Goal: Task Accomplishment & Management: Use online tool/utility

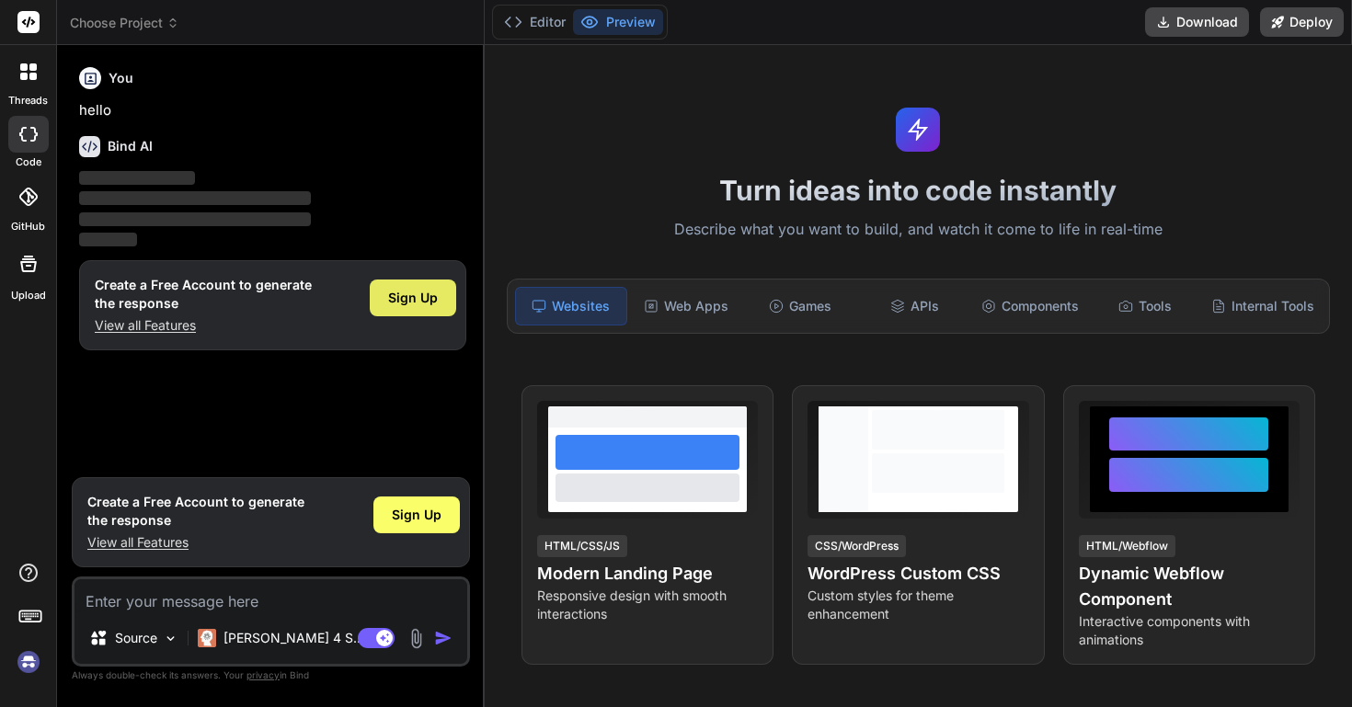
click at [401, 300] on span "Sign Up" at bounding box center [413, 298] width 50 height 18
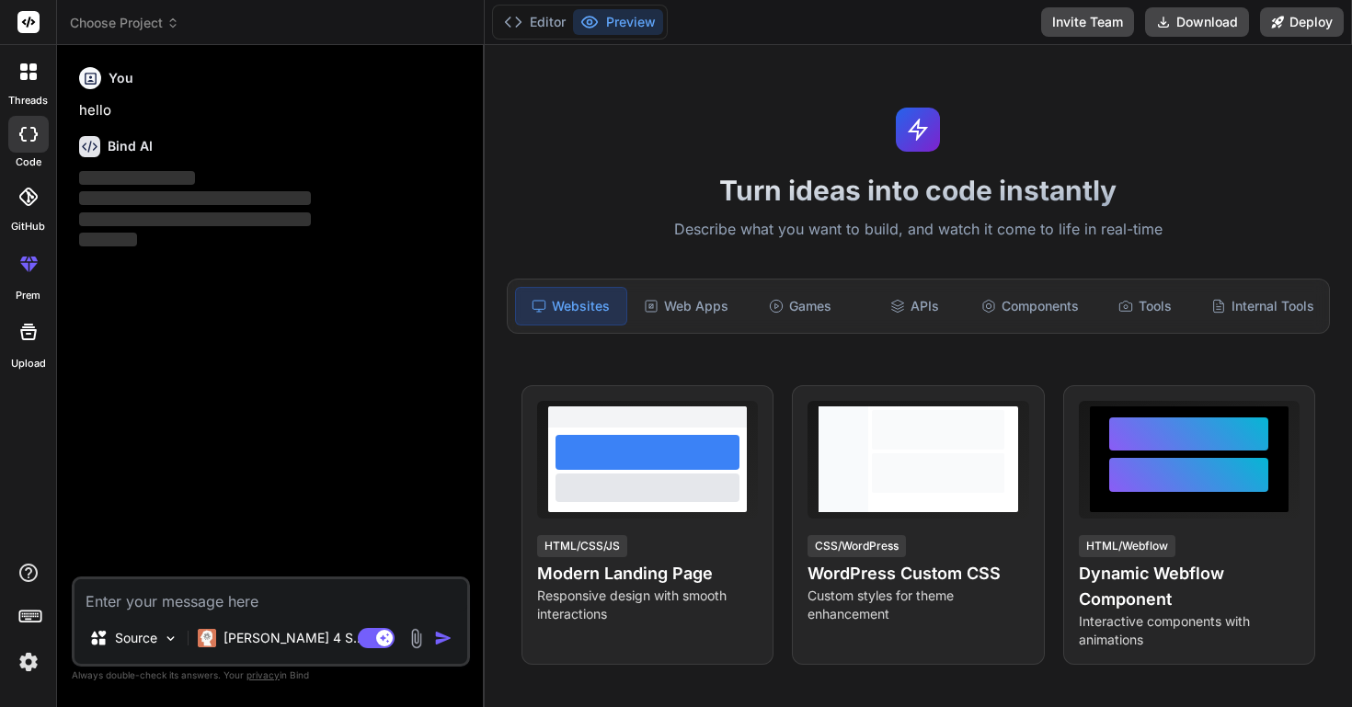
click at [247, 593] on textarea at bounding box center [270, 595] width 393 height 33
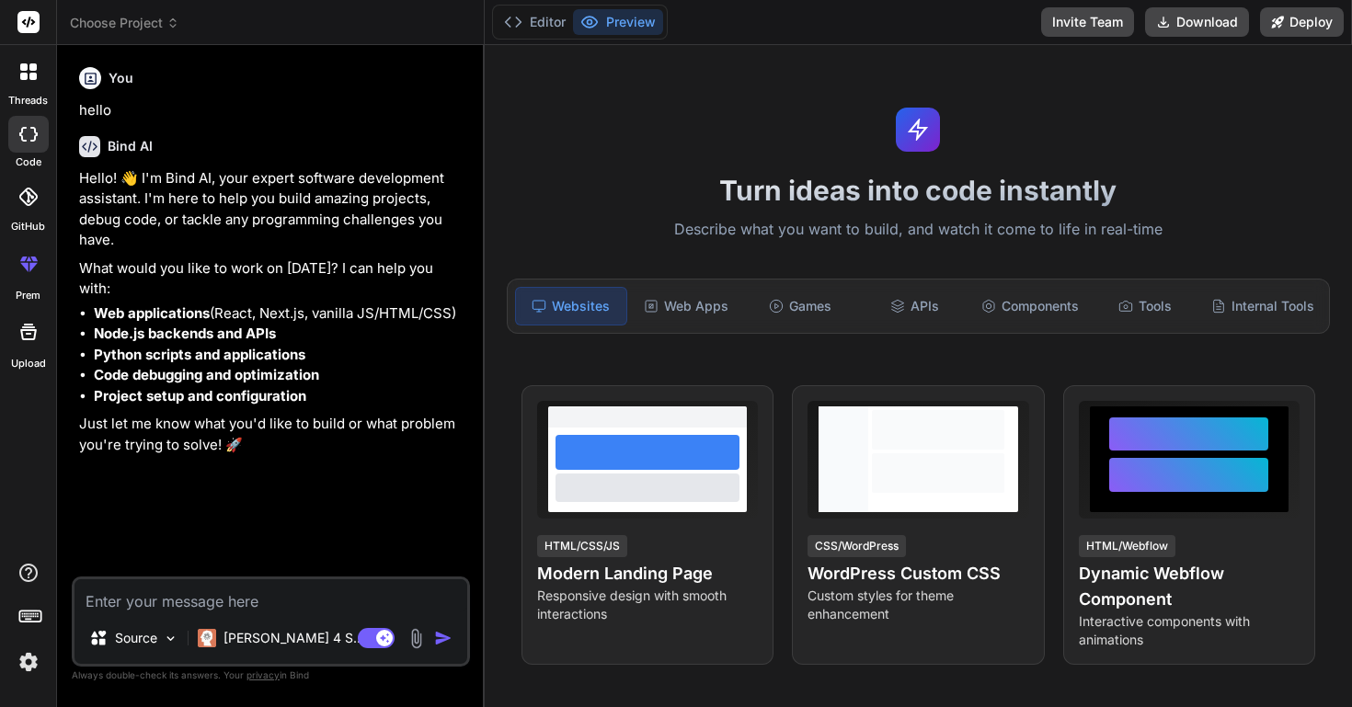
type textarea "x"
paste textarea "an app that gives the user a chunk of text, rather short. After a period of tim…"
type textarea "an app that gives the user a chunk of text, rather short. After a period of tim…"
type textarea "x"
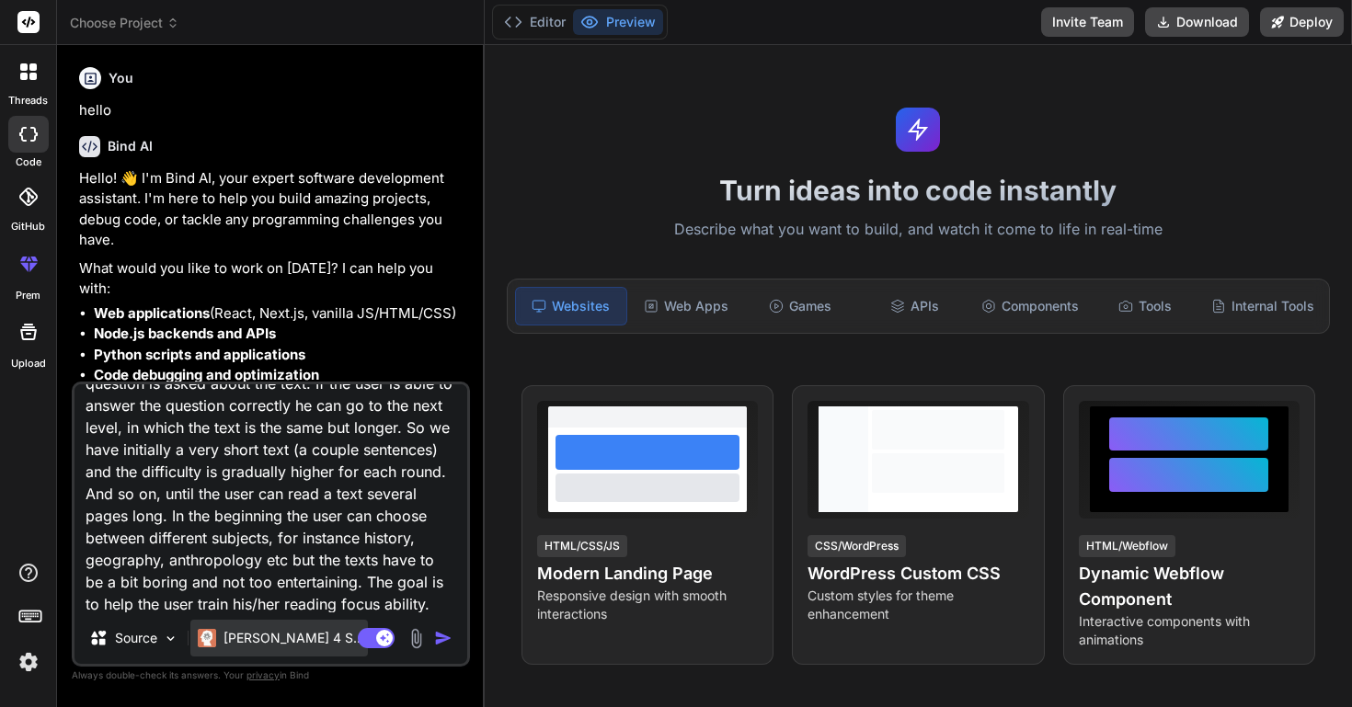
type textarea "an app that gives the user a chunk of text, rather short. After a period of tim…"
click at [286, 638] on p "[PERSON_NAME] 4 S.." at bounding box center [291, 638] width 137 height 18
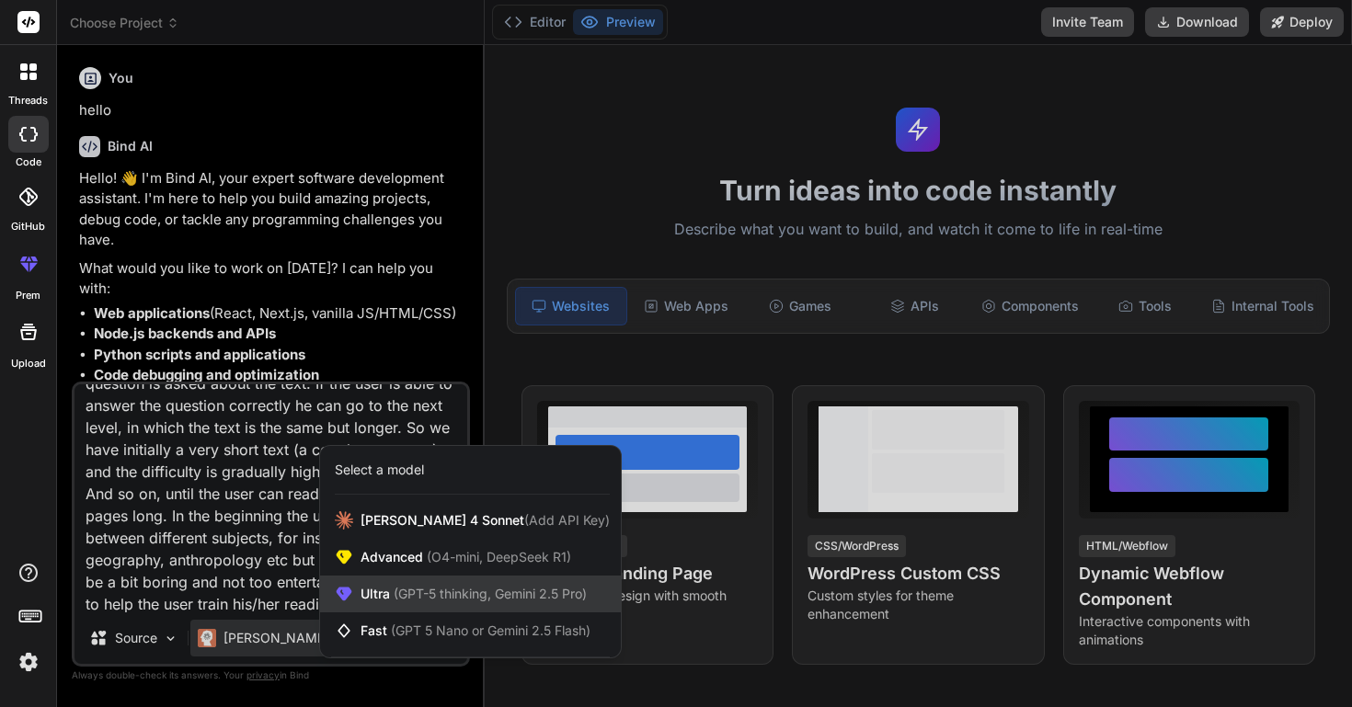
click at [433, 585] on span "Ultra (GPT-5 thinking, Gemini 2.5 Pro)" at bounding box center [474, 594] width 226 height 18
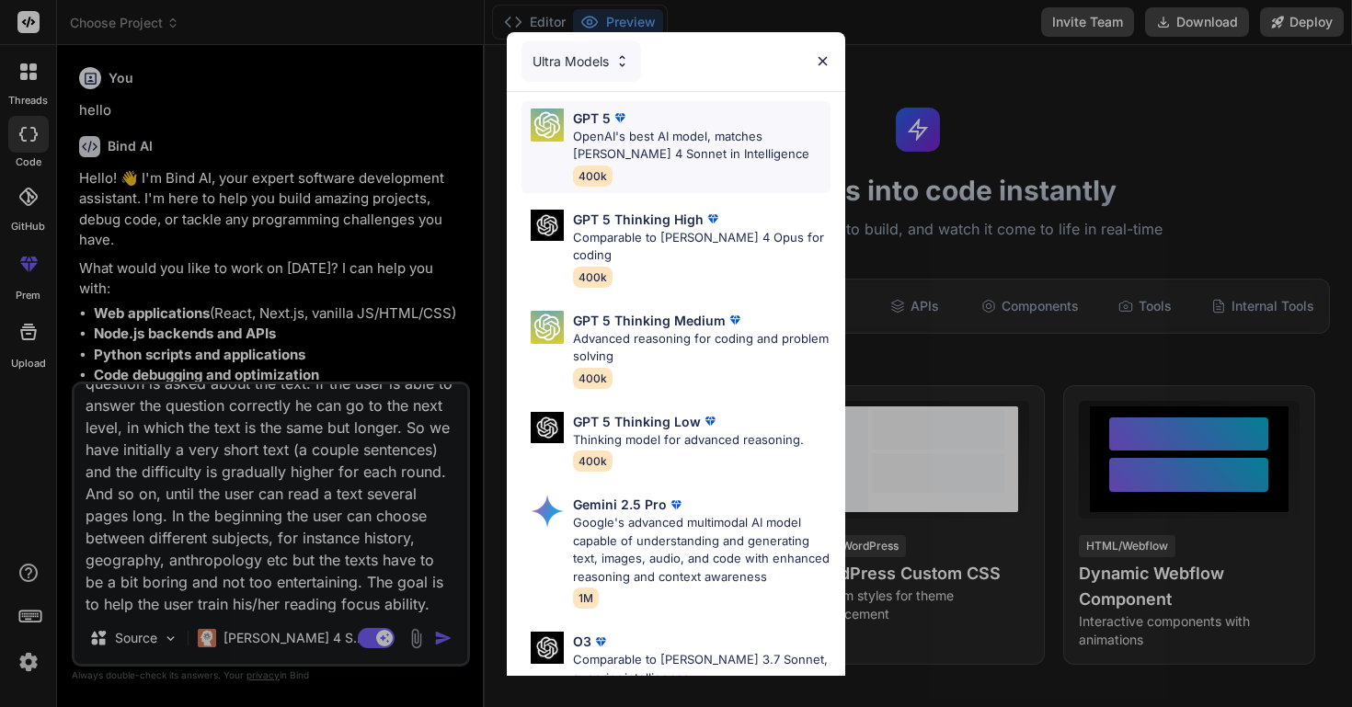
click at [740, 144] on p "OpenAI's best AI model, matches [PERSON_NAME] 4 Sonnet in Intelligence" at bounding box center [702, 146] width 258 height 36
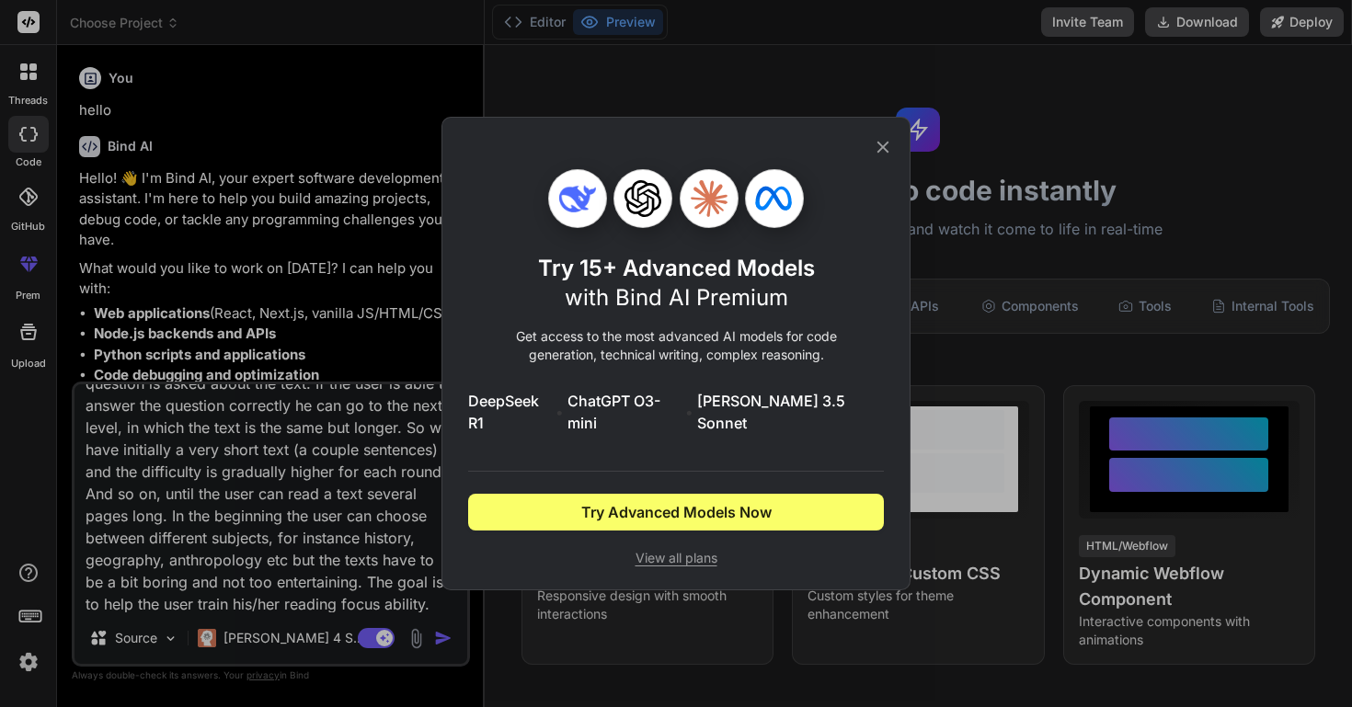
click at [882, 151] on icon at bounding box center [883, 147] width 20 height 20
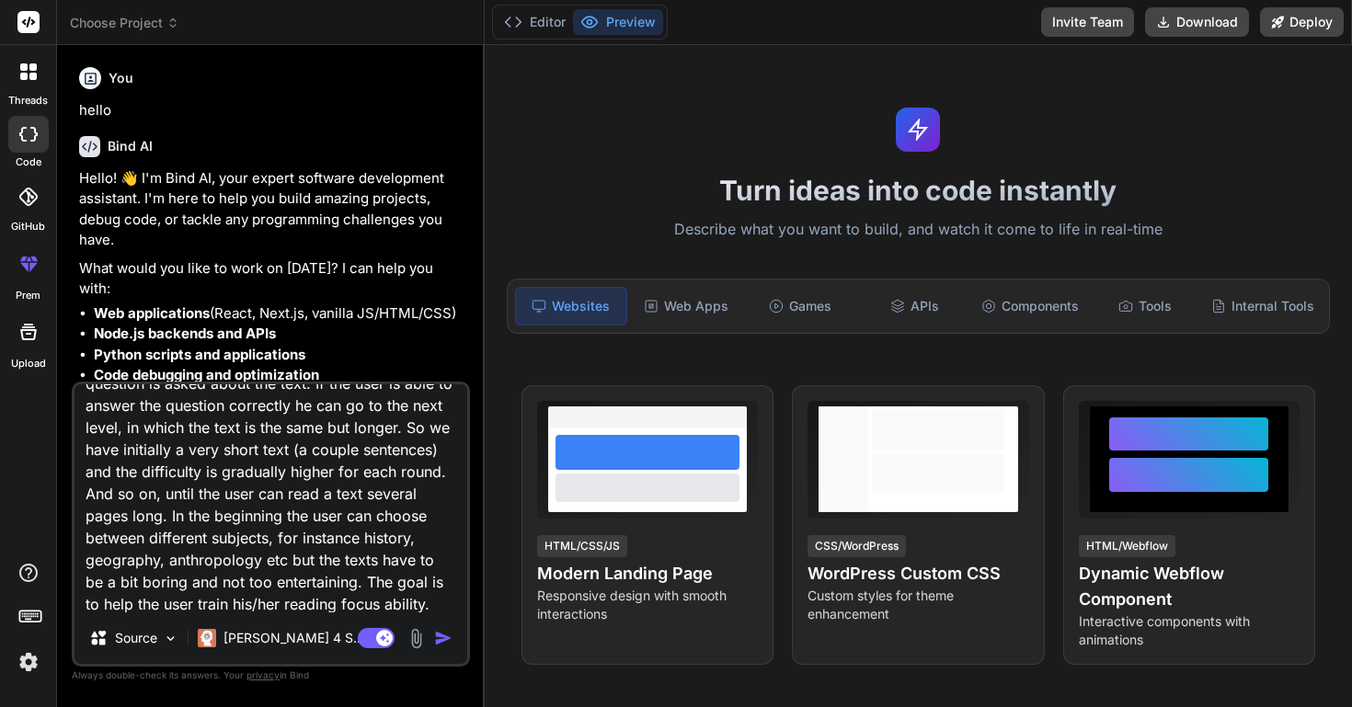
click at [442, 639] on img "button" at bounding box center [443, 638] width 18 height 18
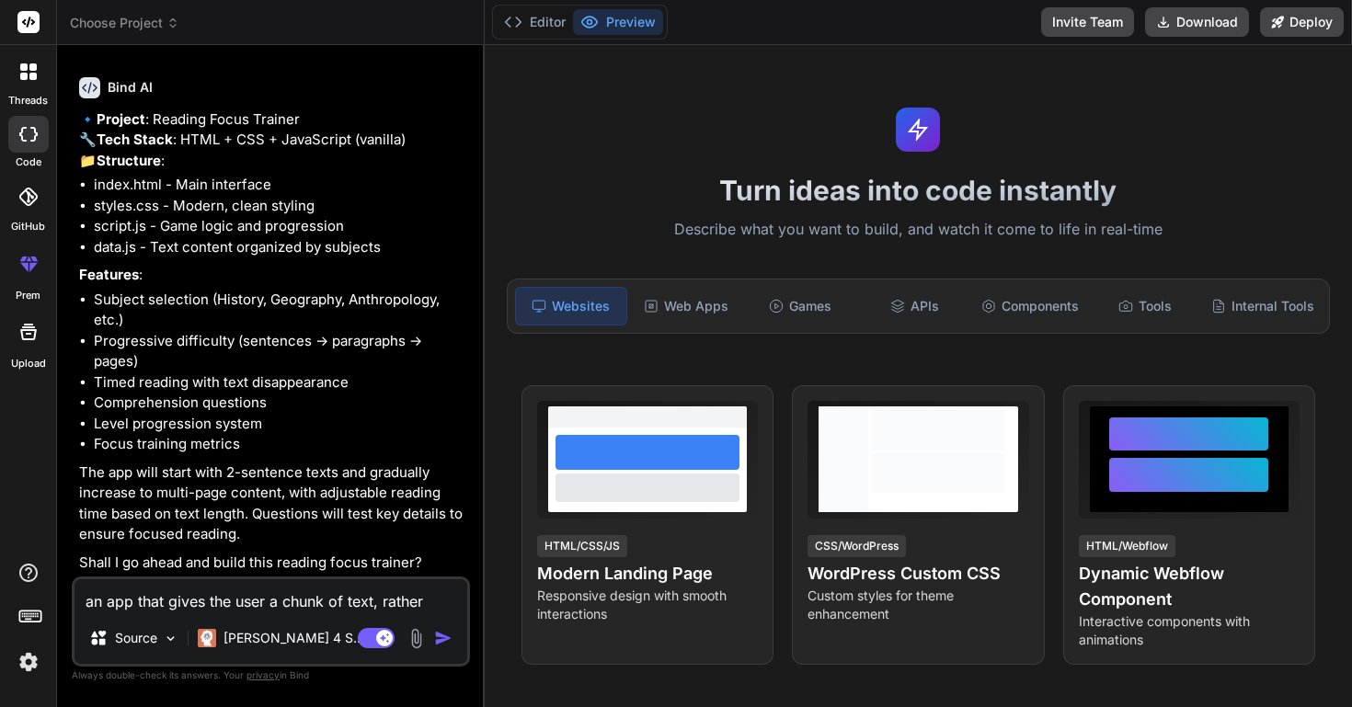
scroll to position [727, 0]
type textarea "x"
click at [262, 595] on textarea "an app that gives the user a chunk of text, rather short. After a period of tim…" at bounding box center [270, 595] width 393 height 33
type textarea "y"
type textarea "x"
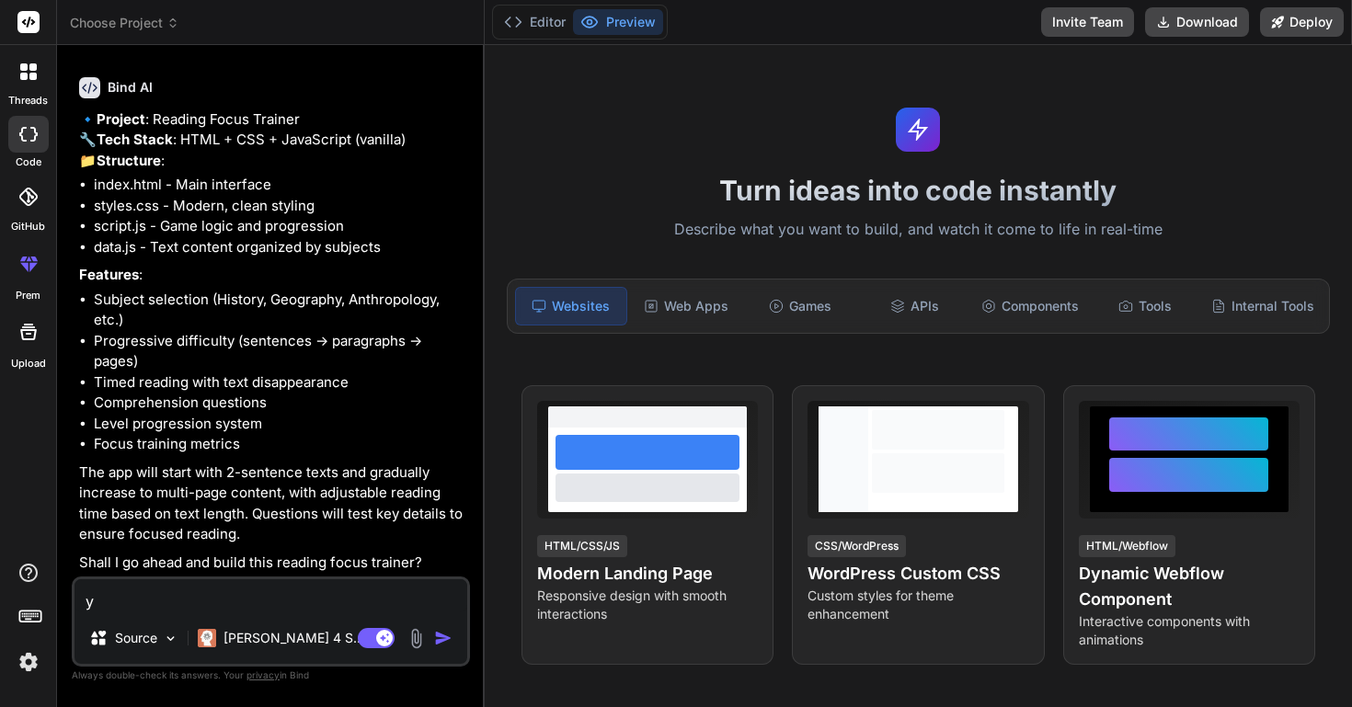
type textarea "ye"
type textarea "x"
type textarea "yes"
type textarea "x"
type textarea "yes"
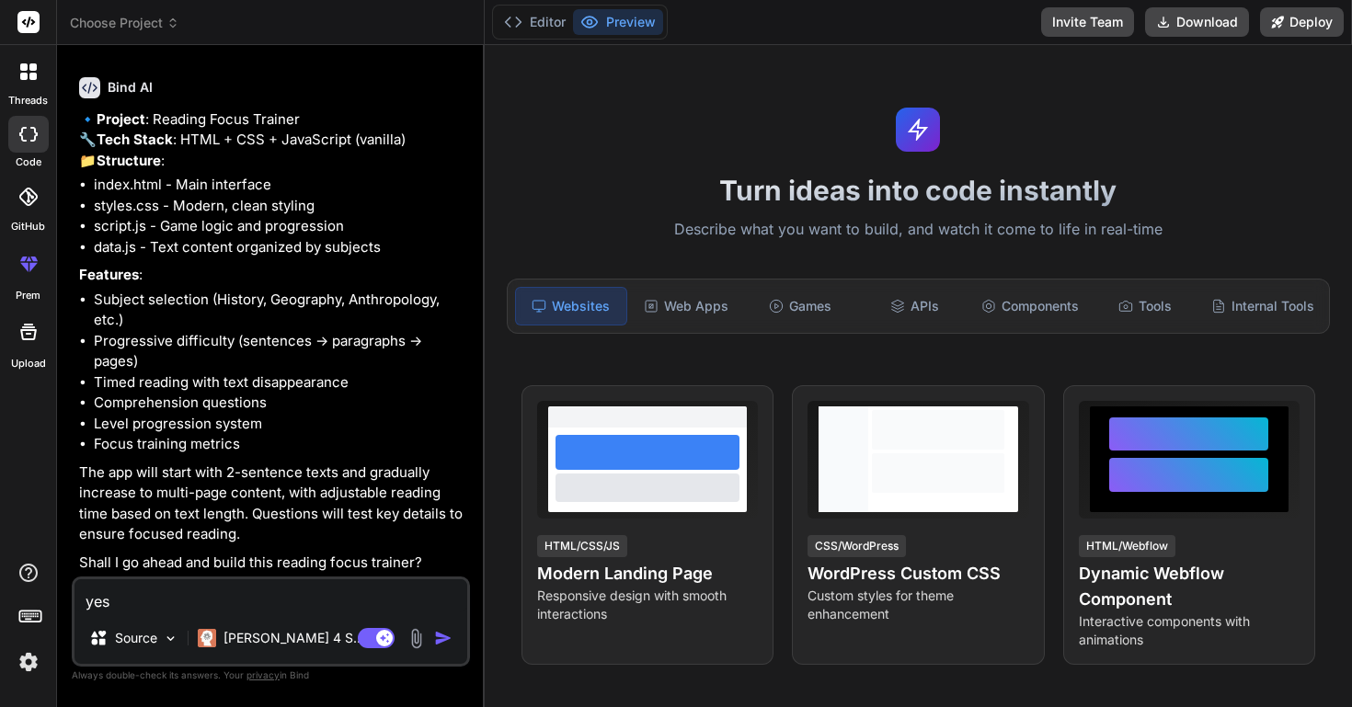
click at [446, 640] on img "button" at bounding box center [443, 638] width 18 height 18
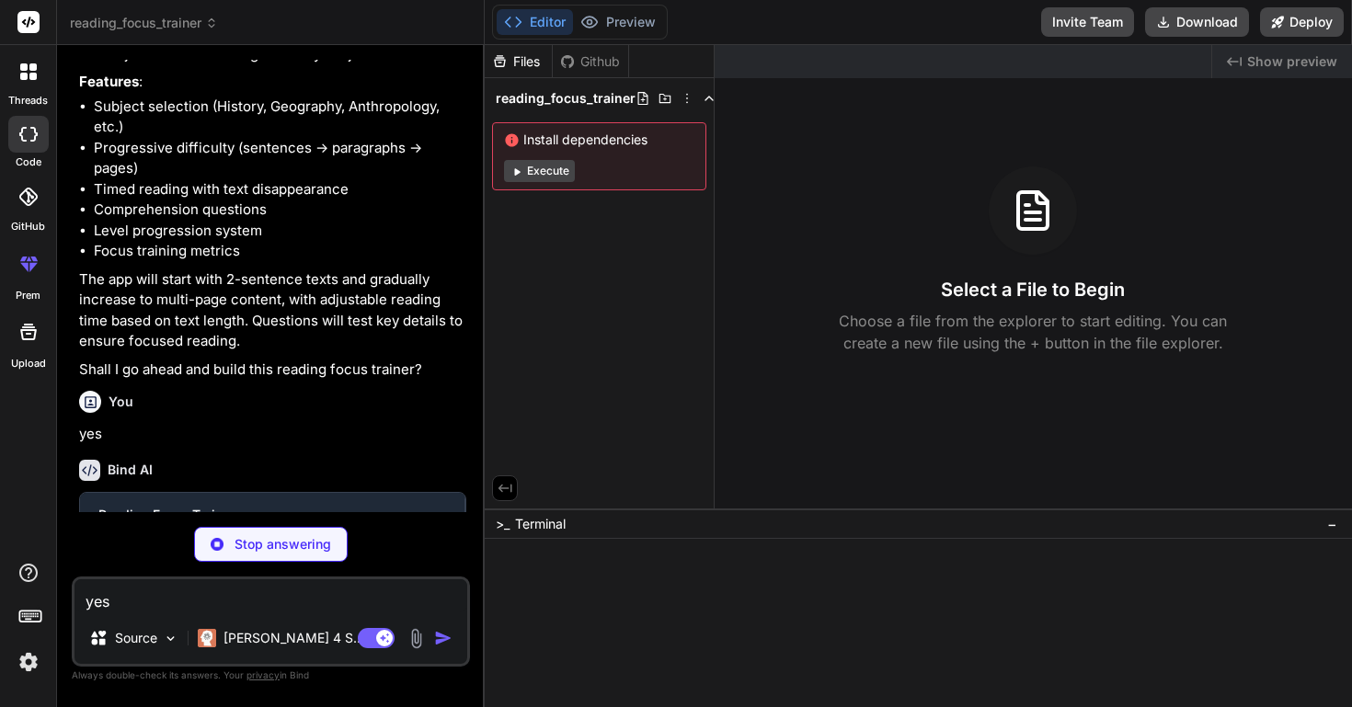
scroll to position [918, 0]
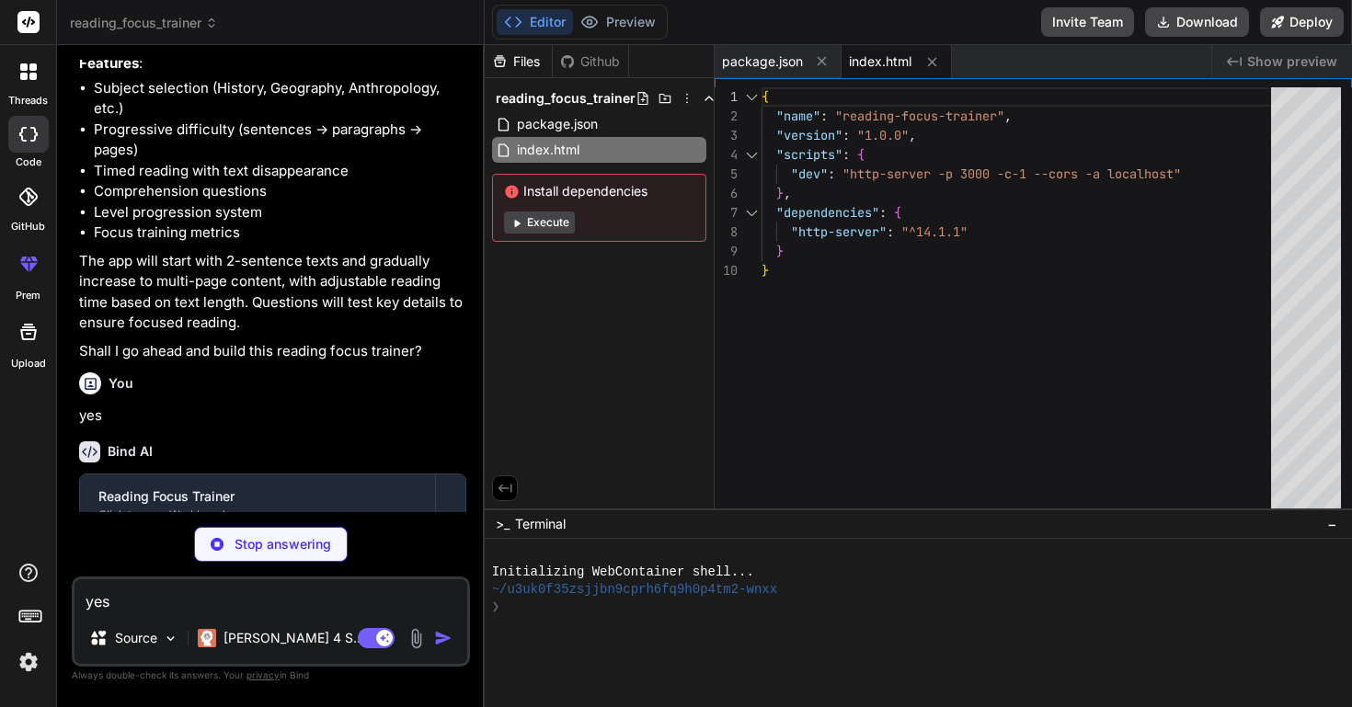
type textarea "x"
type textarea "grid-template-columns: repeat(auto-fit, minmax(150px, 1fr)); gap: 1rem; } .resu…"
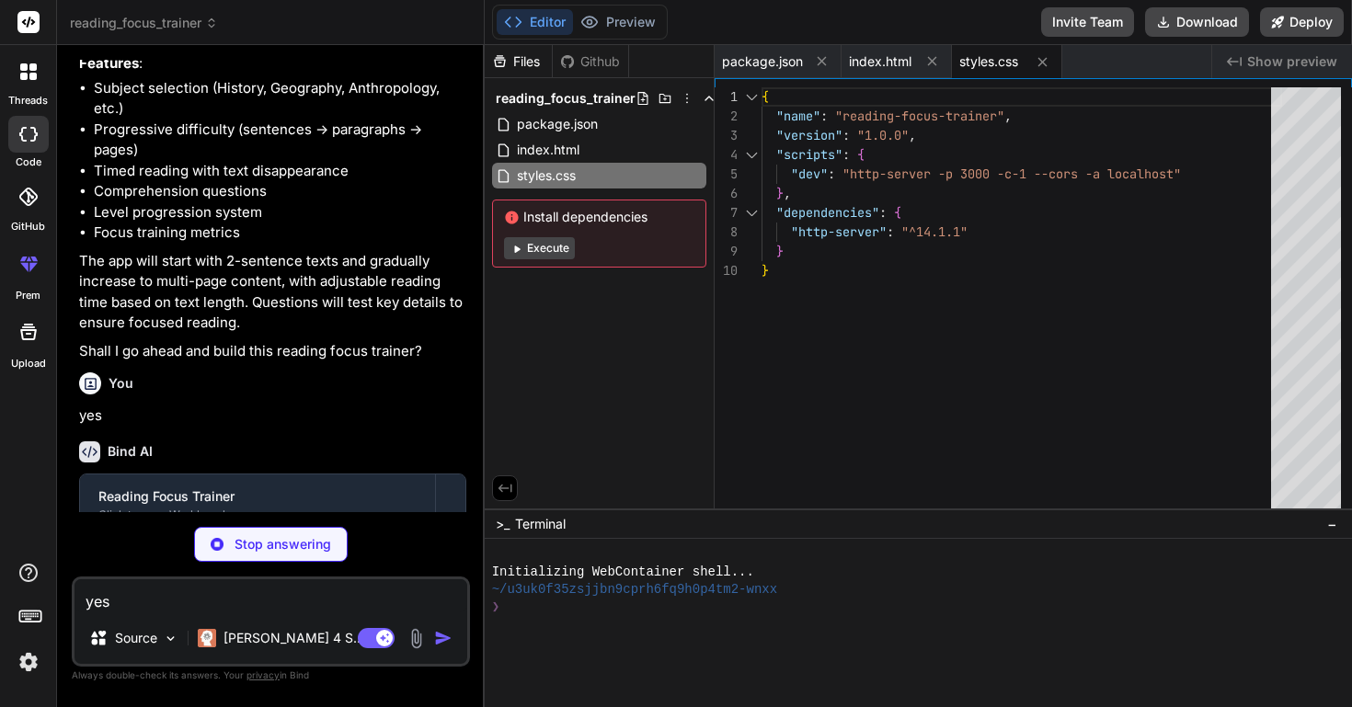
type textarea "x"
type textarea "] } ] }; const readingTimes = [30, 45, 60, 90, 120, 180]; // seconds for each l…"
type textarea "x"
type textarea "} } // Initialize the app when [PERSON_NAME] is loaded document.addEventListene…"
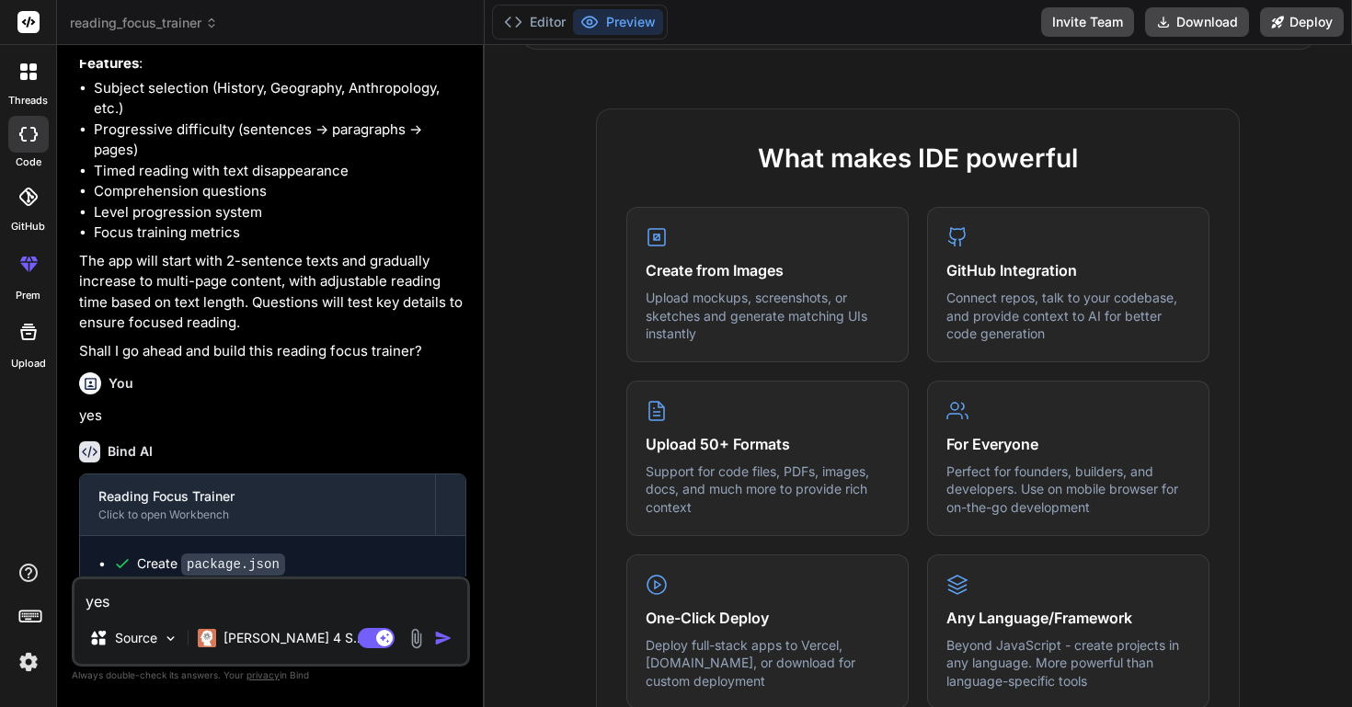
scroll to position [241, 0]
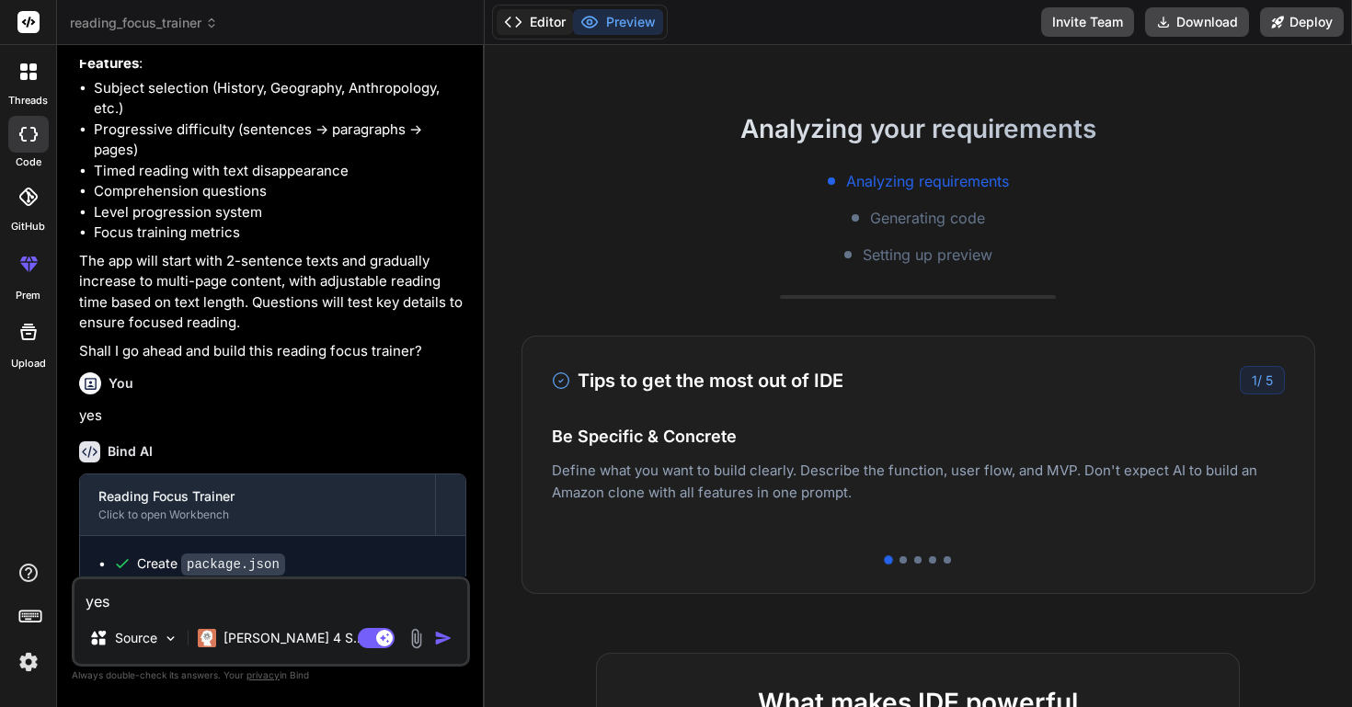
type textarea "x"
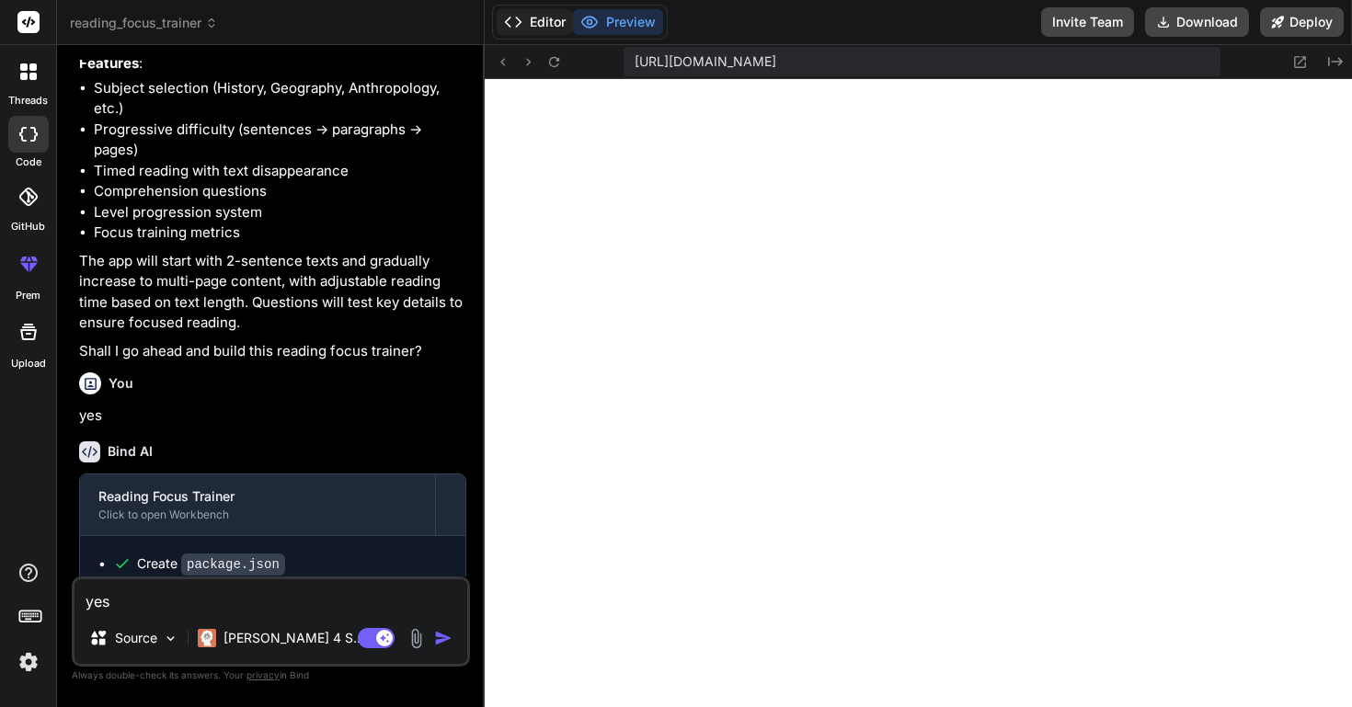
scroll to position [891, 0]
click at [187, 602] on textarea "yes" at bounding box center [270, 595] width 393 height 33
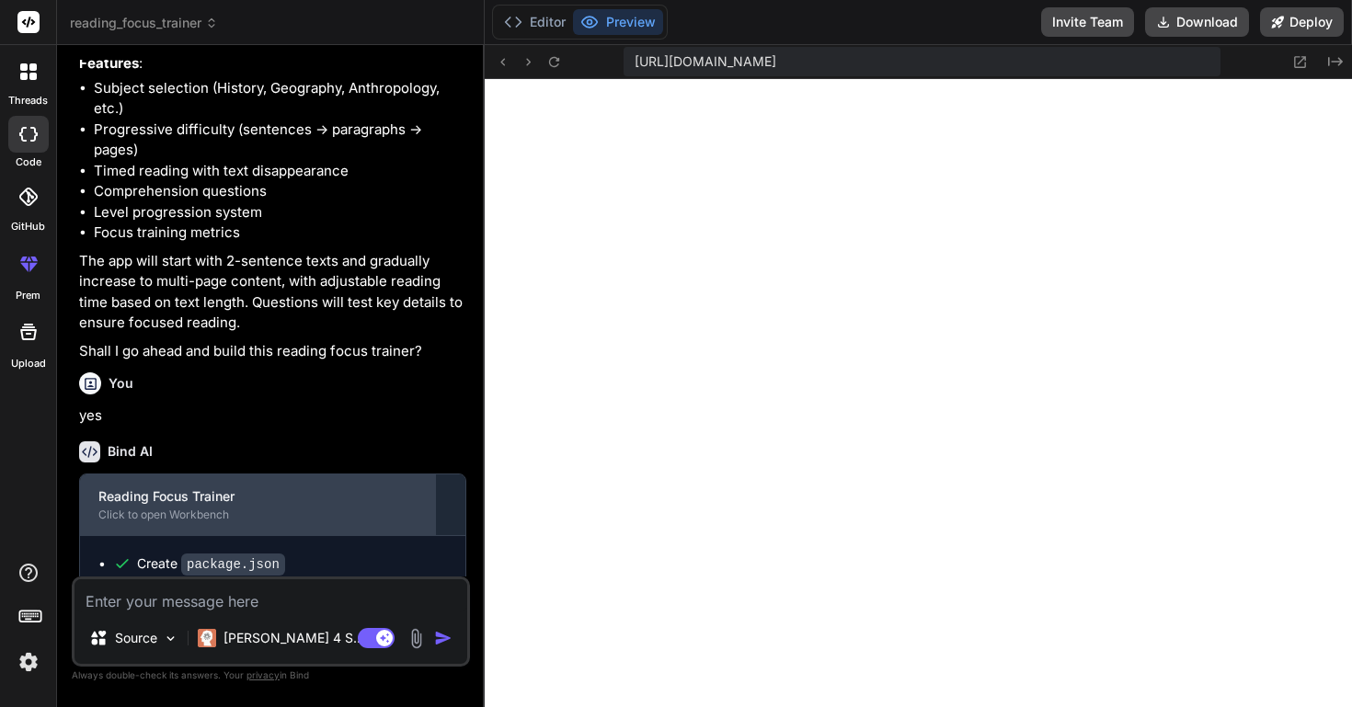
type textarea "o"
type textarea "x"
type textarea "ok"
type textarea "x"
type textarea "ok."
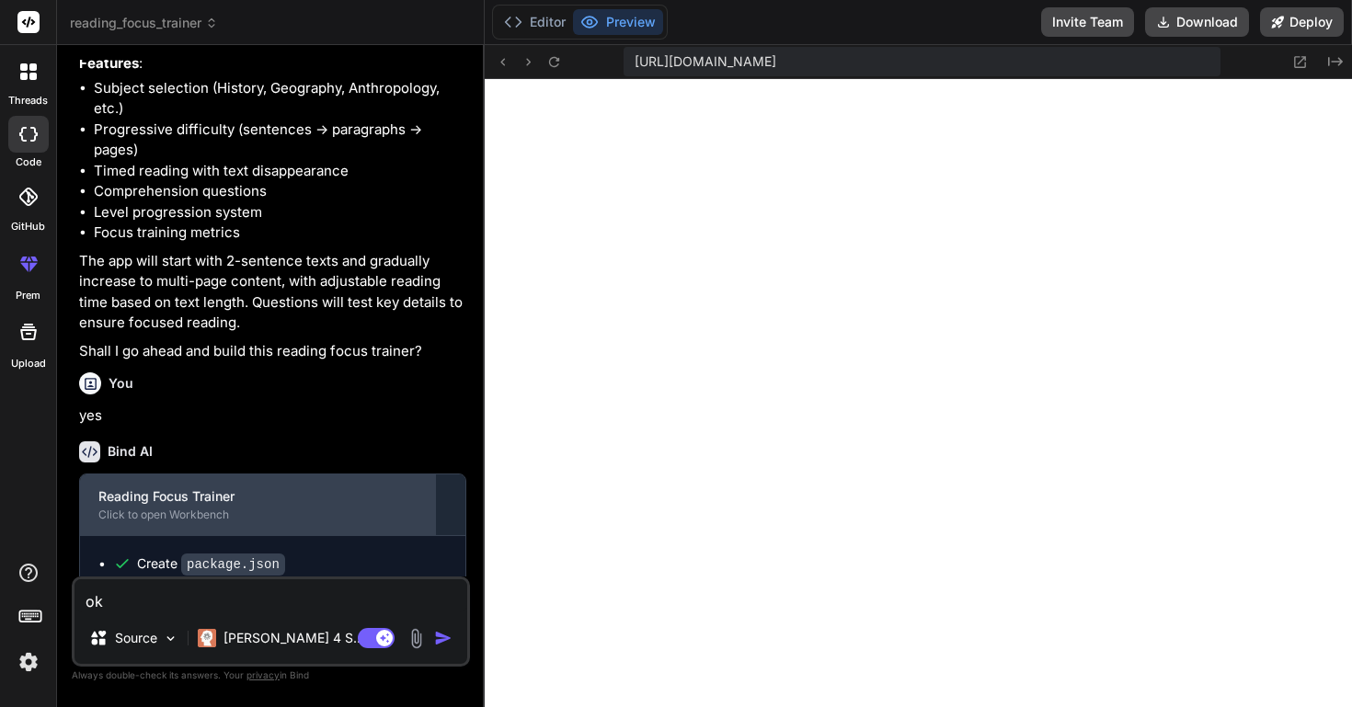
type textarea "x"
type textarea "ok."
type textarea "x"
type textarea "ok. W"
type textarea "x"
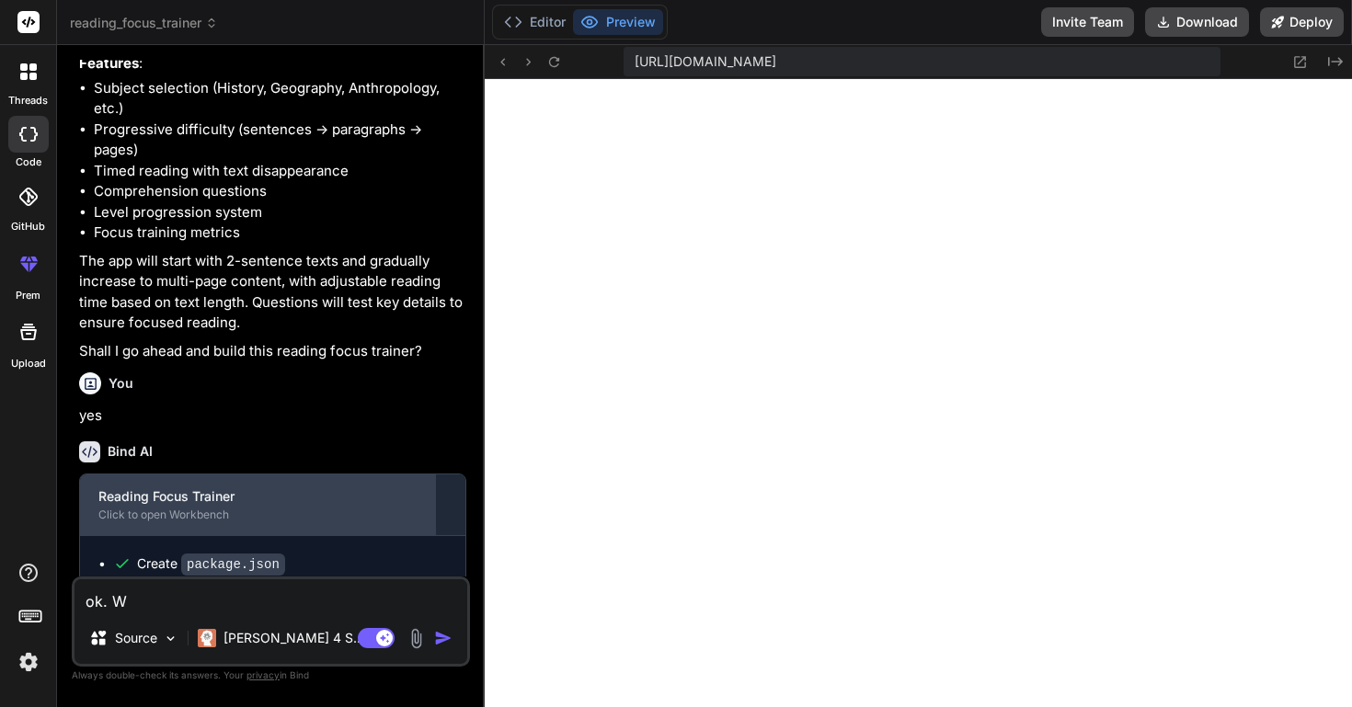
type textarea "ok. Wh"
type textarea "x"
type textarea "ok. Whe"
type textarea "x"
type textarea "ok. When"
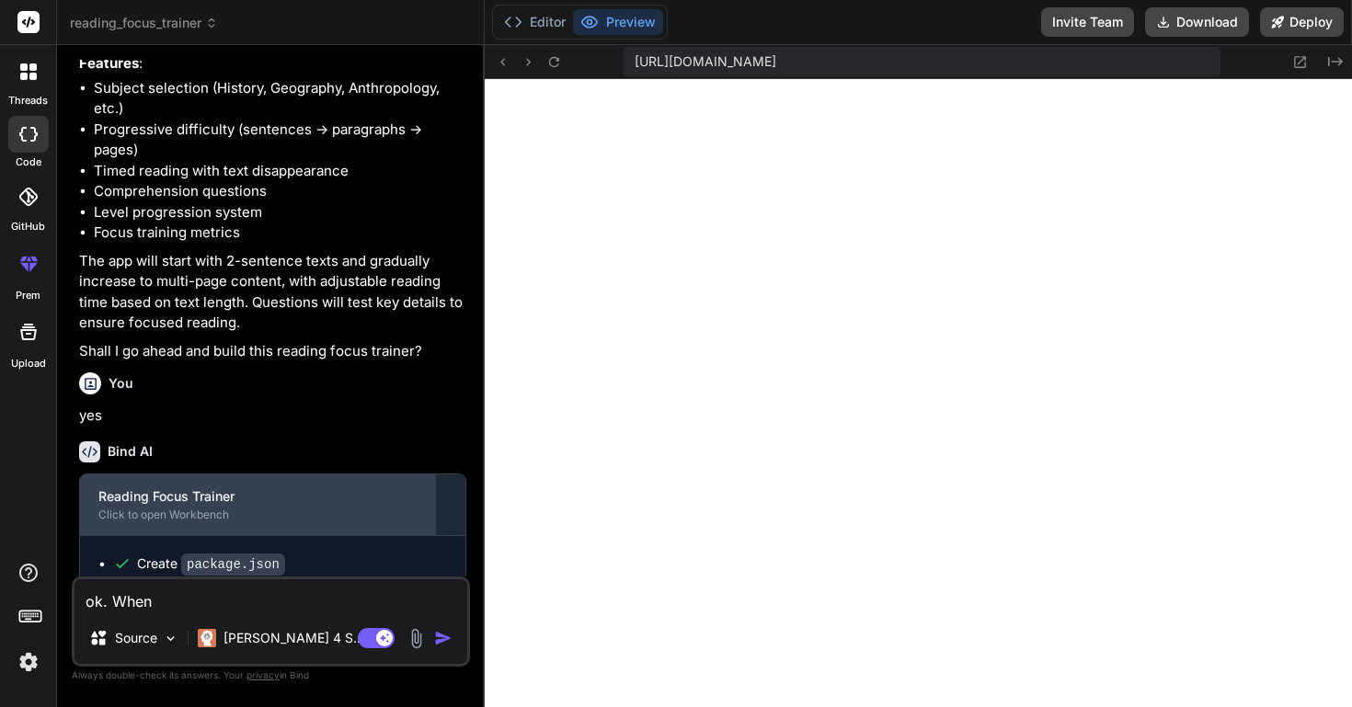
type textarea "x"
type textarea "ok. When"
type textarea "x"
type textarea "ok. When r"
type textarea "x"
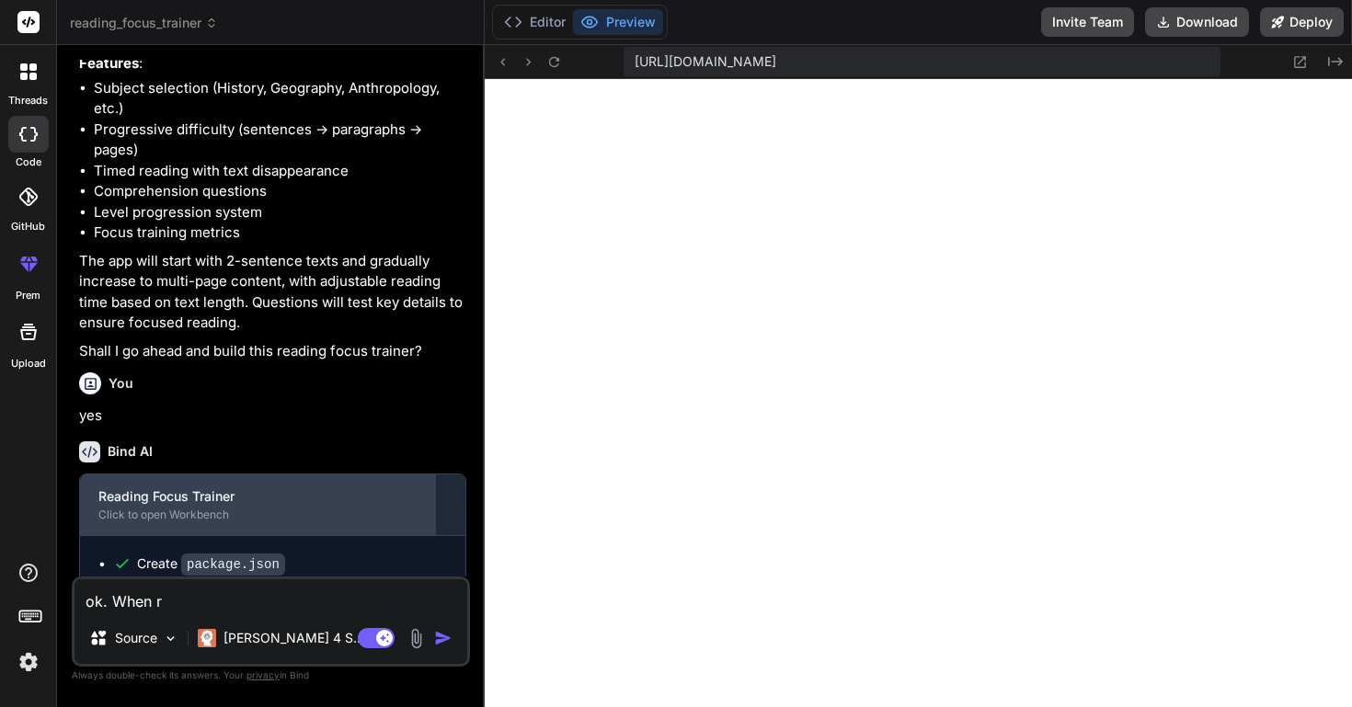
type textarea "ok. When re"
type textarea "x"
type textarea "ok. When rea"
type textarea "x"
type textarea "ok. When read"
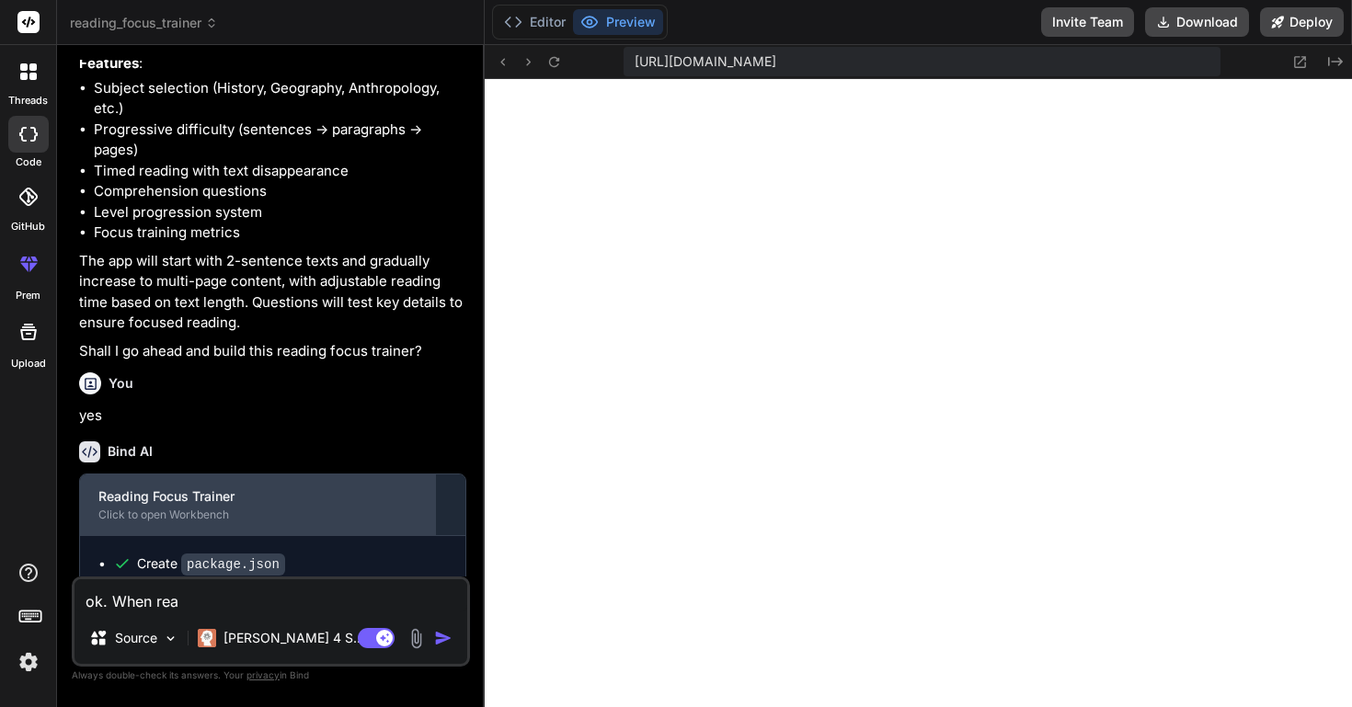
type textarea "x"
type textarea "ok. When readi"
type textarea "x"
type textarea "ok. When readin"
type textarea "x"
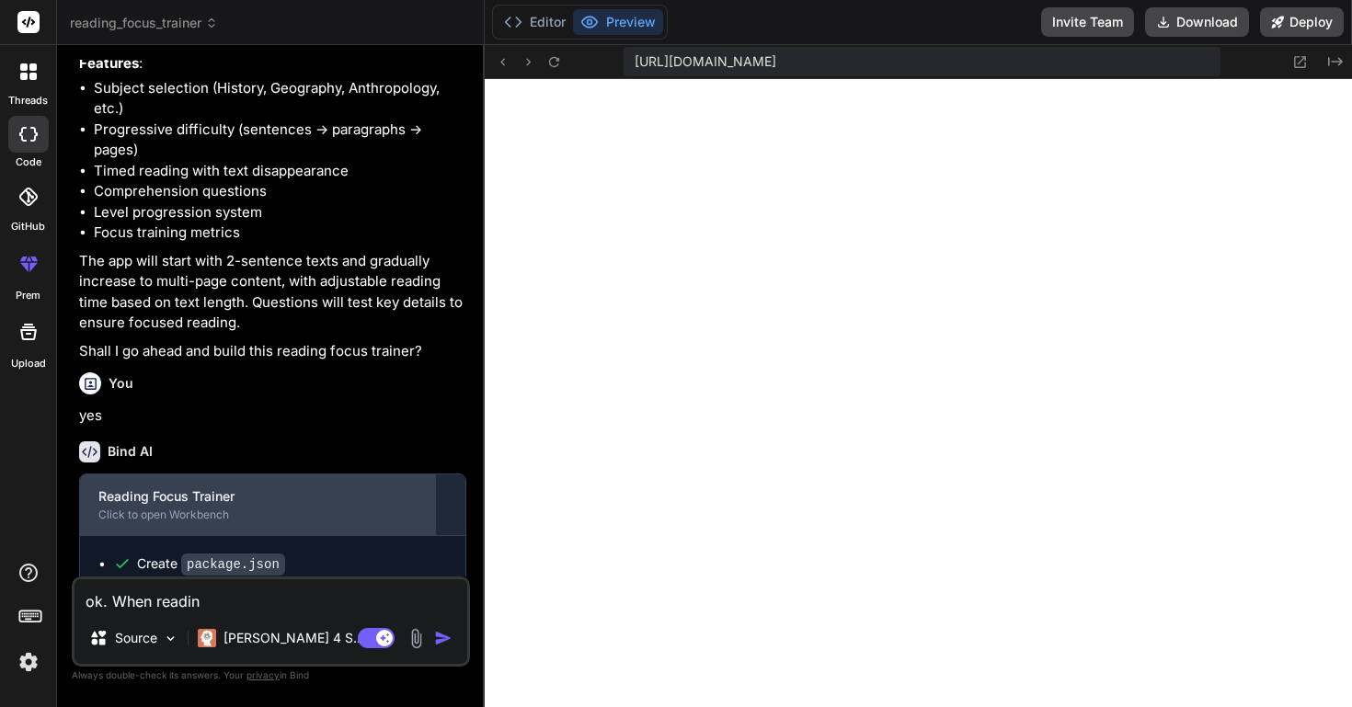
type textarea "ok. When reading"
type textarea "x"
type textarea "ok. When reading,"
type textarea "x"
type textarea "ok. When reading,"
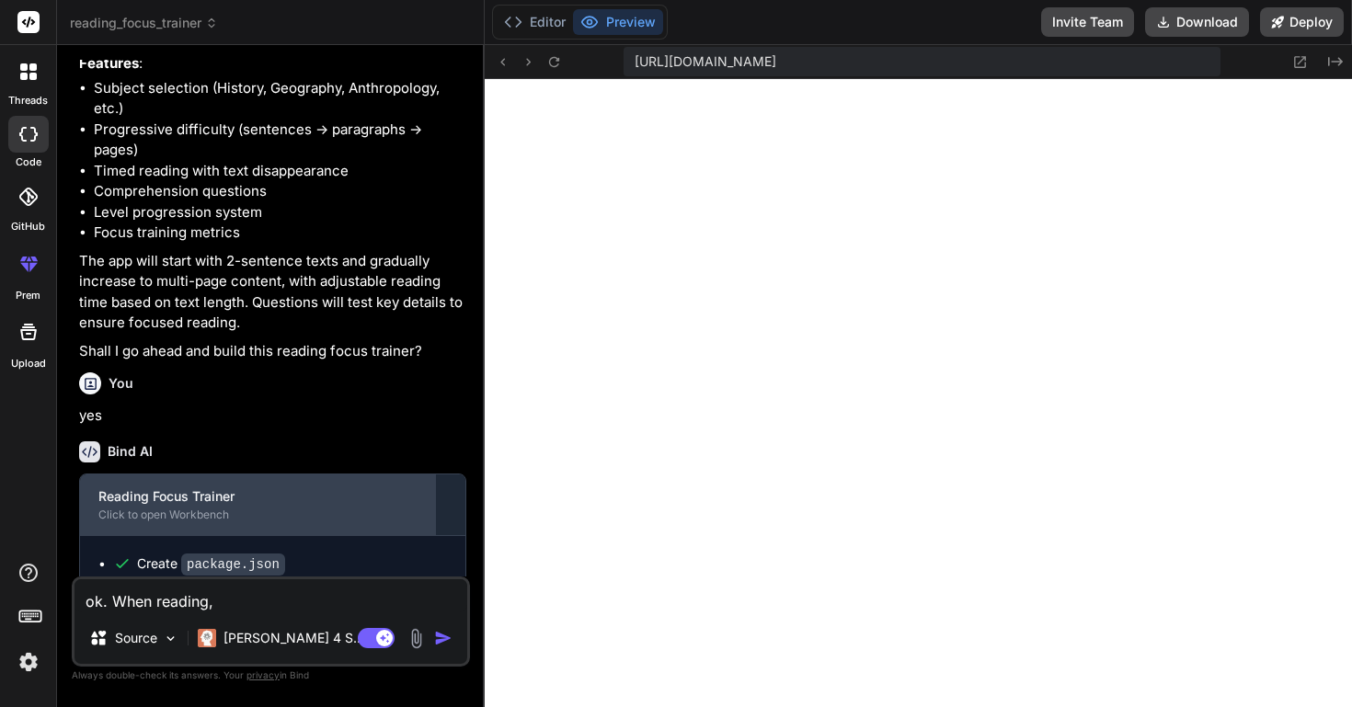
type textarea "x"
type textarea "ok. When reading, t"
type textarea "x"
type textarea "ok. When reading,"
type textarea "x"
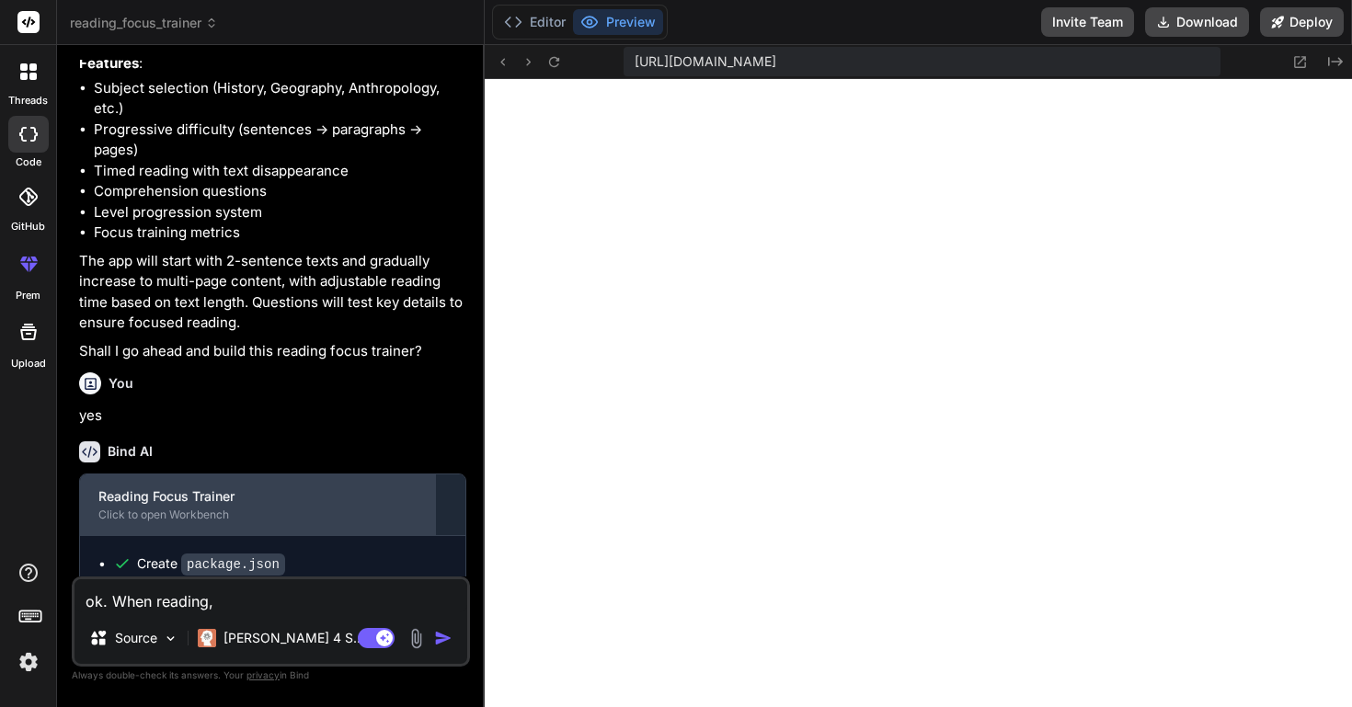
type textarea "ok. When reading,"
type textarea "x"
type textarea "ok. When reading"
type textarea "x"
type textarea "ok. When reading"
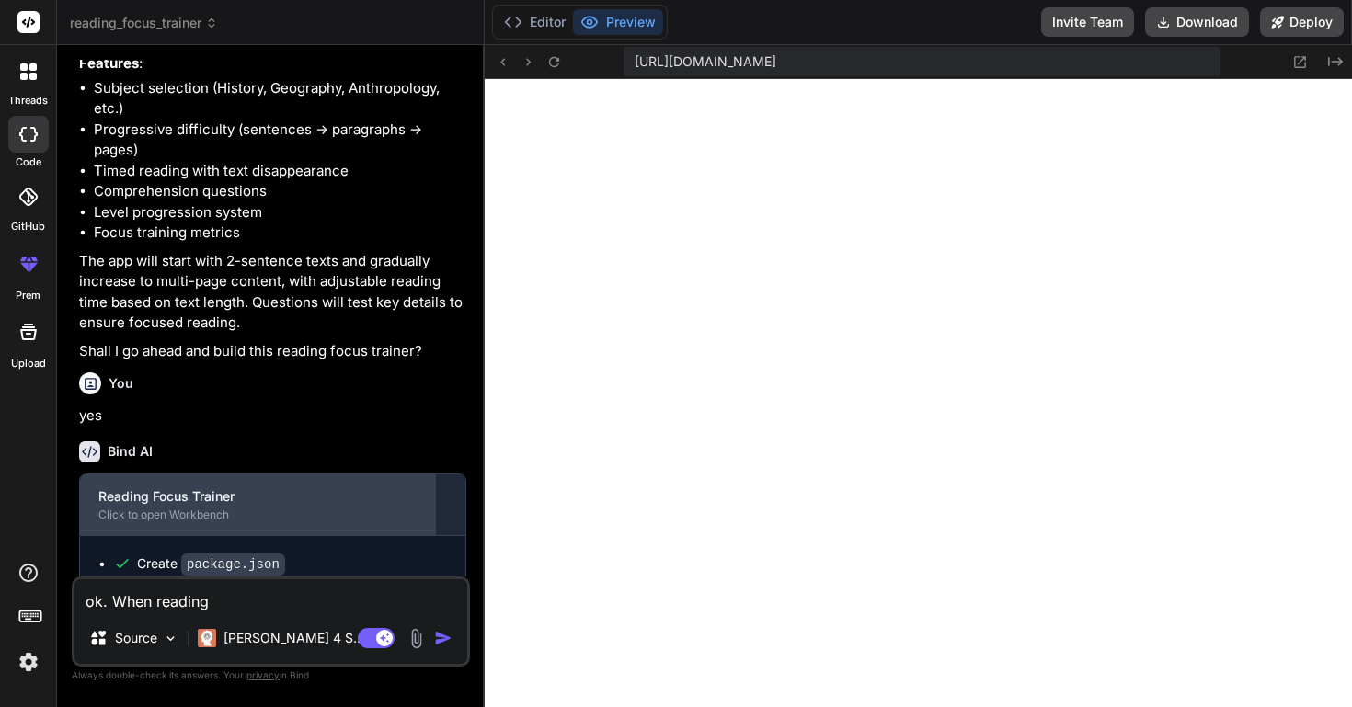
type textarea "x"
type textarea "ok. When reading t"
type textarea "x"
type textarea "ok. When reading th"
type textarea "x"
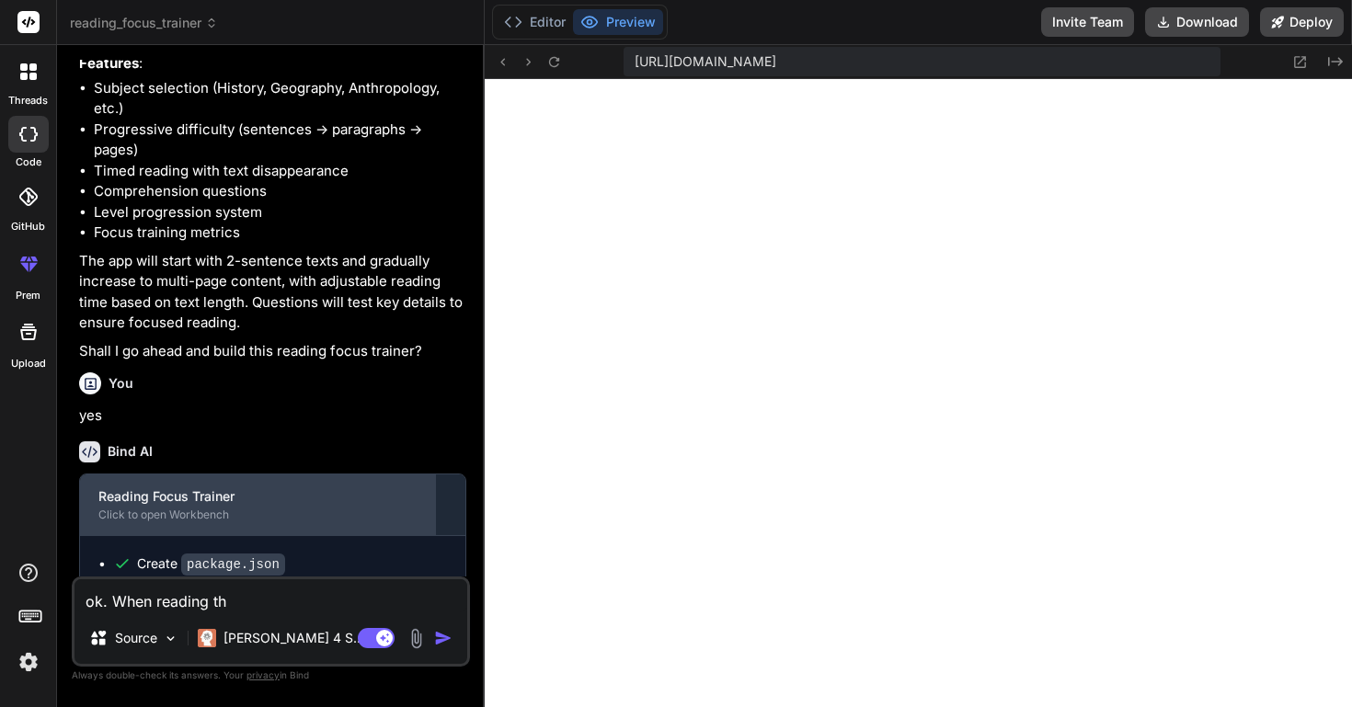
type textarea "ok. When reading the"
type textarea "x"
type textarea "ok. When reading the"
type textarea "x"
type textarea "ok. When reading the t"
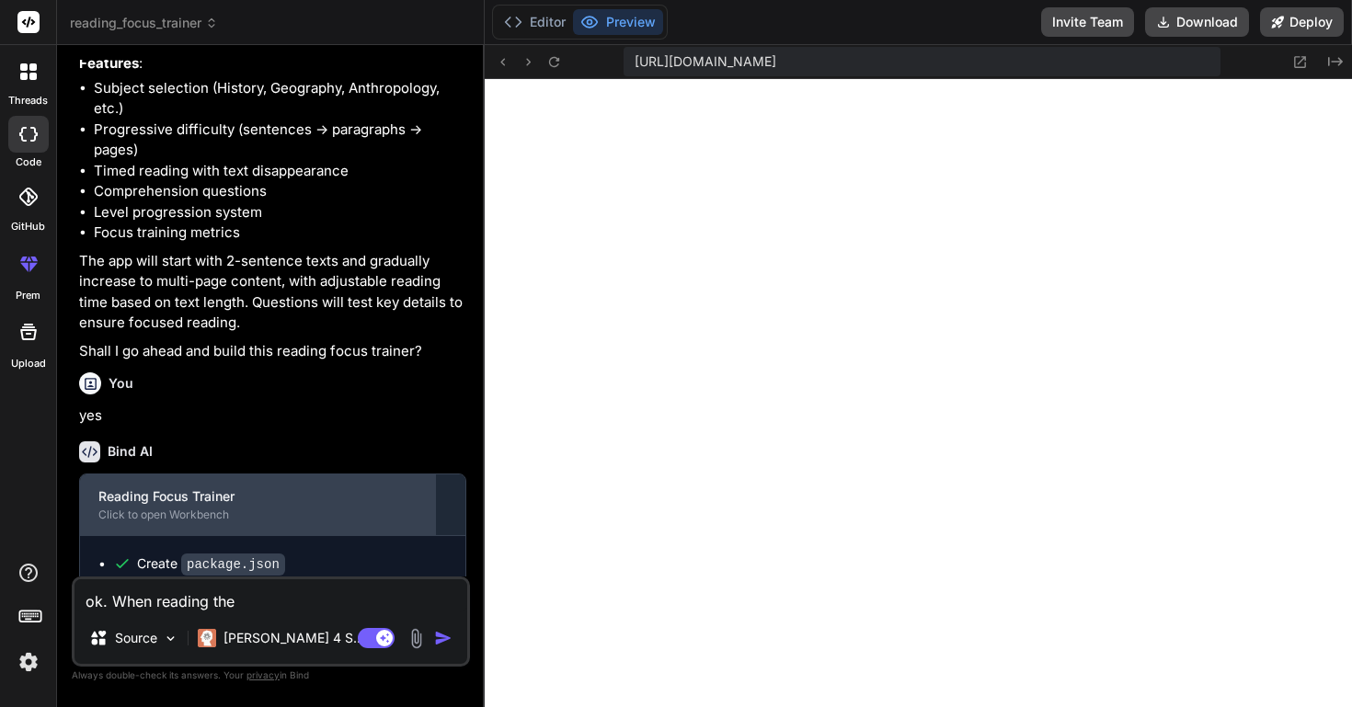
type textarea "x"
type textarea "ok. When reading the te"
type textarea "x"
type textarea "ok. When reading the tex"
type textarea "x"
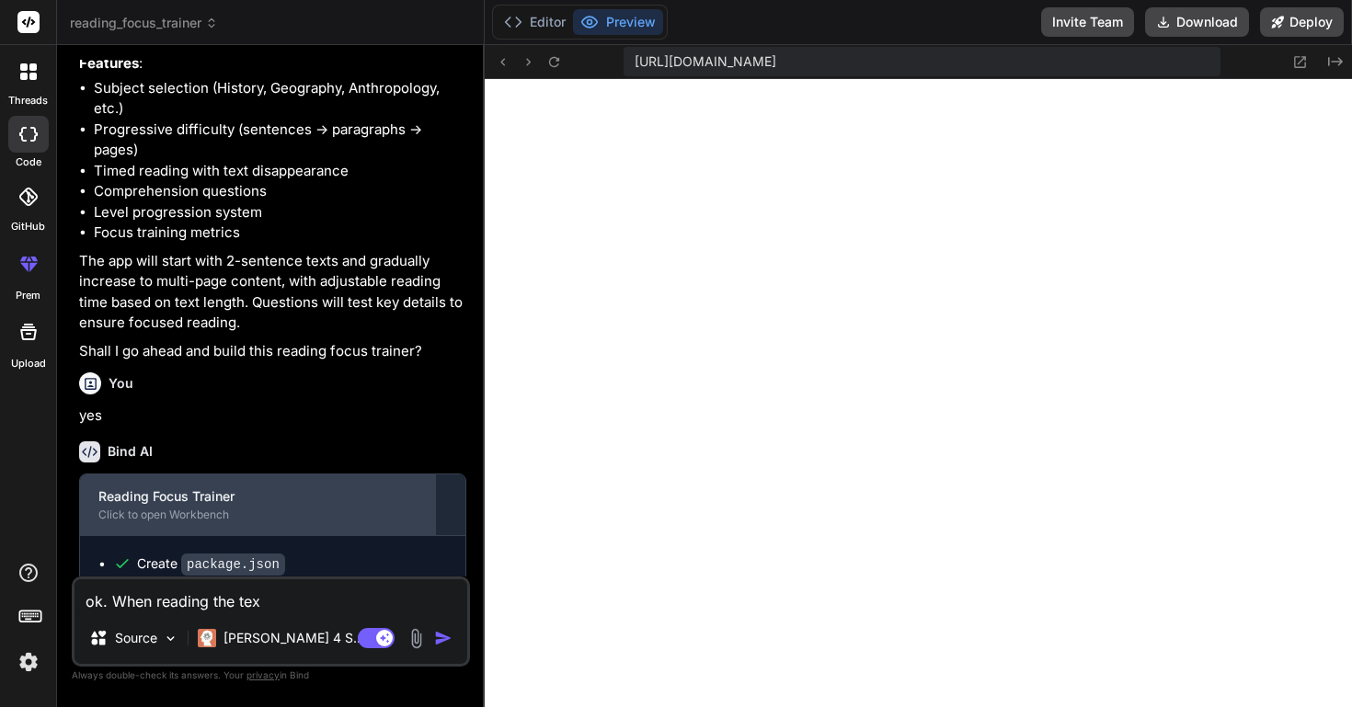
type textarea "ok. When reading the text"
type textarea "x"
type textarea "ok. When reading the text,"
type textarea "x"
type textarea "ok. When reading the text,"
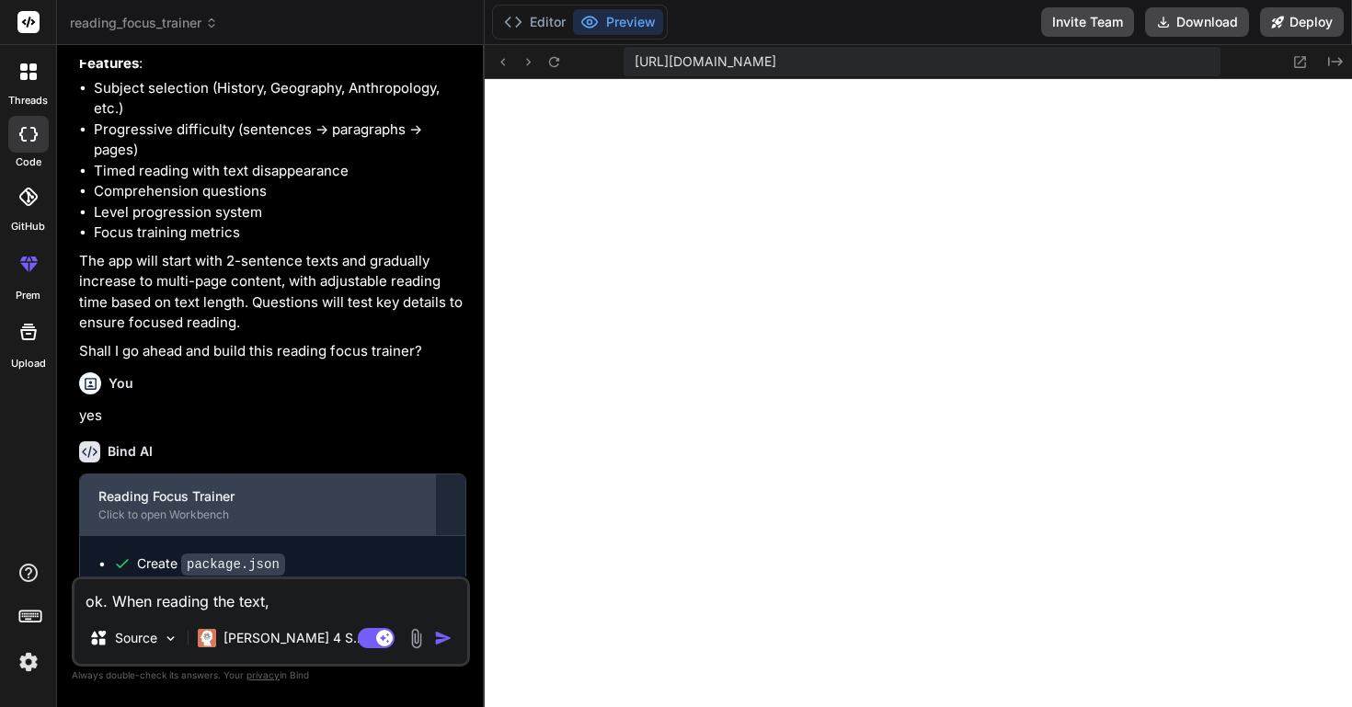
type textarea "x"
type textarea "ok. When reading the text, t"
type textarea "x"
type textarea "ok. When reading the text, th"
type textarea "x"
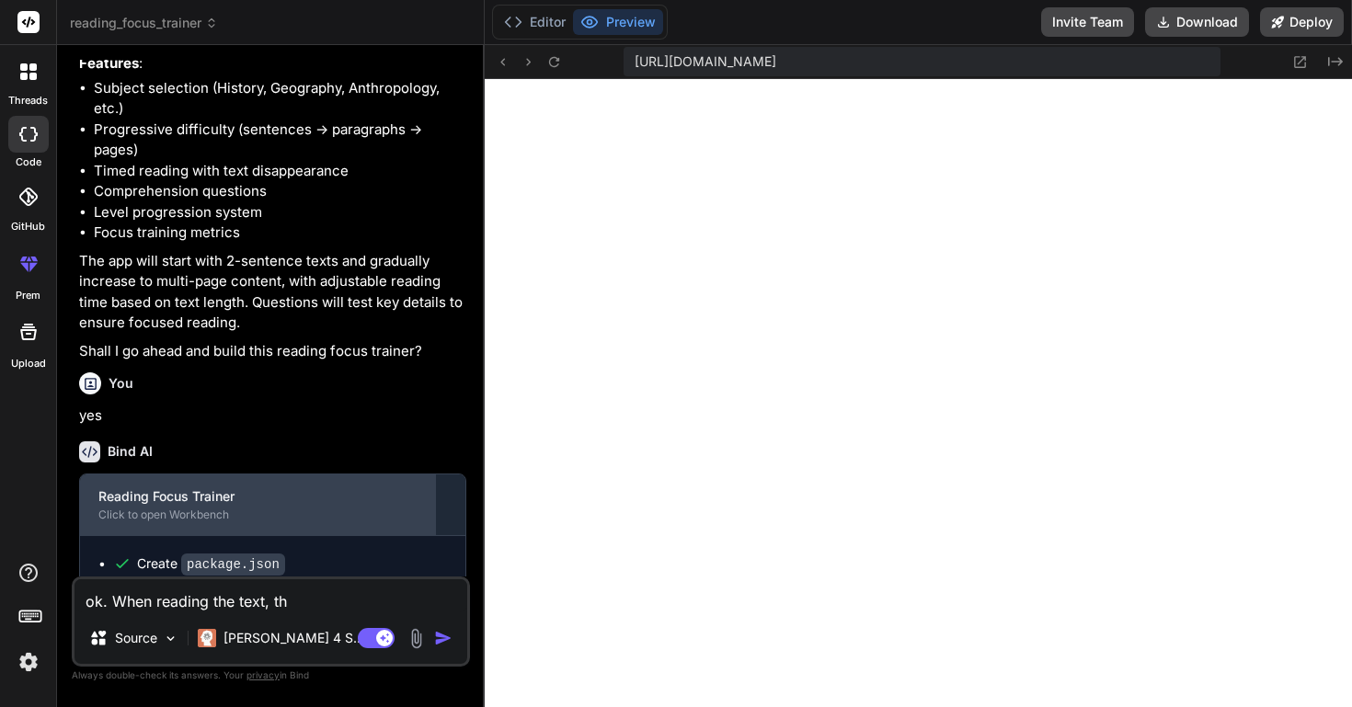
type textarea "ok. When reading the text, the"
type textarea "x"
type textarea "ok. When reading the text, the"
type textarea "x"
type textarea "ok. When reading the text, the u"
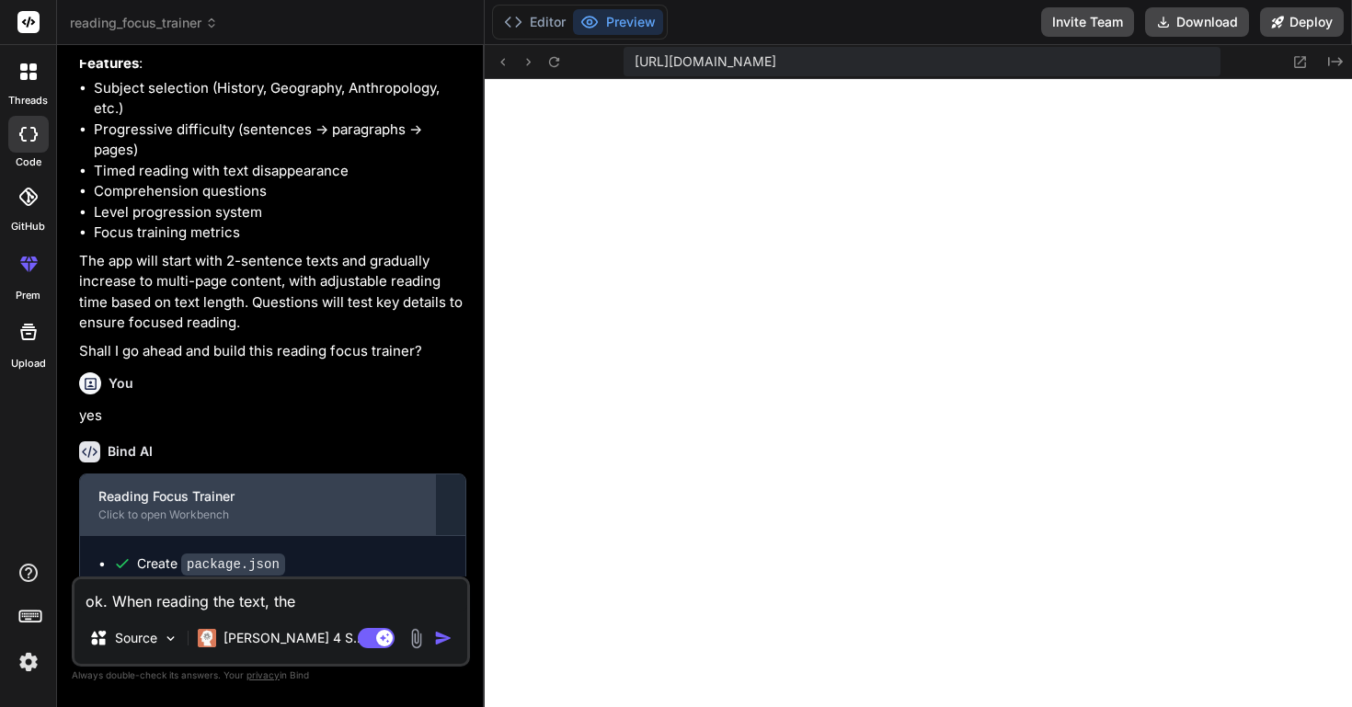
type textarea "x"
type textarea "ok. When reading the text, the us"
type textarea "x"
type textarea "ok. When reading the text, the use"
type textarea "x"
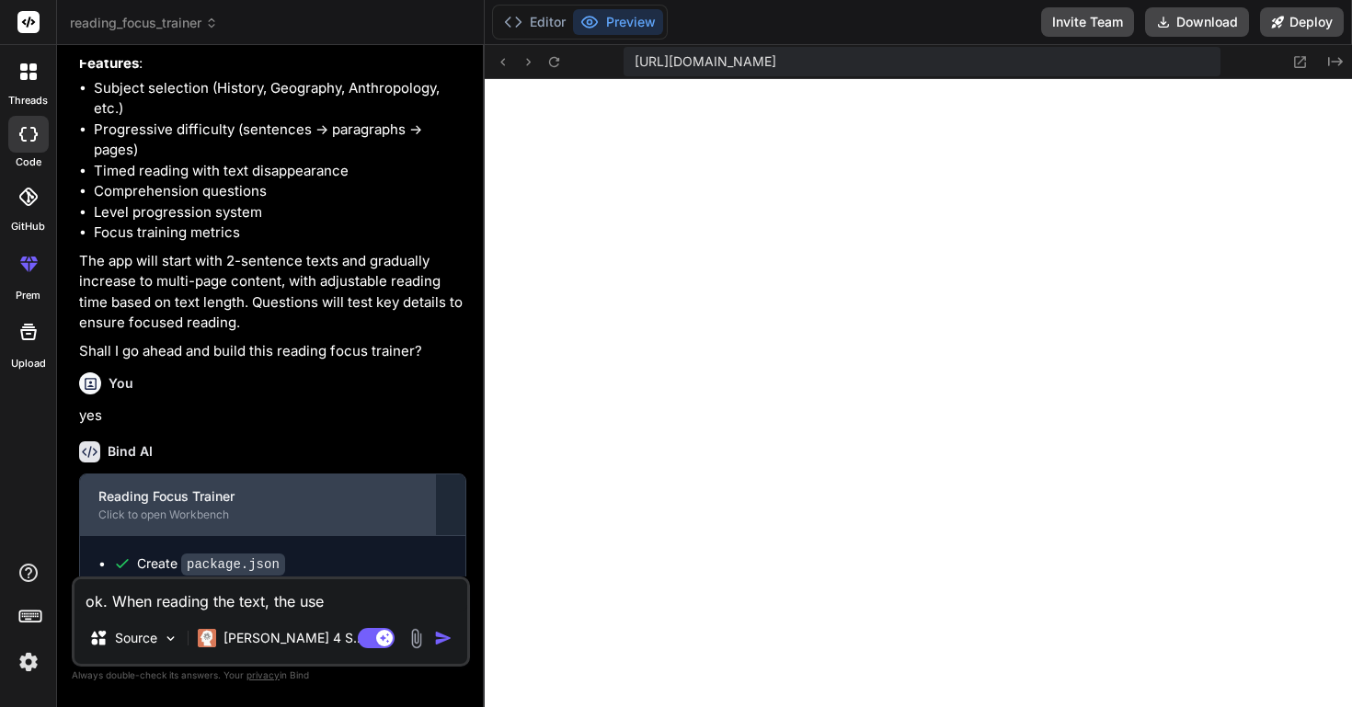
type textarea "ok. When reading the text, the user"
type textarea "x"
type textarea "ok. When reading the text, the user"
type textarea "x"
type textarea "ok. When reading the text, the user s"
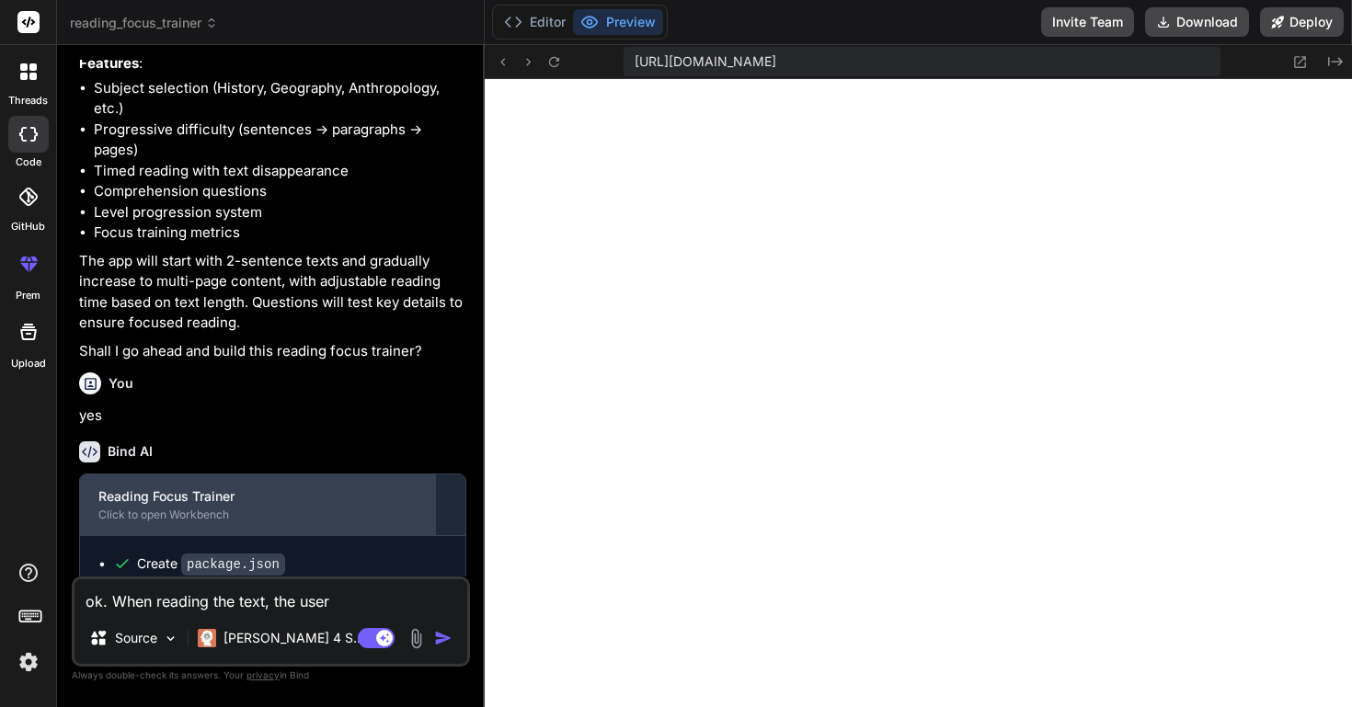
type textarea "x"
type textarea "ok. When reading the text, the user sh"
type textarea "x"
type textarea "ok. When reading the text, the user shu"
type textarea "x"
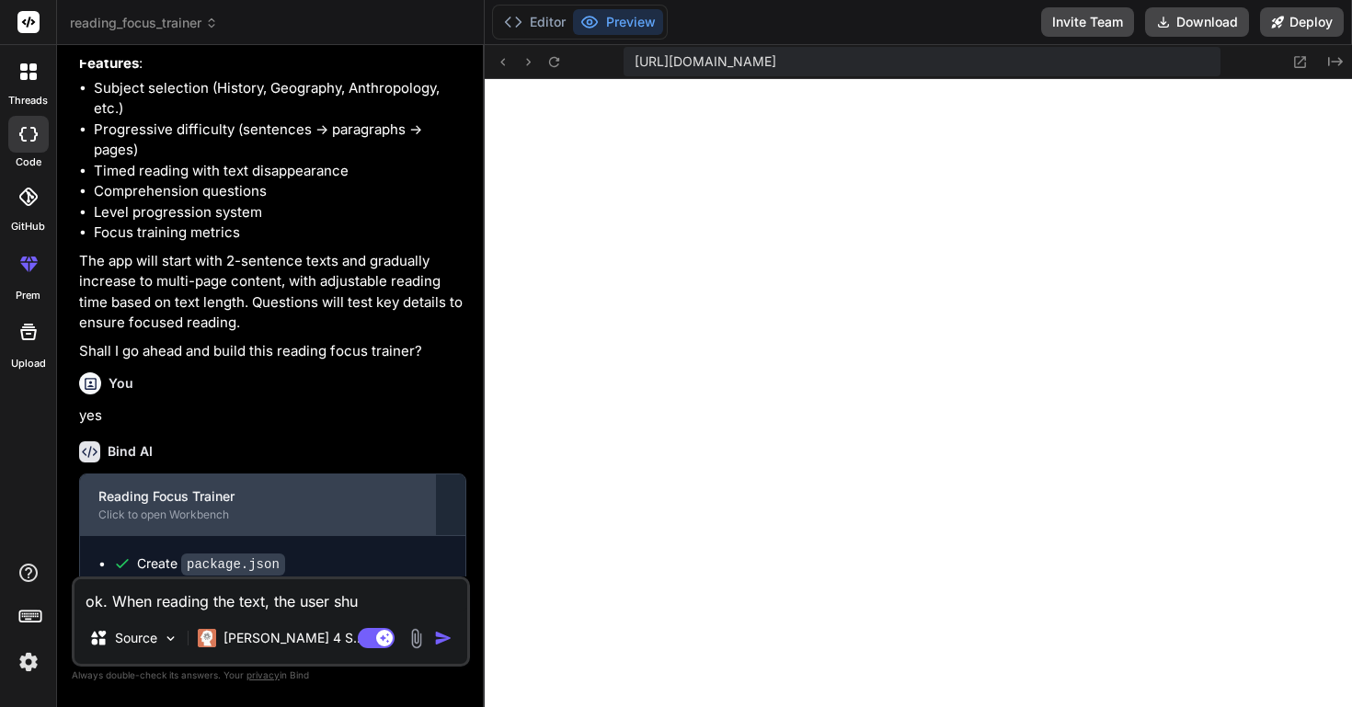
type textarea "ok. When reading the text, the user sh"
type textarea "x"
type textarea "ok. When reading the text, the user sho"
type textarea "x"
type textarea "ok. When reading the text, the user shou"
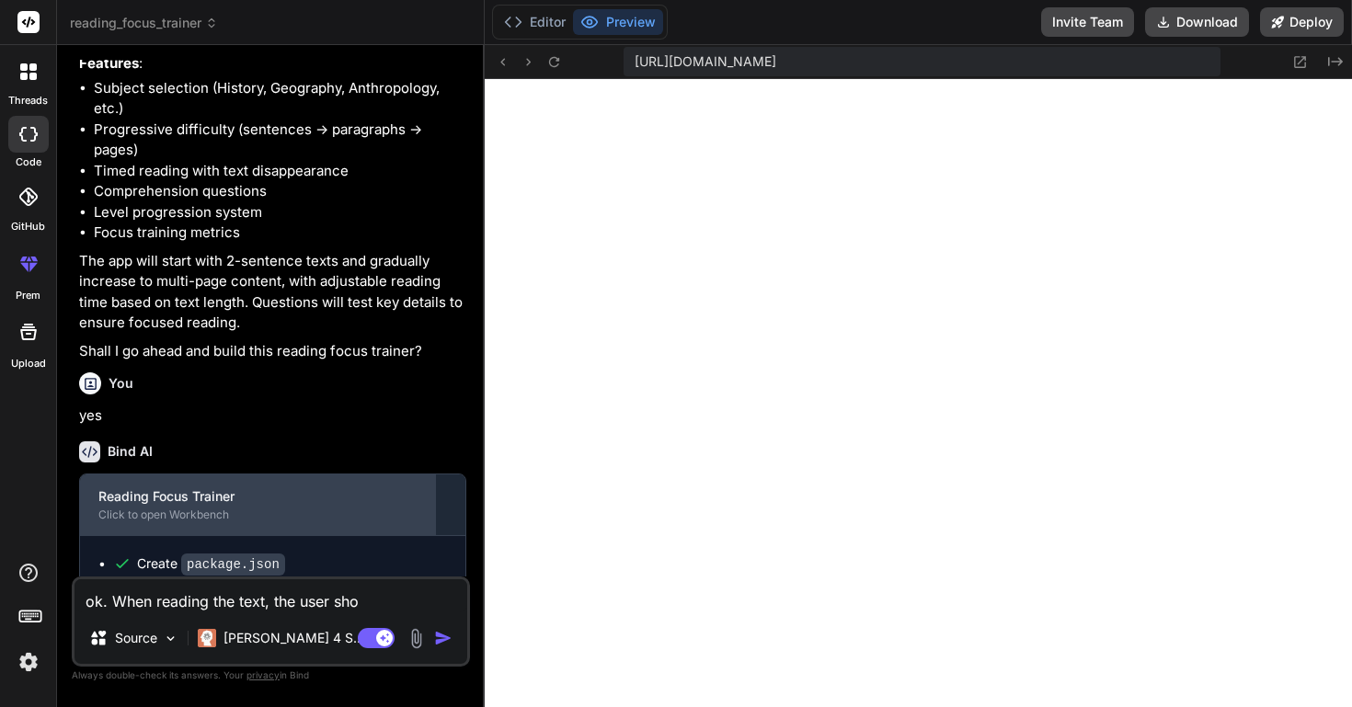
type textarea "x"
type textarea "ok. When reading the text, the user shoul"
type textarea "x"
type textarea "ok. When reading the text, the user should"
type textarea "x"
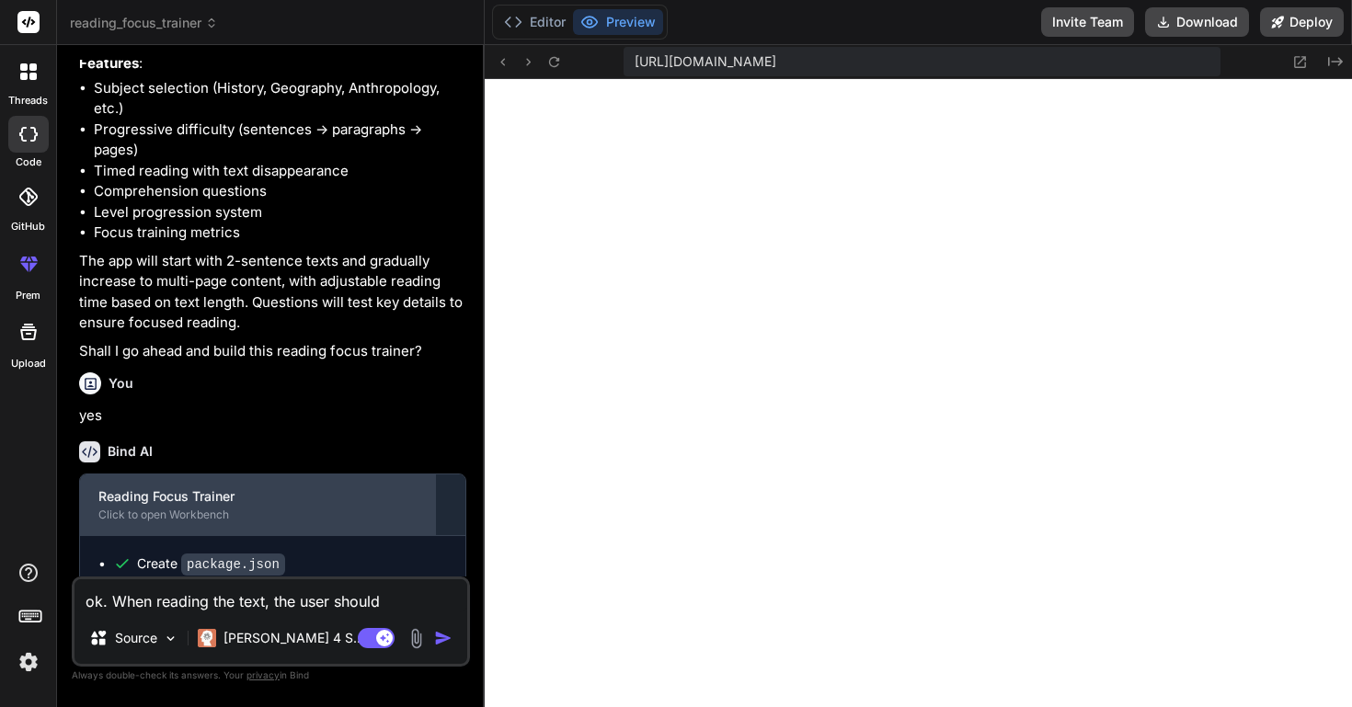
type textarea "ok. When reading the text, the user should"
type textarea "x"
type textarea "ok. When reading the text, the user should h"
type textarea "x"
type textarea "ok. When reading the text, the user should ha"
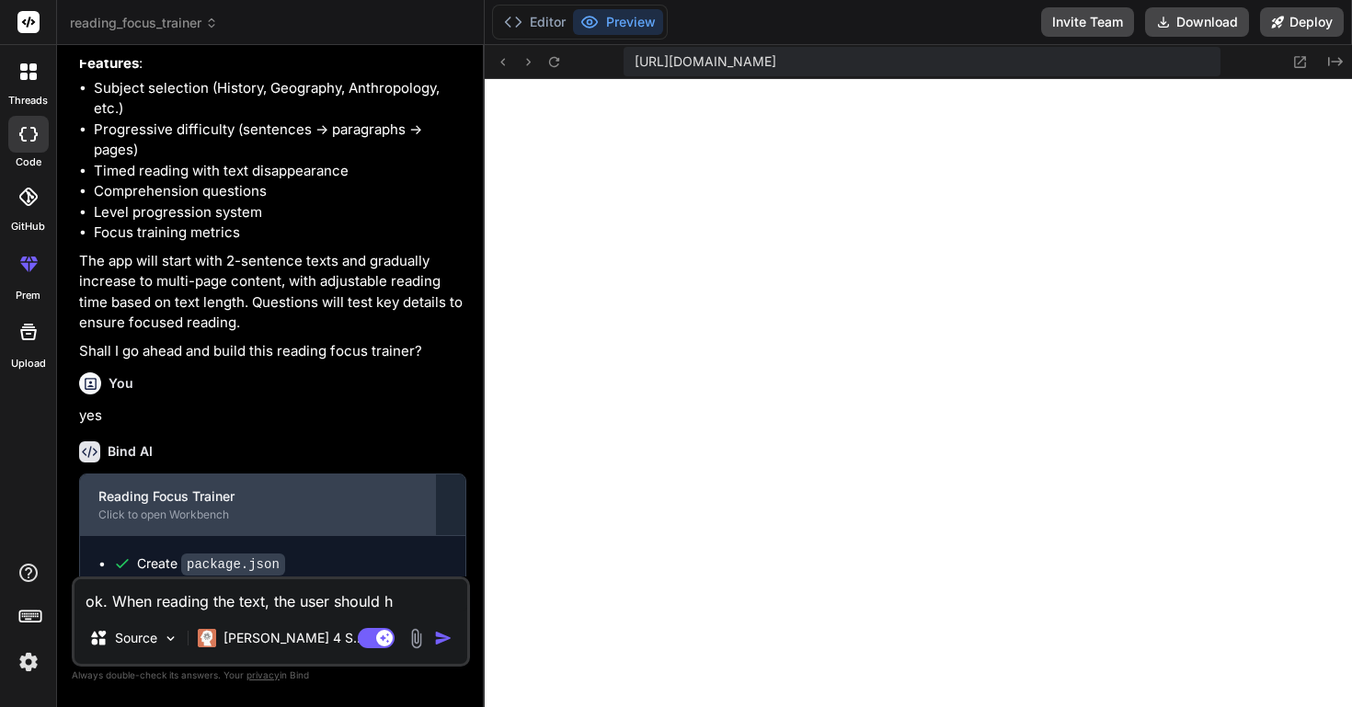
type textarea "x"
type textarea "ok. When reading the text, the user should hav"
type textarea "x"
type textarea "ok. When reading the text, the user should have"
type textarea "x"
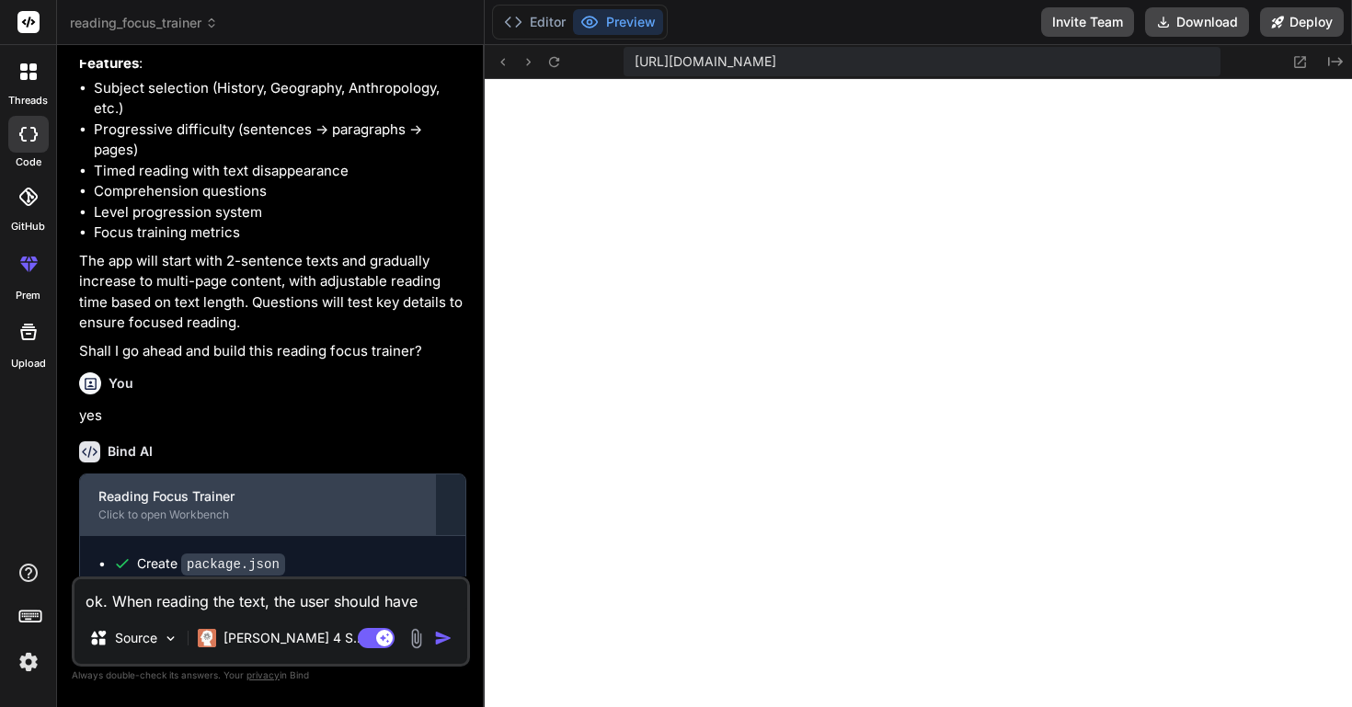
type textarea "ok. When reading the text, the user should have"
type textarea "x"
type textarea "ok. When reading the text, the user should have a"
type textarea "x"
type textarea "ok. When reading the text, the user should have a"
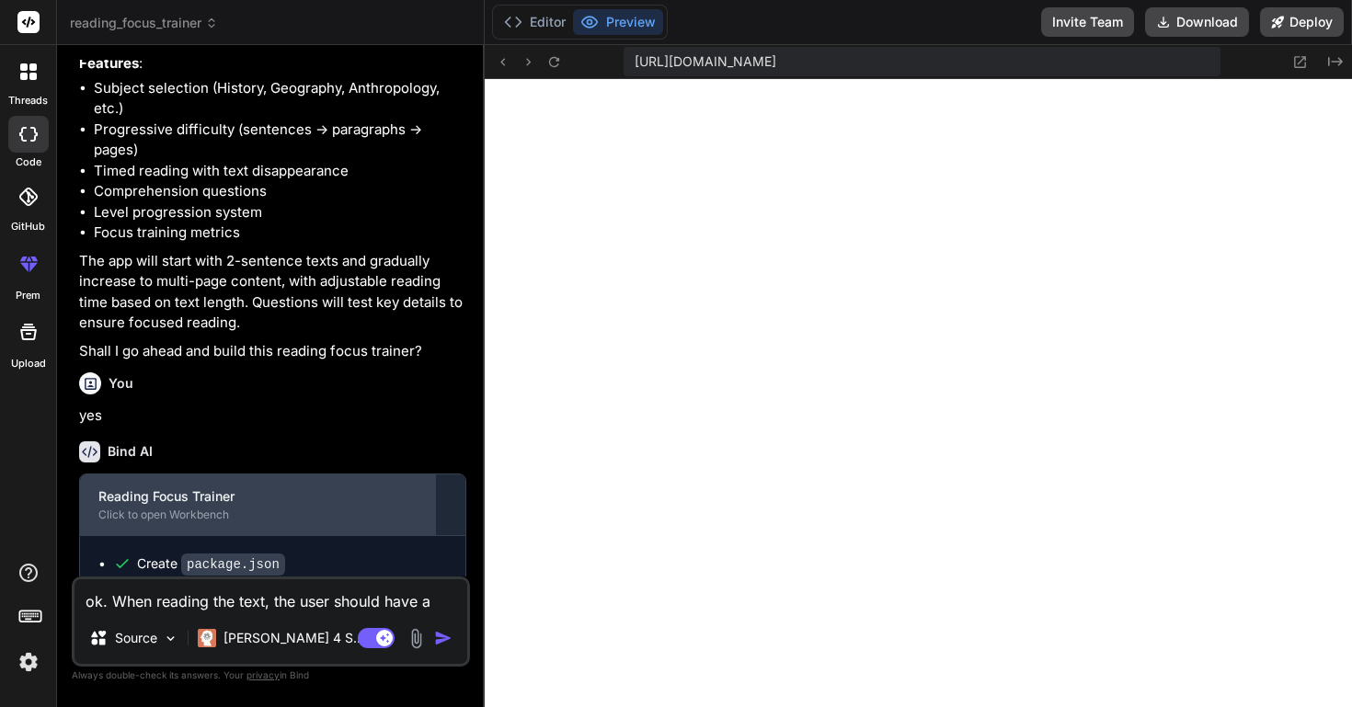
type textarea "x"
type textarea "ok. When reading the text, the user should have a b"
type textarea "x"
type textarea "ok. When reading the text, the user should have a bu"
type textarea "x"
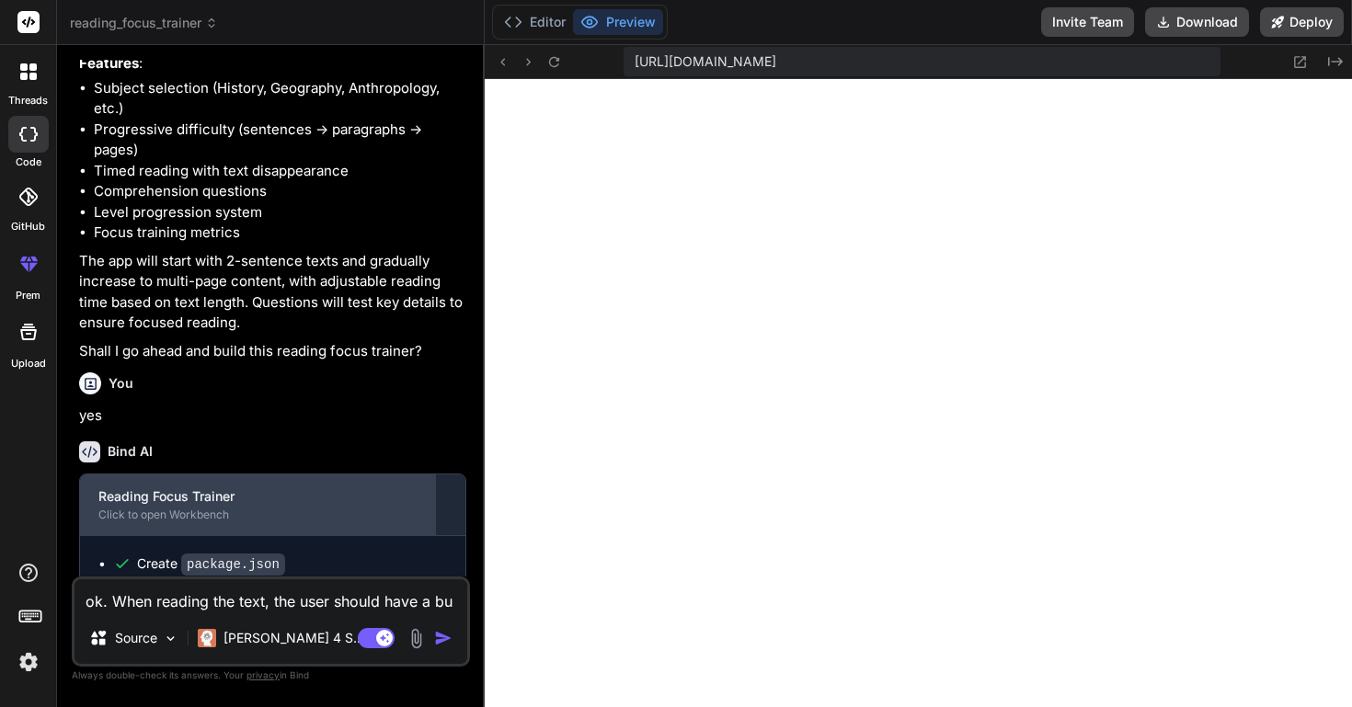
type textarea "ok. When reading the text, the user should have a but"
type textarea "x"
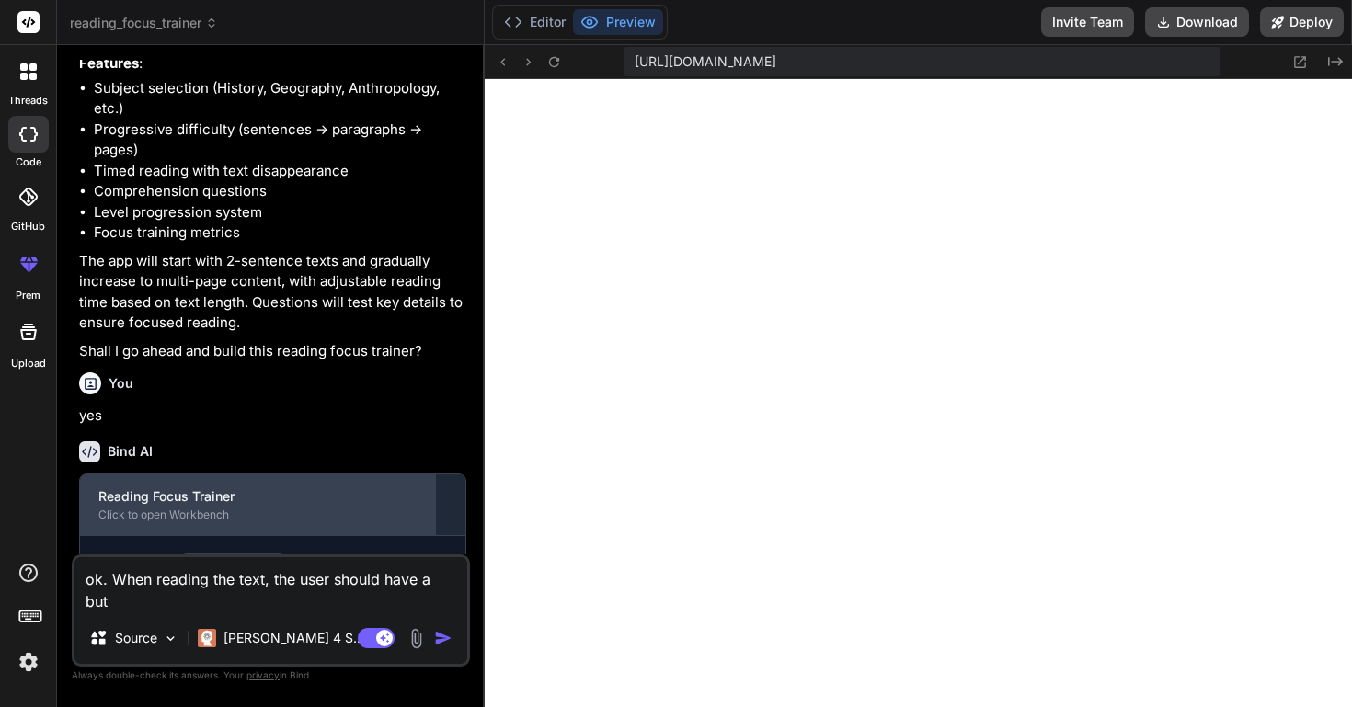
type textarea "ok. When reading the text, the user should have a butt"
type textarea "x"
type textarea "ok. When reading the text, the user should have a butto"
type textarea "x"
type textarea "ok. When reading the text, the user should have a button"
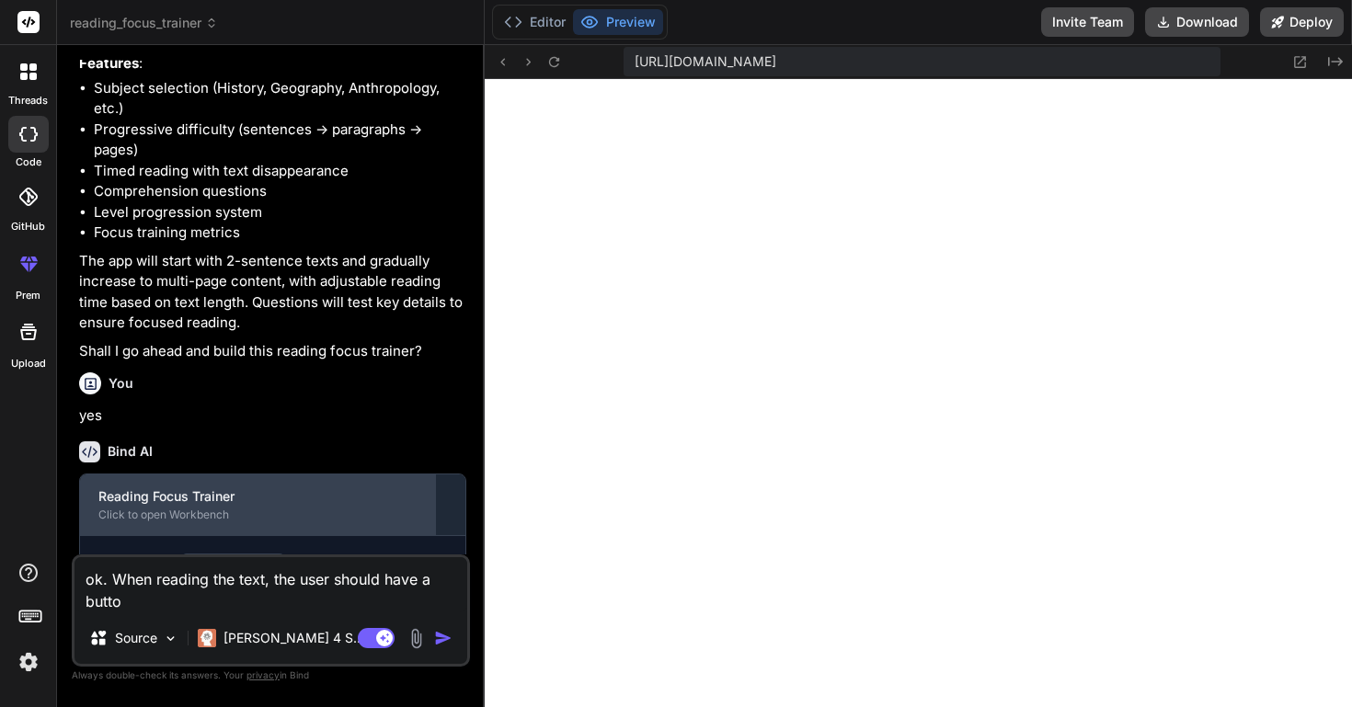
type textarea "x"
type textarea "ok. When reading the text, the user should have a butto"
type textarea "x"
type textarea "ok. When reading the text, the user should have a butt"
type textarea "x"
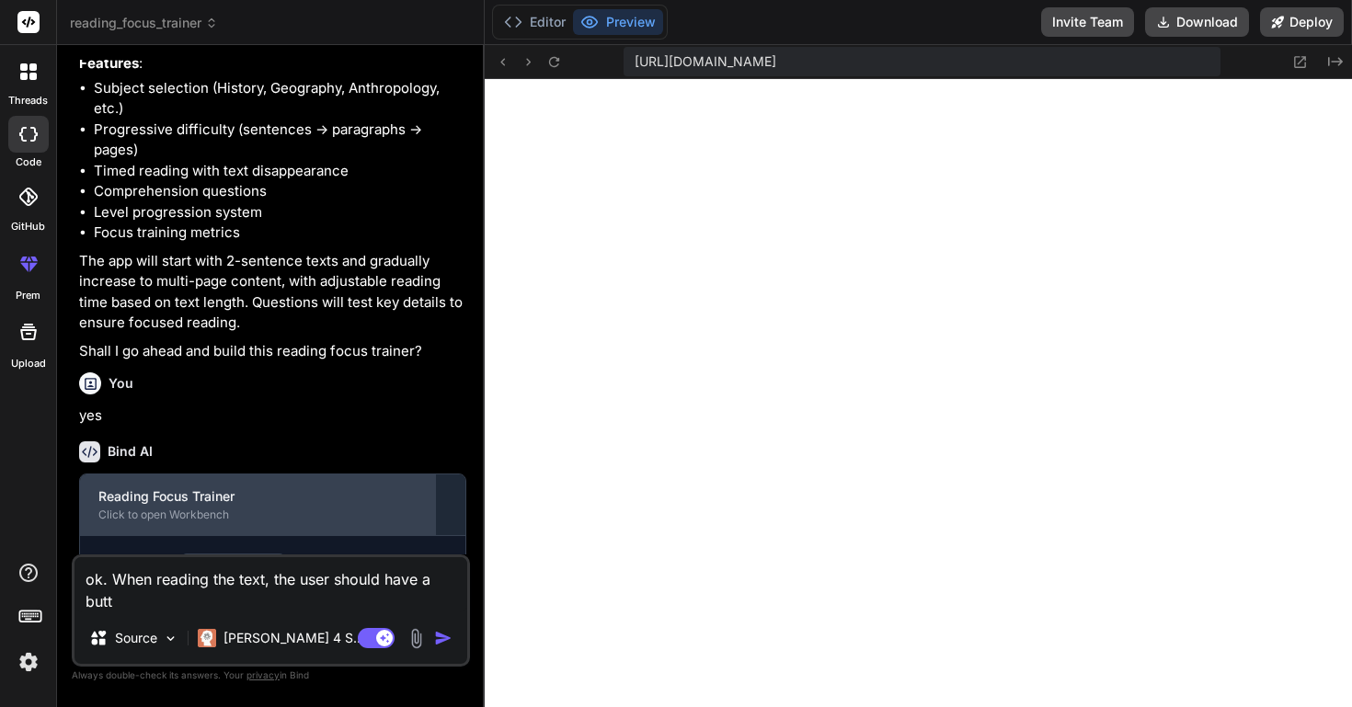
type textarea "ok. When reading the text, the user should have a but"
type textarea "x"
type textarea "ok. When reading the text, the user should have a bu"
type textarea "x"
type textarea "ok. When reading the text, the user should have a b"
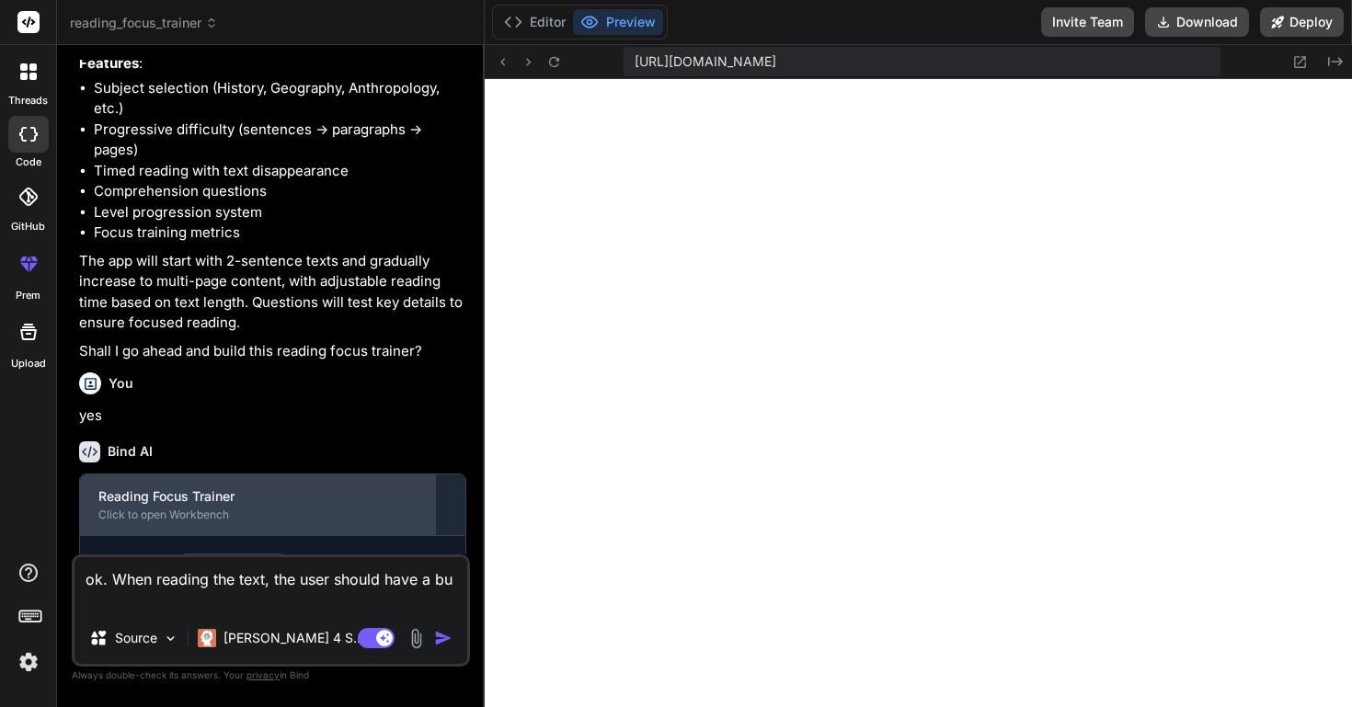
type textarea "x"
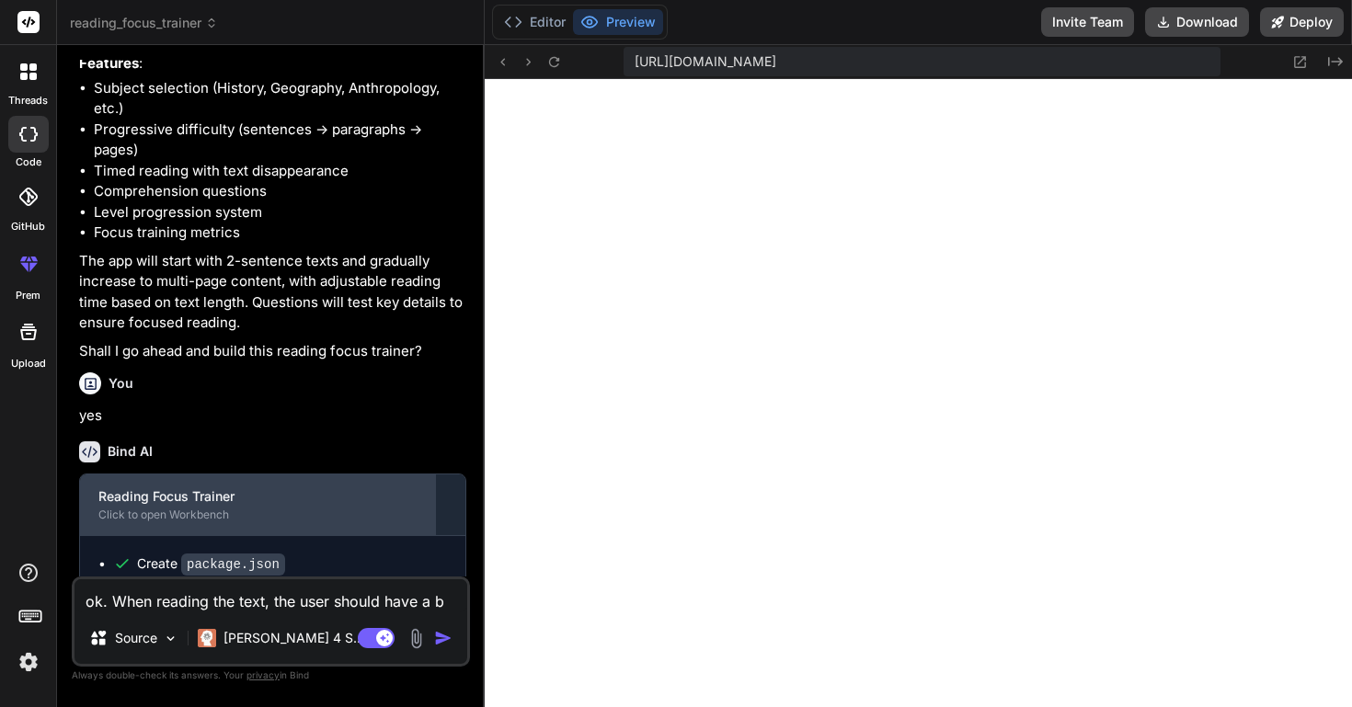
type textarea "ok. When reading the text, the user should have a"
type textarea "x"
type textarea "ok. When reading the text, the user should have a"
type textarea "x"
type textarea "ok. When reading the text, the user should have"
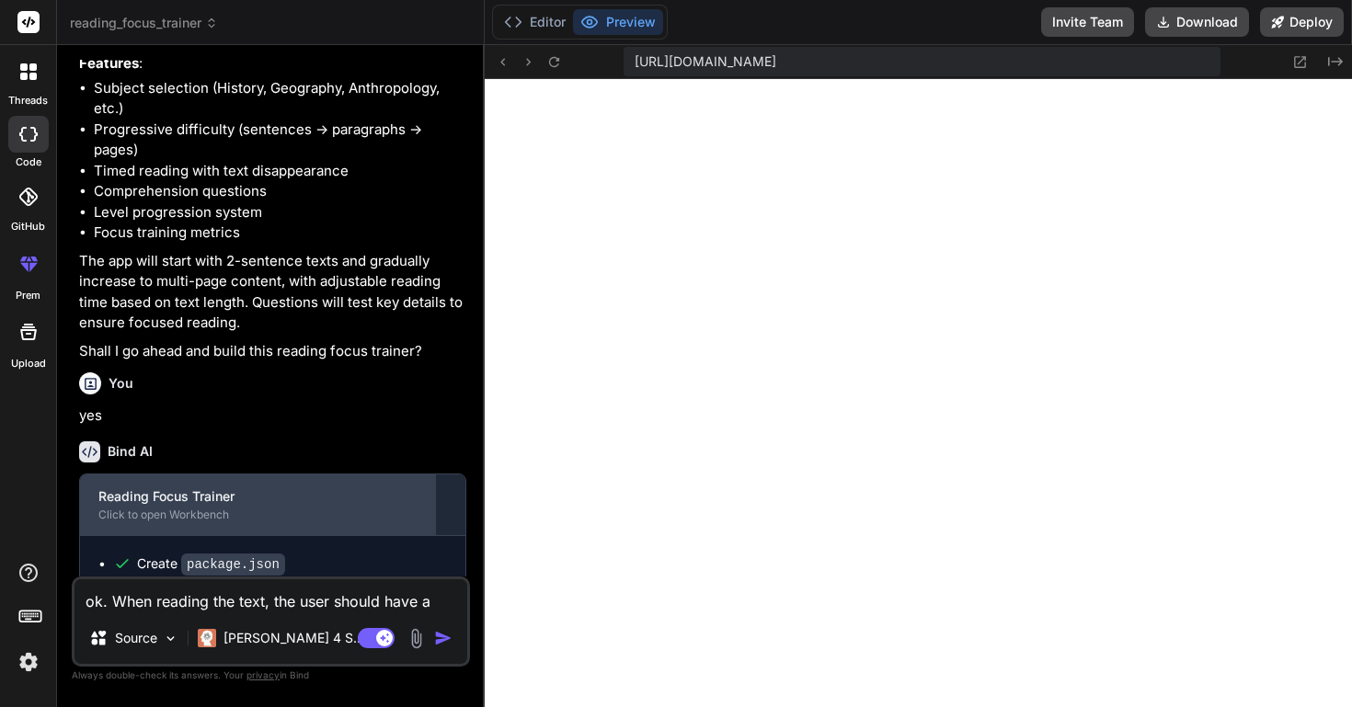
type textarea "x"
type textarea "ok. When reading the text, the user should have"
type textarea "x"
type textarea "ok. When reading the text, the user should hav"
type textarea "x"
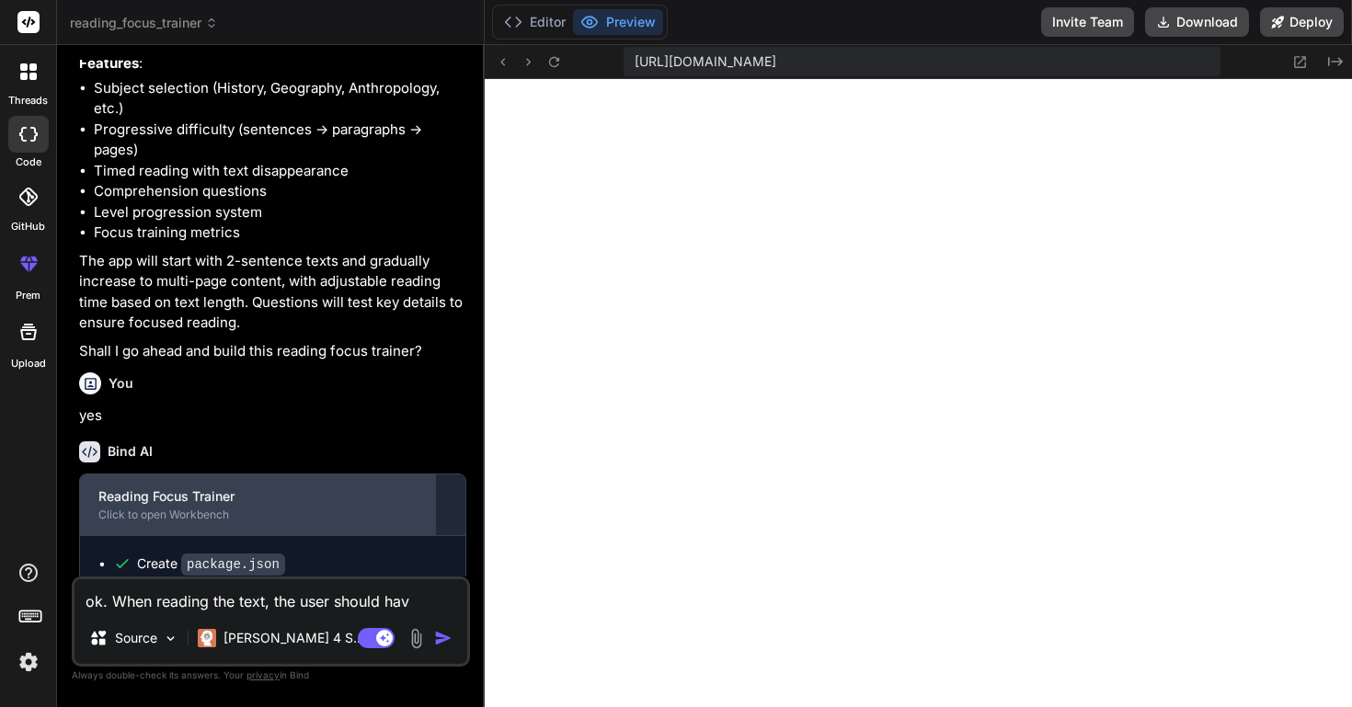
type textarea "ok. When reading the text, the user should ha"
type textarea "x"
type textarea "ok. When reading the text, the user should h"
type textarea "x"
type textarea "ok. When reading the text, the user should"
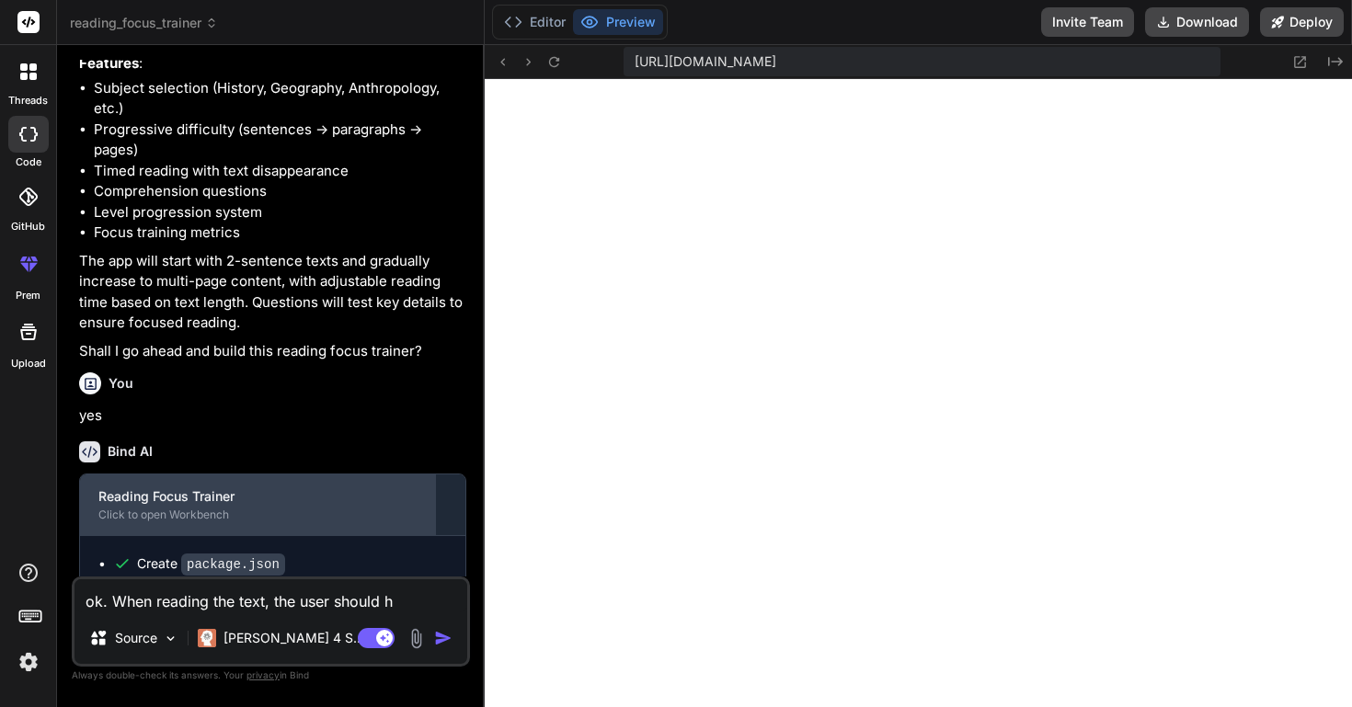
type textarea "x"
type textarea "ok. When reading the text, the user should"
type textarea "x"
type textarea "ok. When reading the text, the user shoul"
type textarea "x"
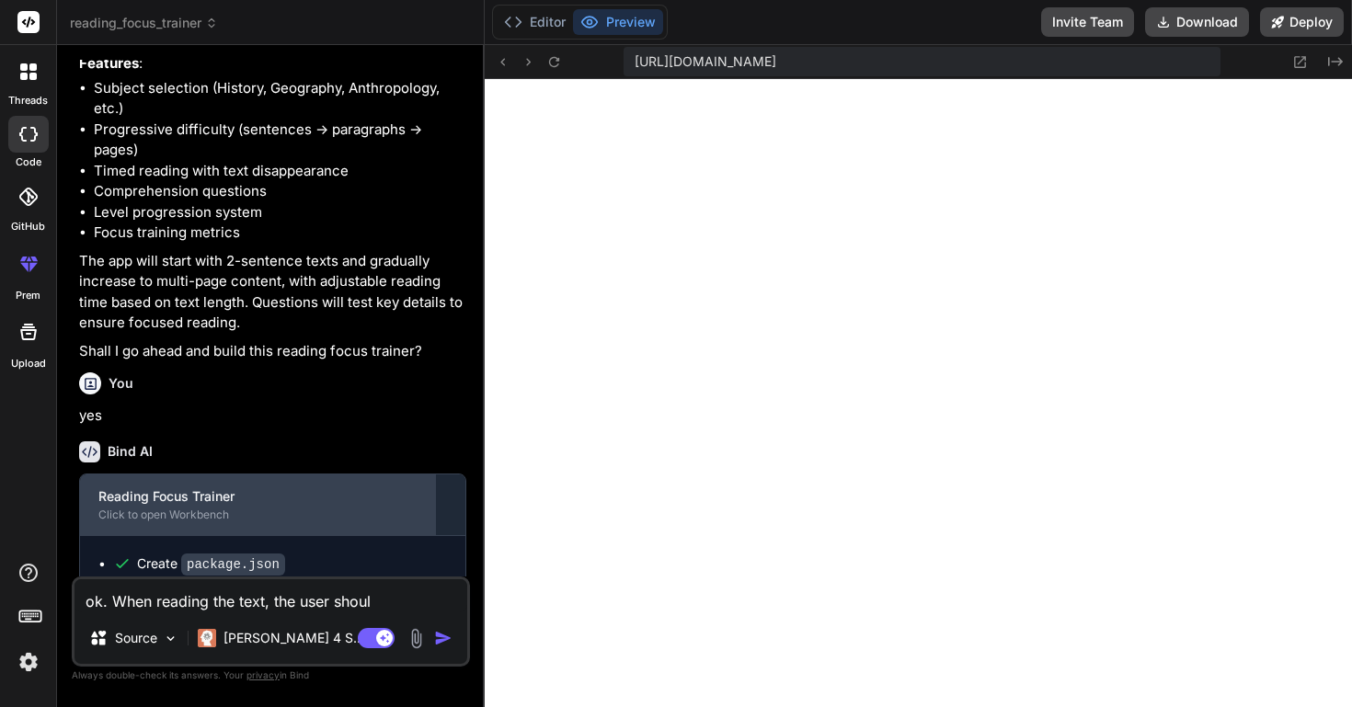
type textarea "ok. When reading the text, the user shou"
type textarea "x"
type textarea "ok. When reading the text, the user sho"
type textarea "x"
type textarea "ok. When reading the text, the user sh"
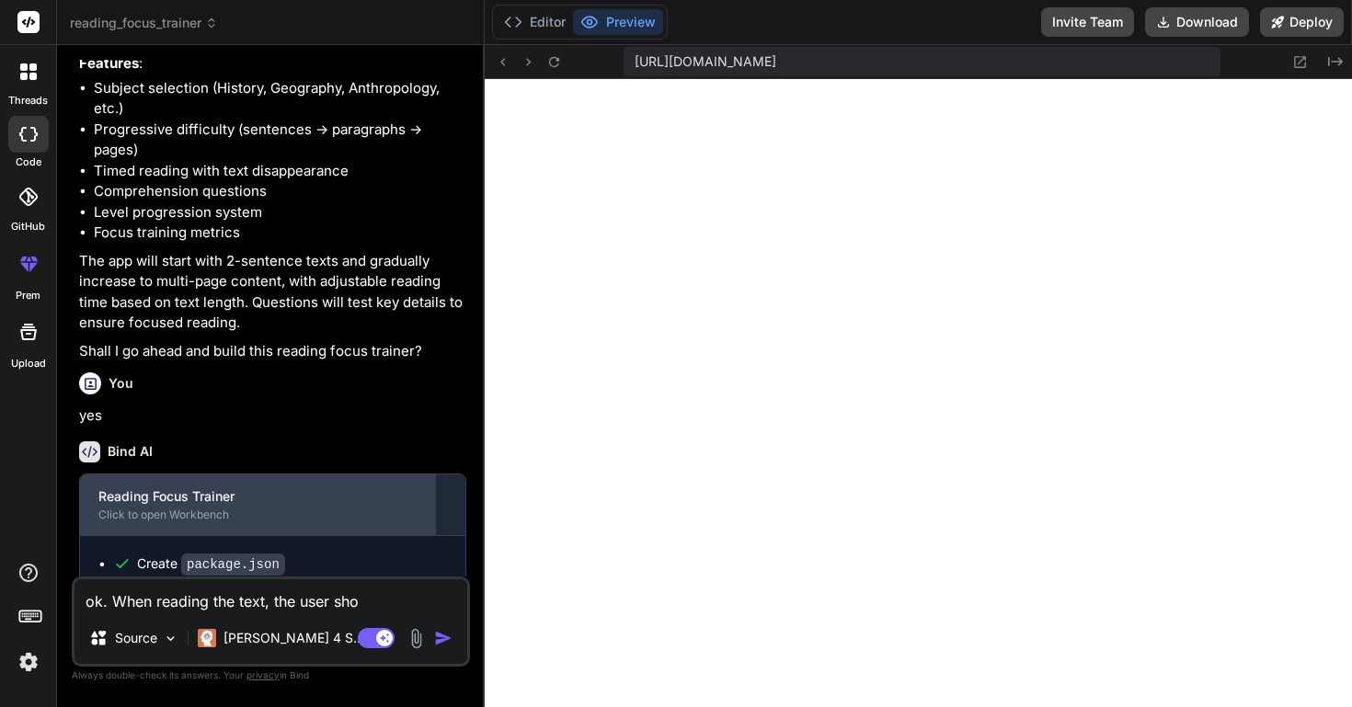
type textarea "x"
type textarea "ok. When reading the text, the user s"
type textarea "x"
type textarea "ok. When reading the text, the user"
type textarea "x"
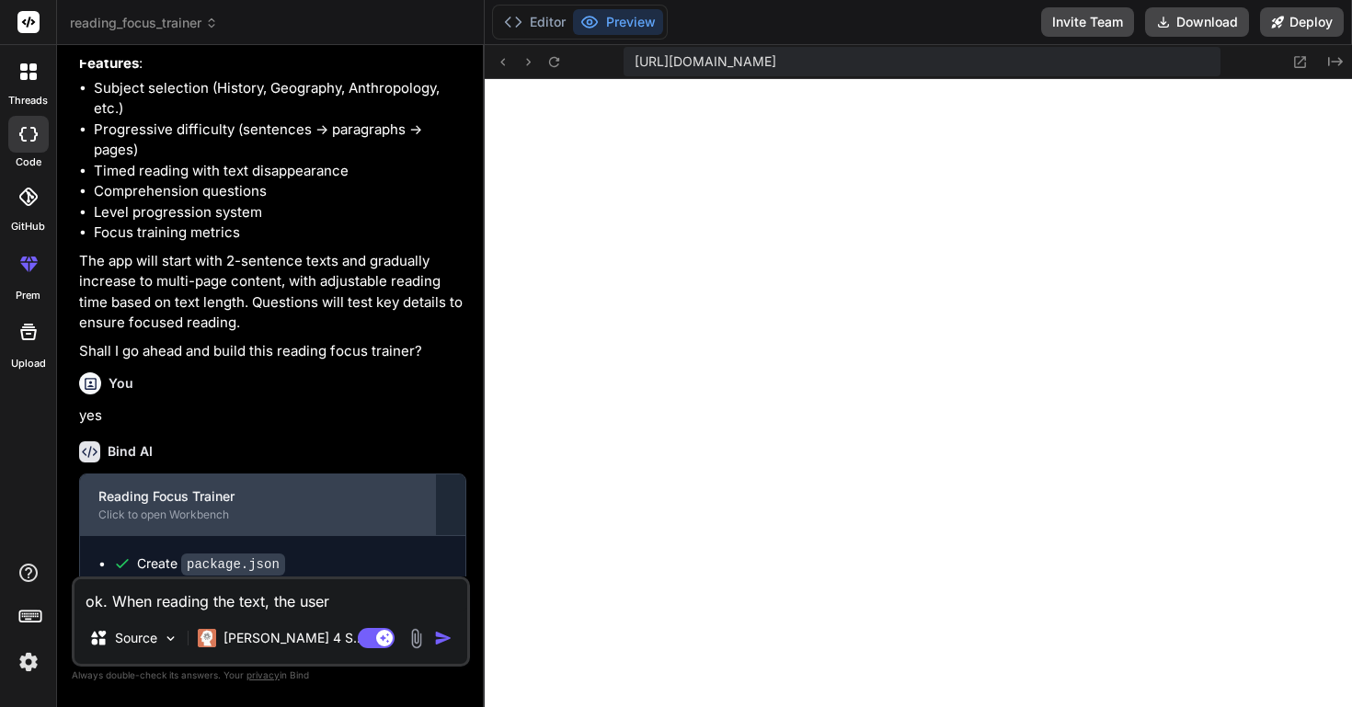
type textarea "ok. When reading the text, the user"
type textarea "x"
type textarea "ok. When reading the text, the user"
type textarea "x"
type textarea "ok. When reading the text, the user s"
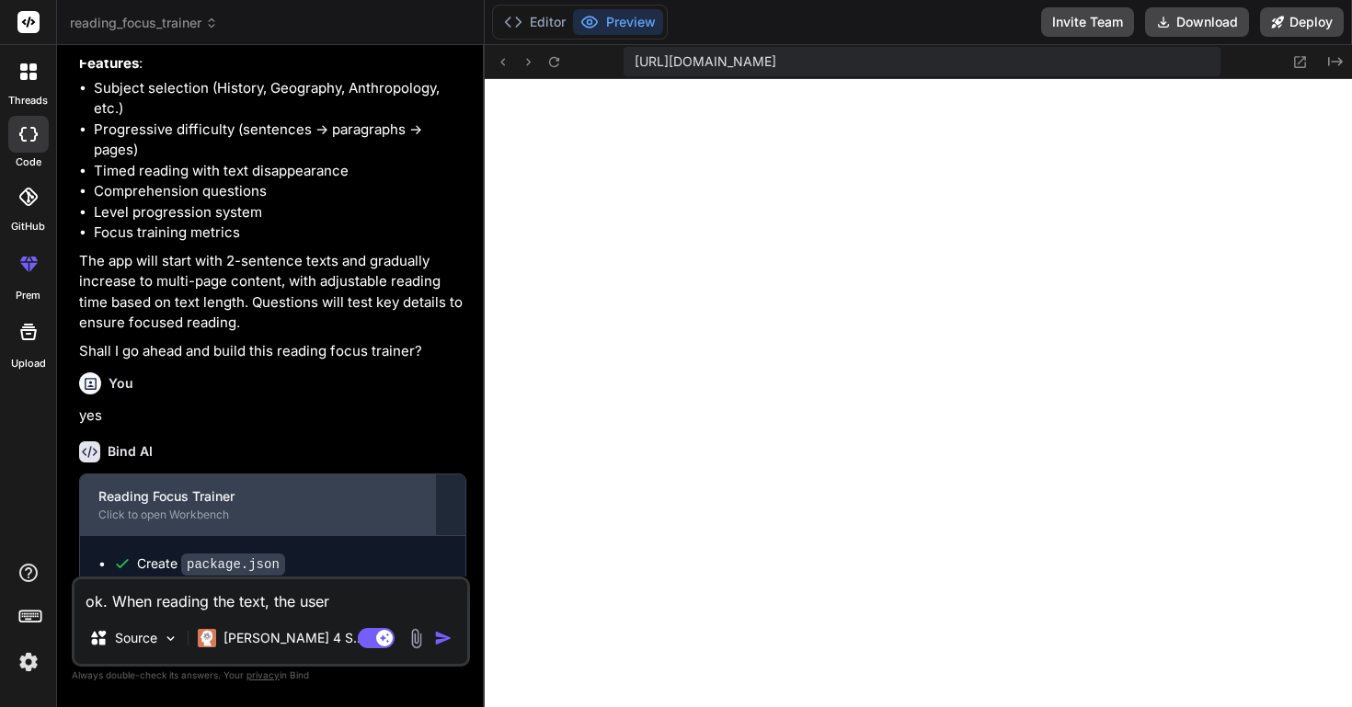
type textarea "x"
type textarea "ok. When reading the text, the user sh"
type textarea "x"
type textarea "ok. When reading the text, the user sho"
type textarea "x"
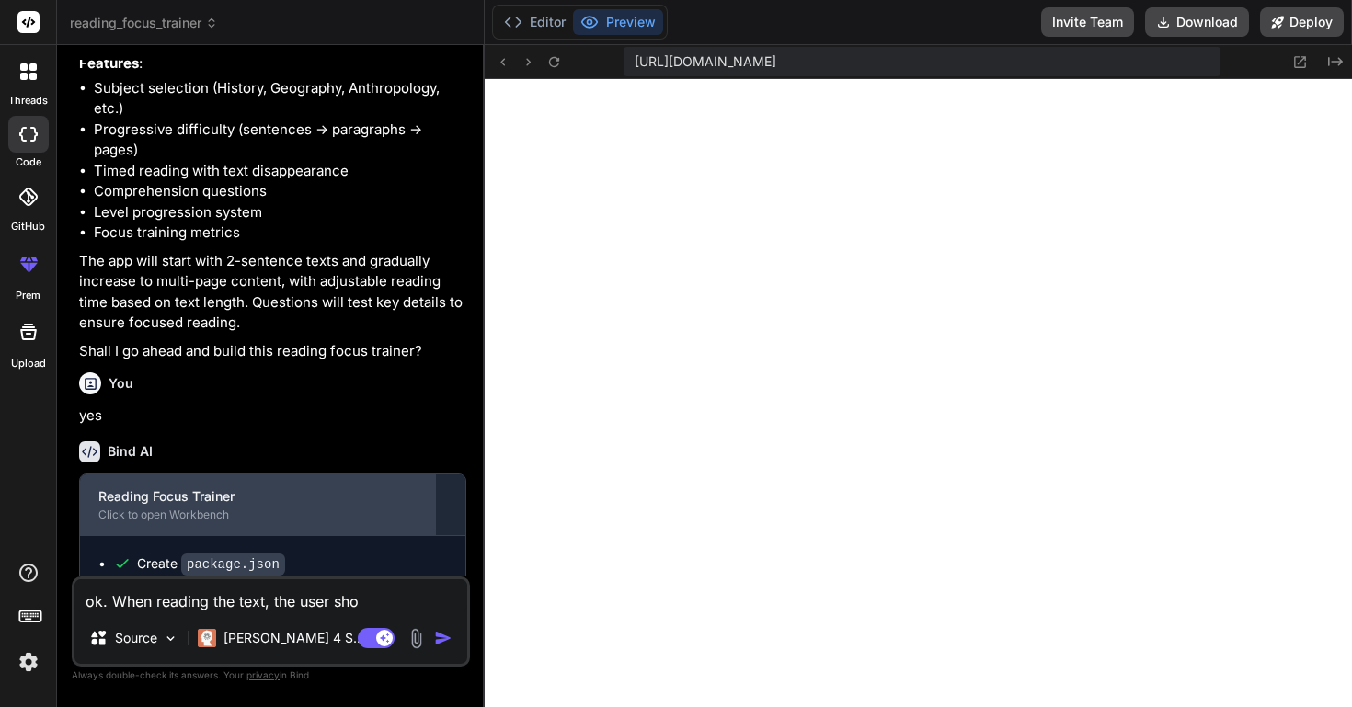
type textarea "ok. When reading the text, the user shou"
type textarea "x"
type textarea "ok. When reading the text, the user shoul"
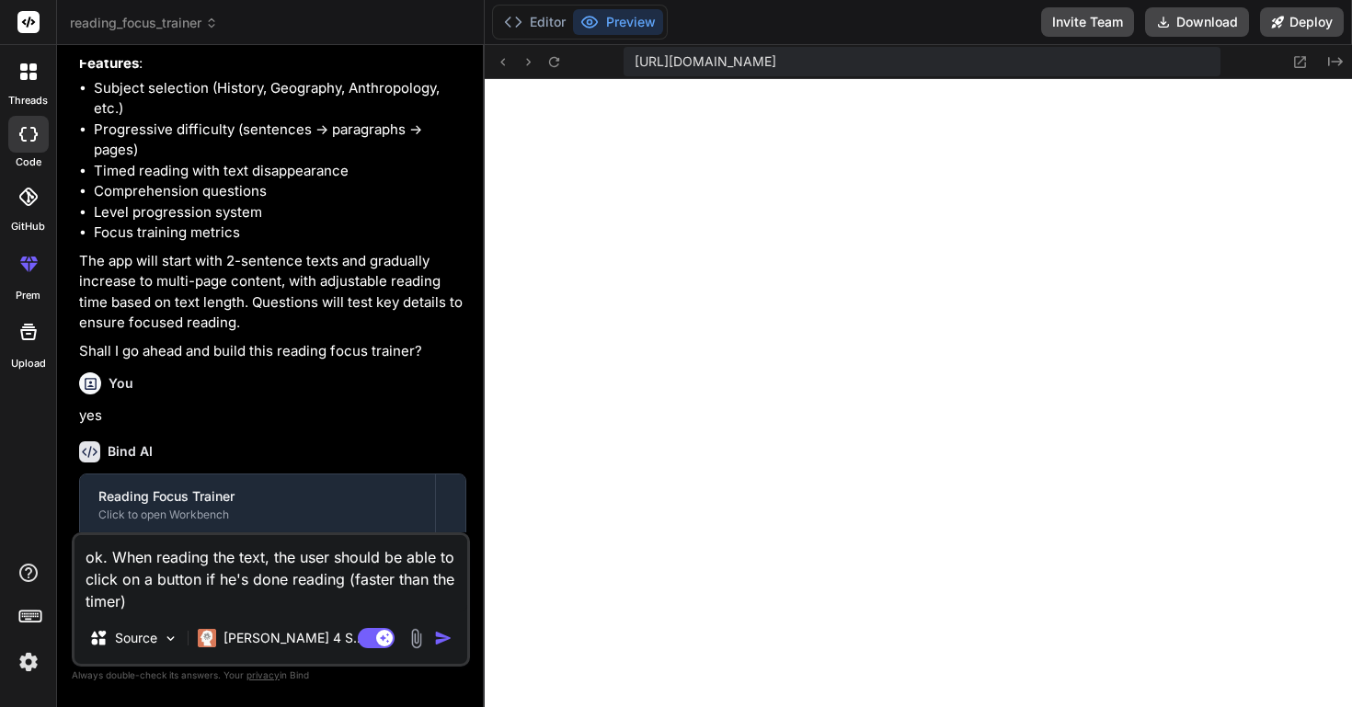
click at [445, 639] on img "button" at bounding box center [443, 638] width 18 height 18
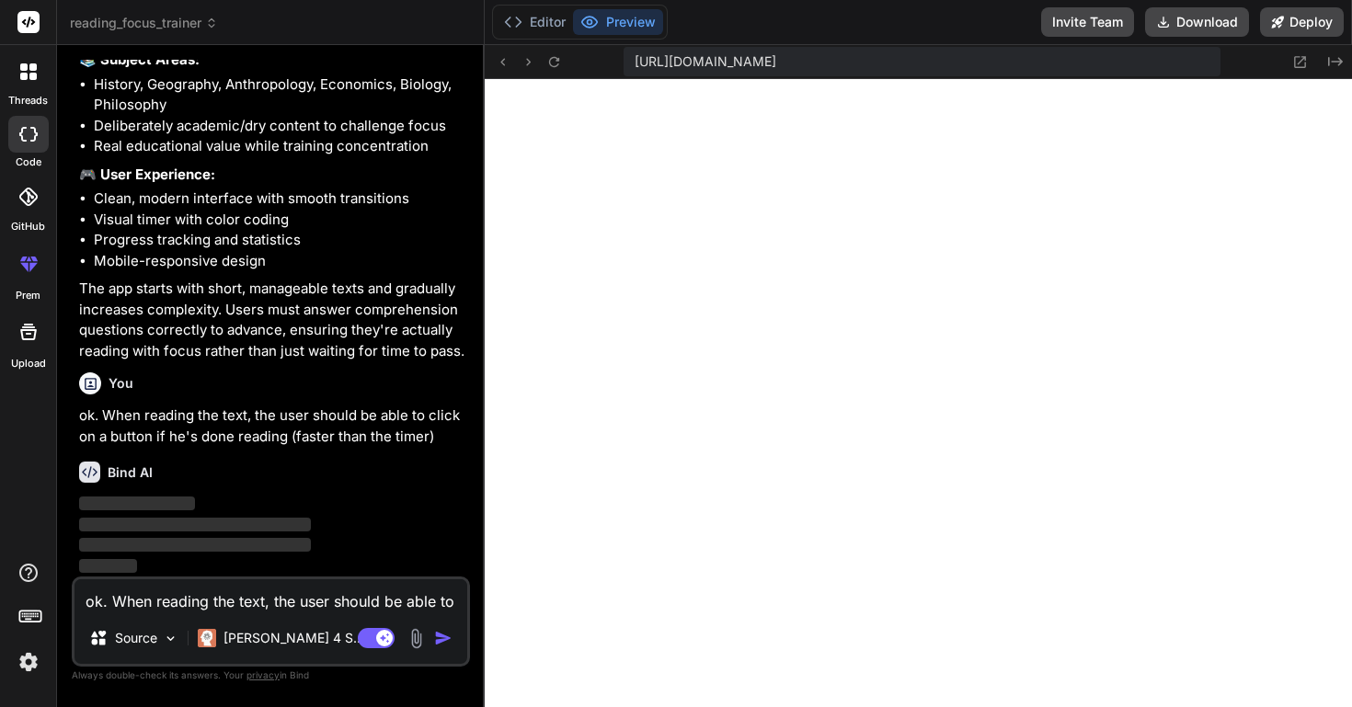
scroll to position [1942, 0]
click at [552, 24] on button "Editor" at bounding box center [535, 22] width 76 height 26
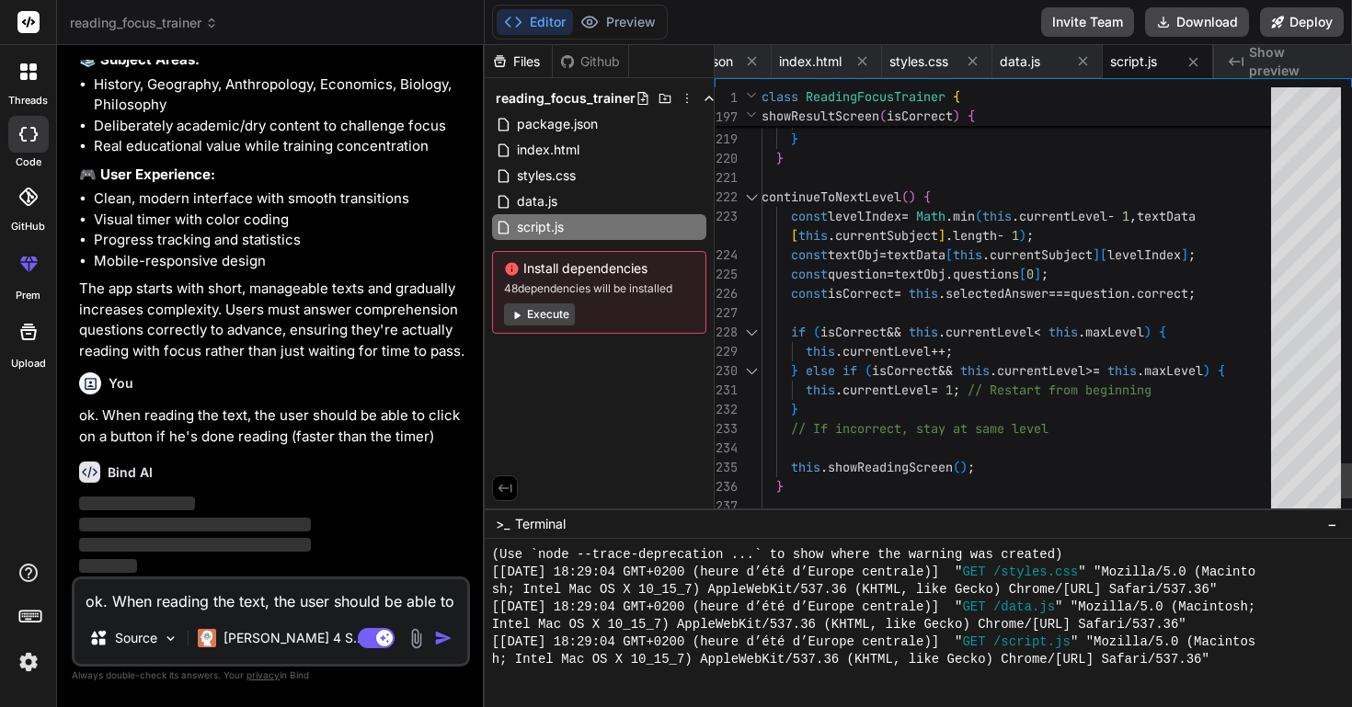
scroll to position [135, 0]
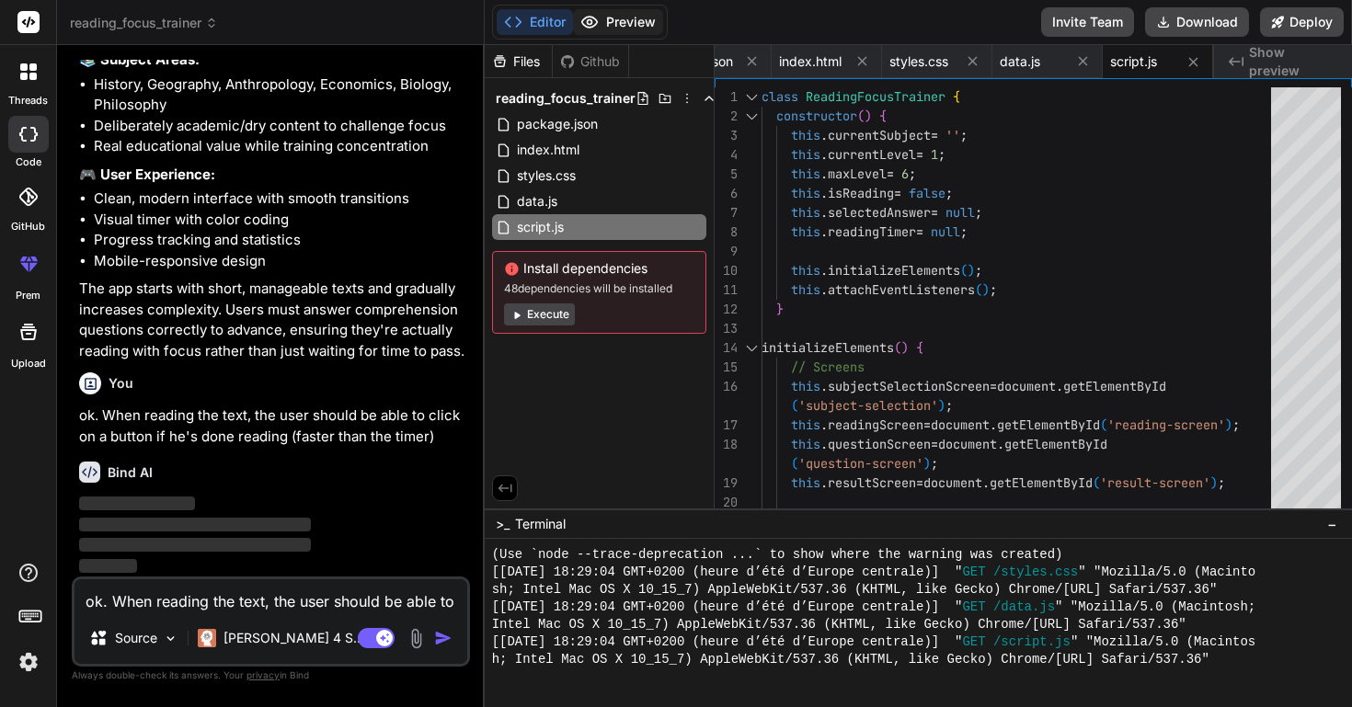
click at [625, 26] on button "Preview" at bounding box center [618, 22] width 90 height 26
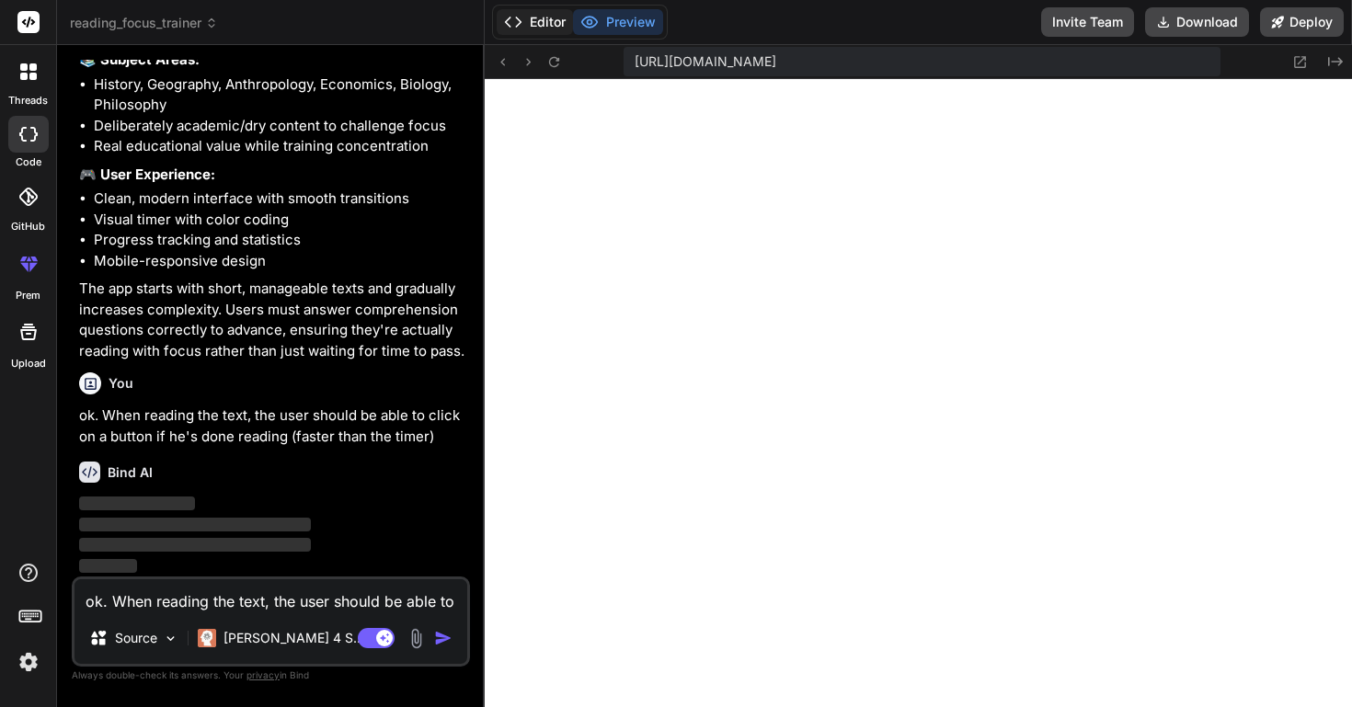
click at [546, 26] on button "Editor" at bounding box center [535, 22] width 76 height 26
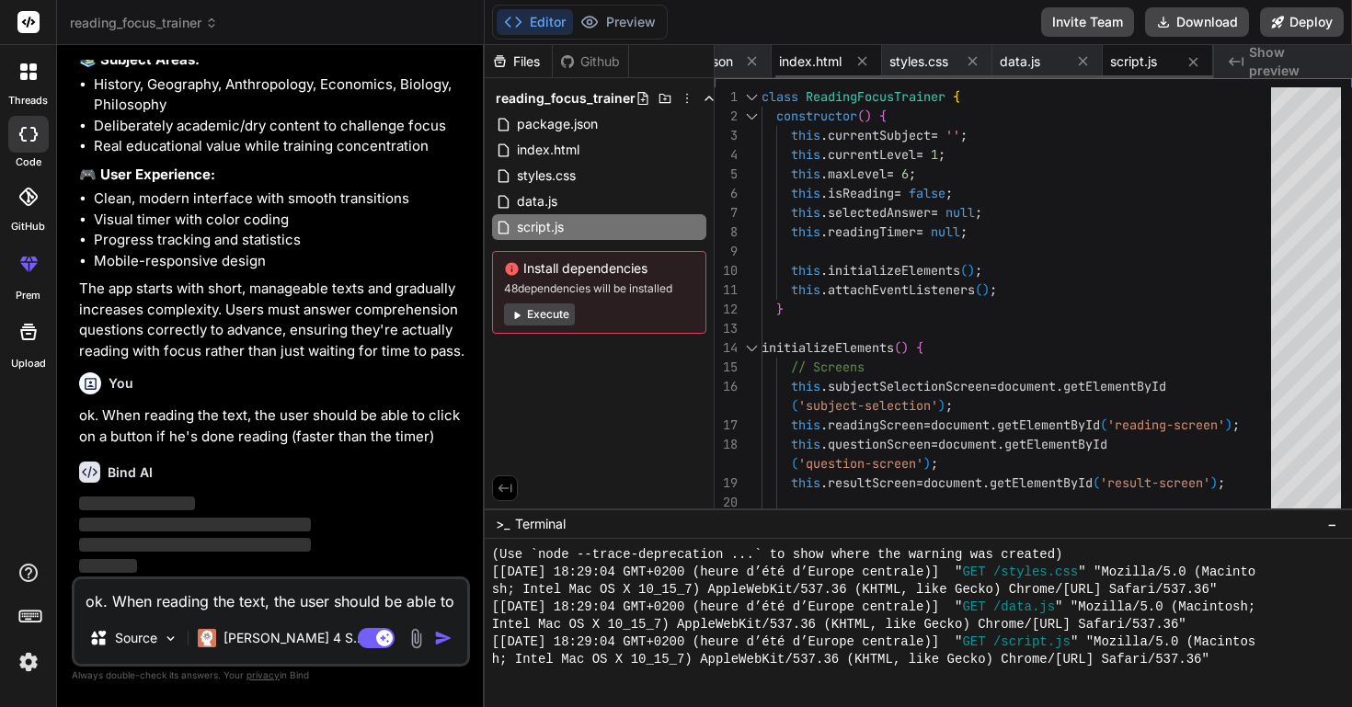
click at [802, 60] on span "index.html" at bounding box center [810, 61] width 63 height 18
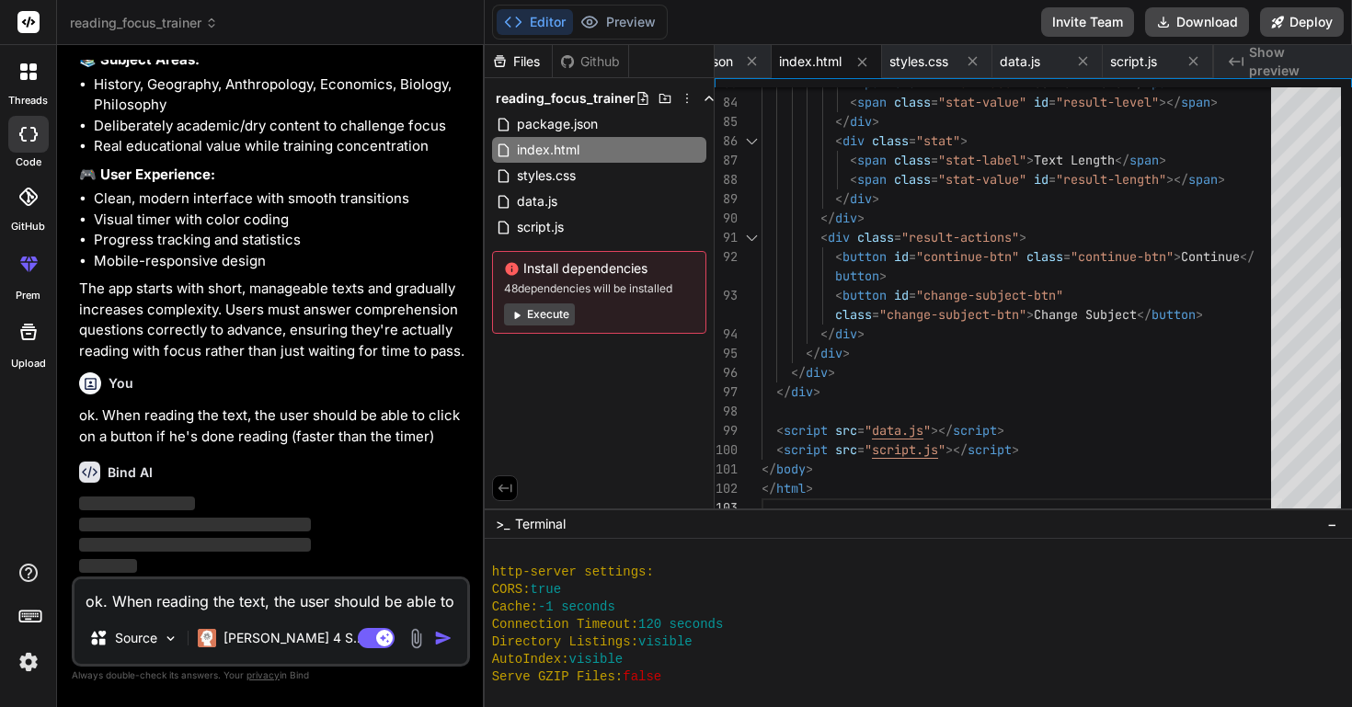
scroll to position [891, 0]
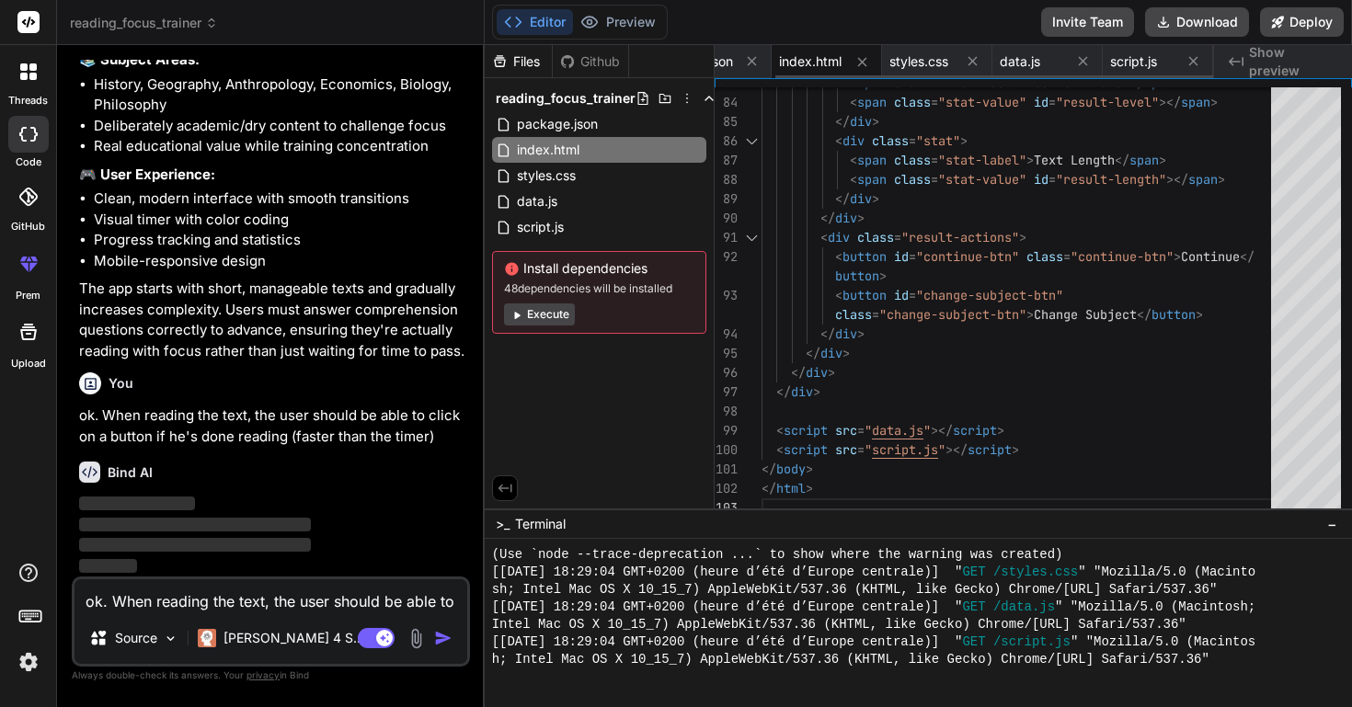
click at [811, 66] on span "index.html" at bounding box center [810, 61] width 63 height 18
click at [727, 63] on span "package.json" at bounding box center [692, 61] width 81 height 18
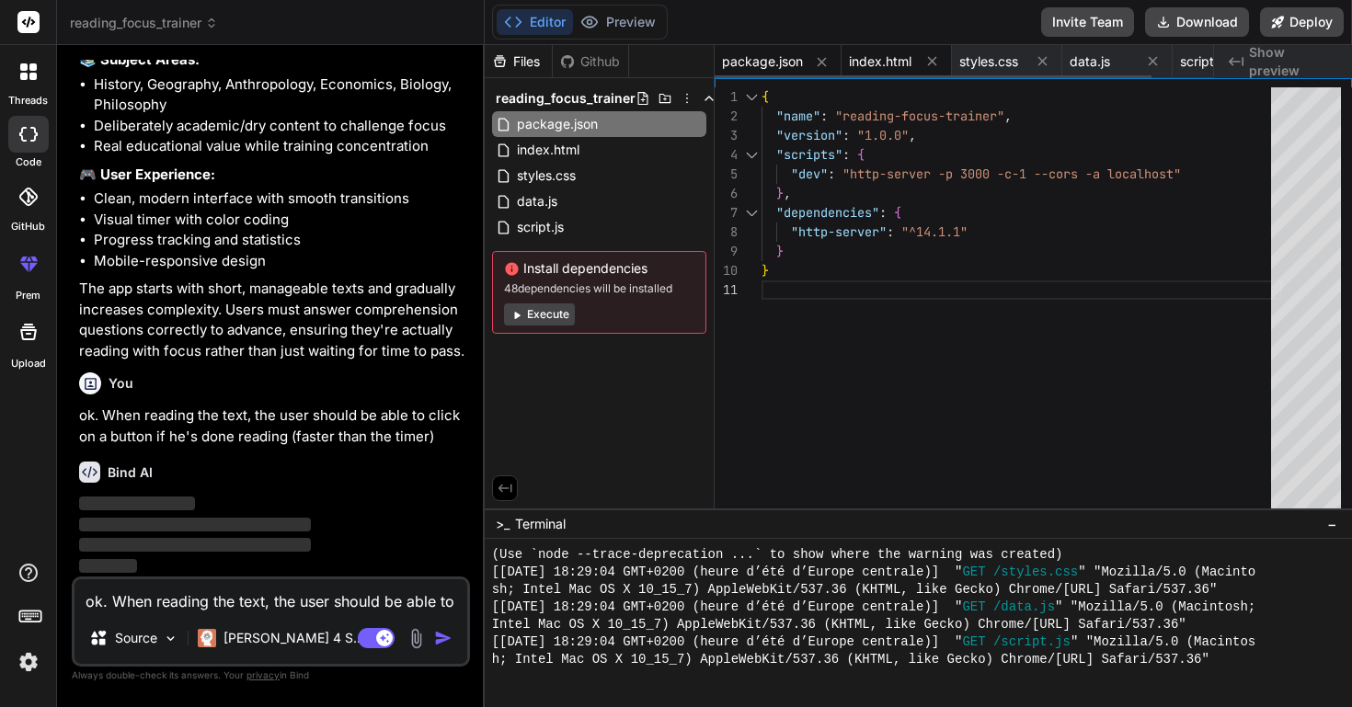
click at [875, 66] on span "index.html" at bounding box center [880, 61] width 63 height 18
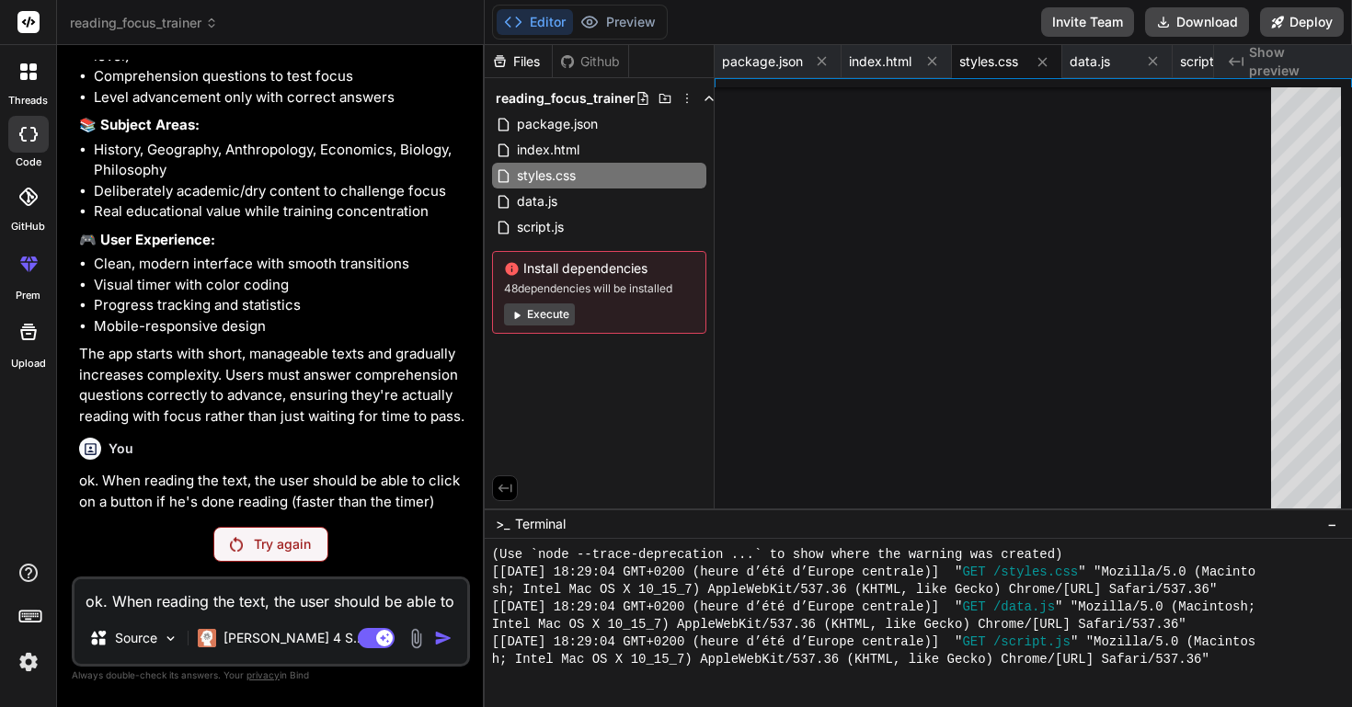
scroll to position [1876, 0]
click at [622, 23] on button "Preview" at bounding box center [618, 22] width 90 height 26
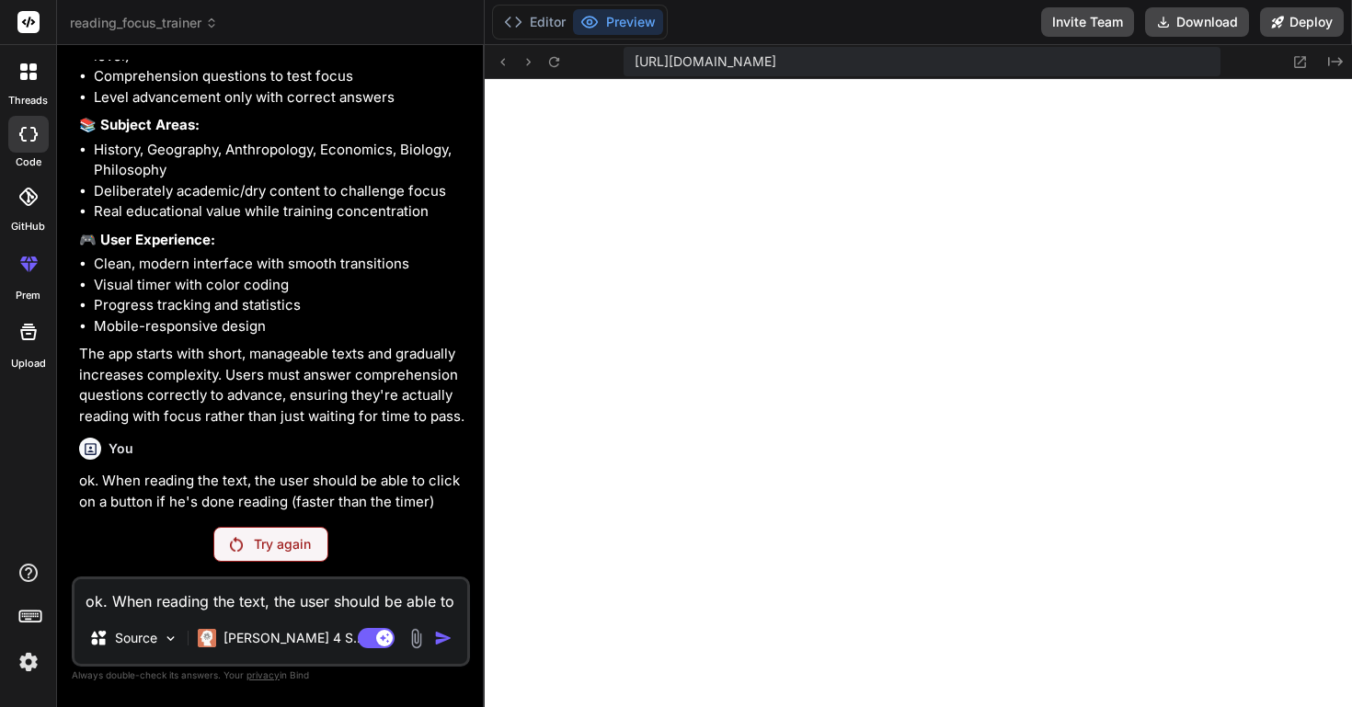
click at [269, 544] on p "Try again" at bounding box center [282, 544] width 57 height 18
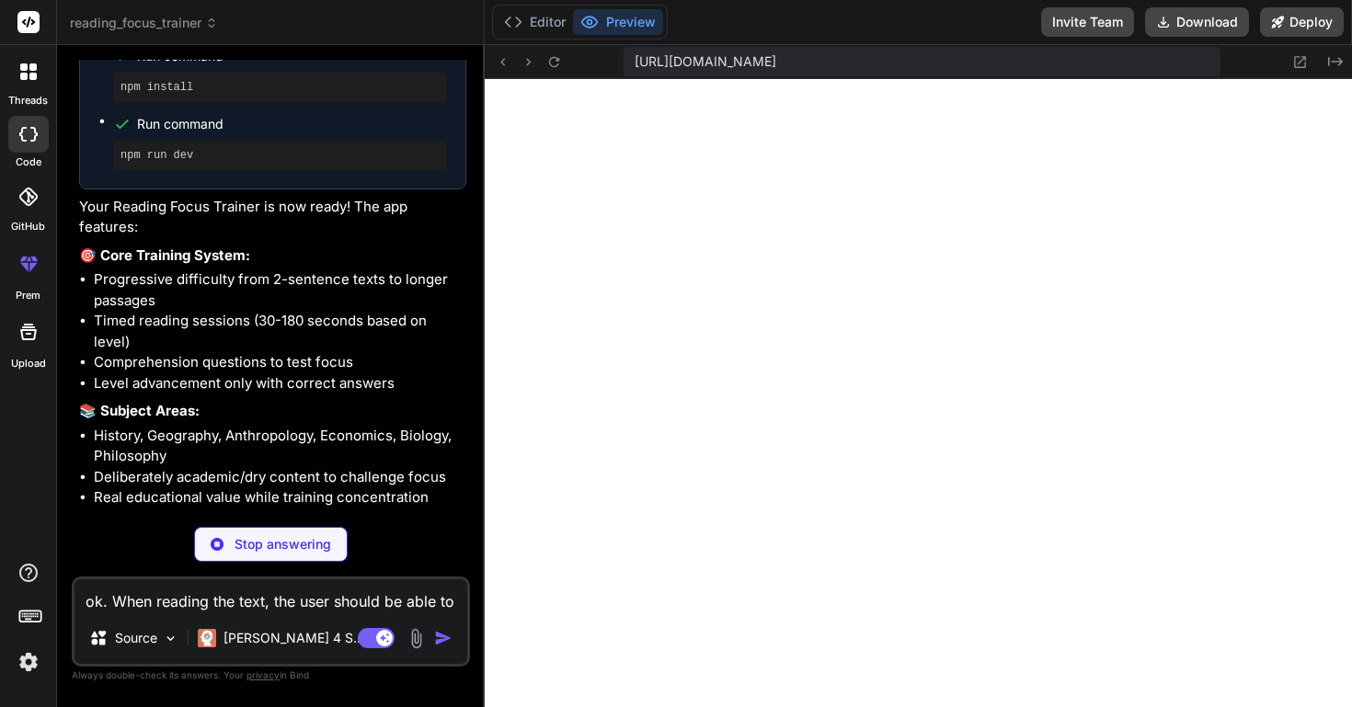
scroll to position [1591, 0]
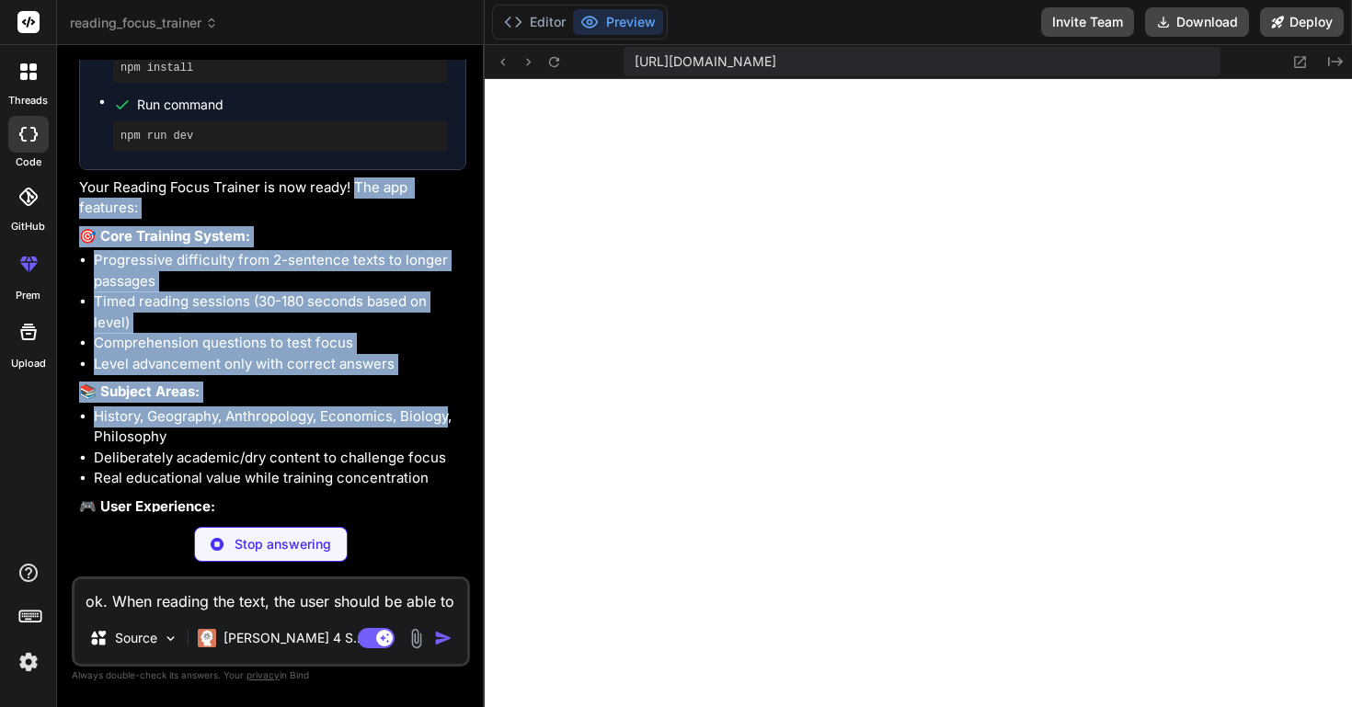
drag, startPoint x: 356, startPoint y: 203, endPoint x: 446, endPoint y: 442, distance: 255.6
click at [446, 442] on div "Reading Focus Trainer Click to open Workbench Create package.json Create index.…" at bounding box center [272, 247] width 387 height 894
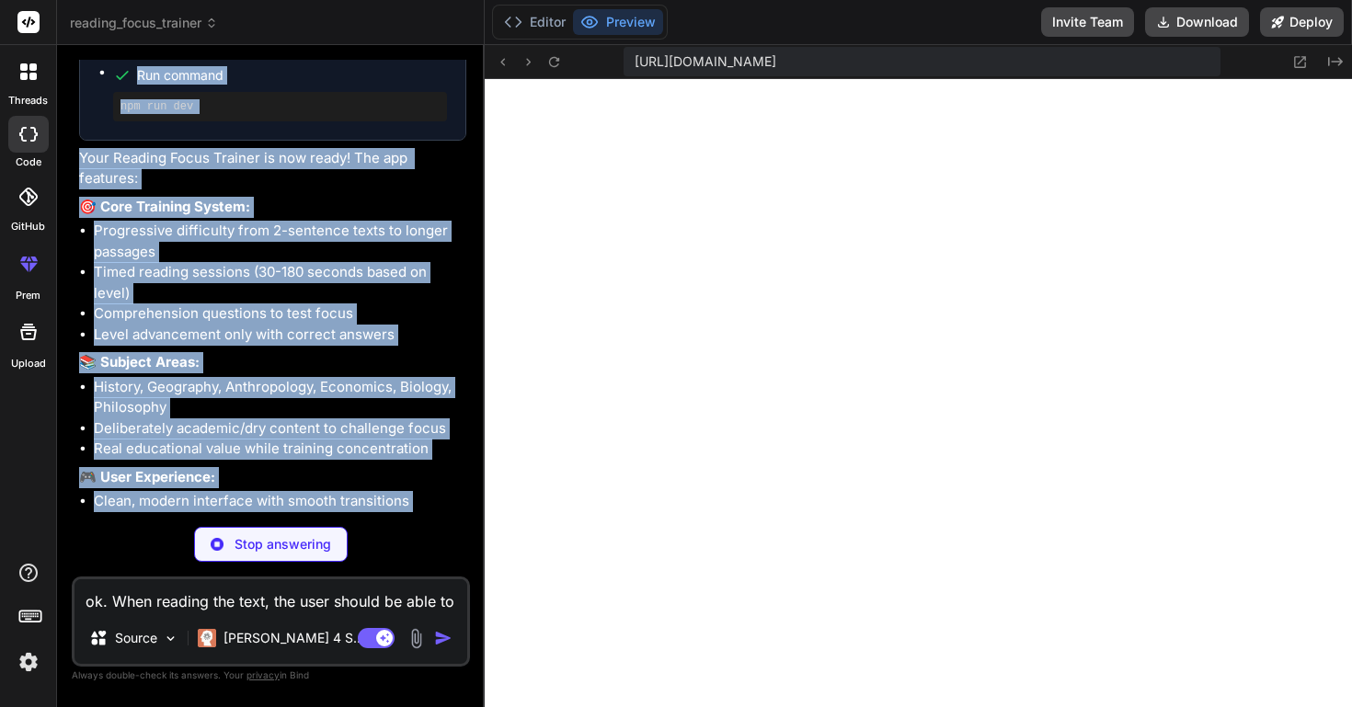
scroll to position [1513, 0]
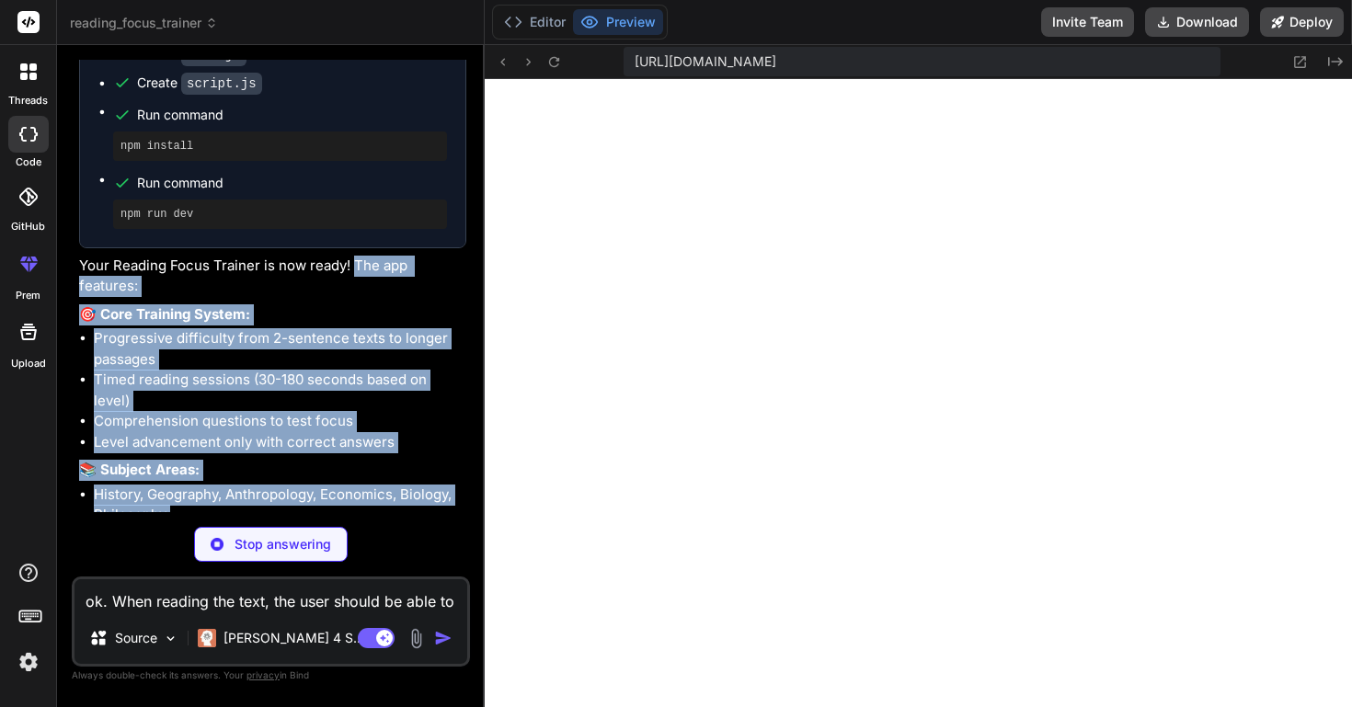
drag, startPoint x: 264, startPoint y: 338, endPoint x: 357, endPoint y: 289, distance: 104.9
click at [357, 289] on div "Reading Focus Trainer Click to open Workbench Create package.json Create index.…" at bounding box center [272, 326] width 387 height 894
copy div "The app features: 🎯 Core Training System: Progressive difficulty from 2-sentenc…"
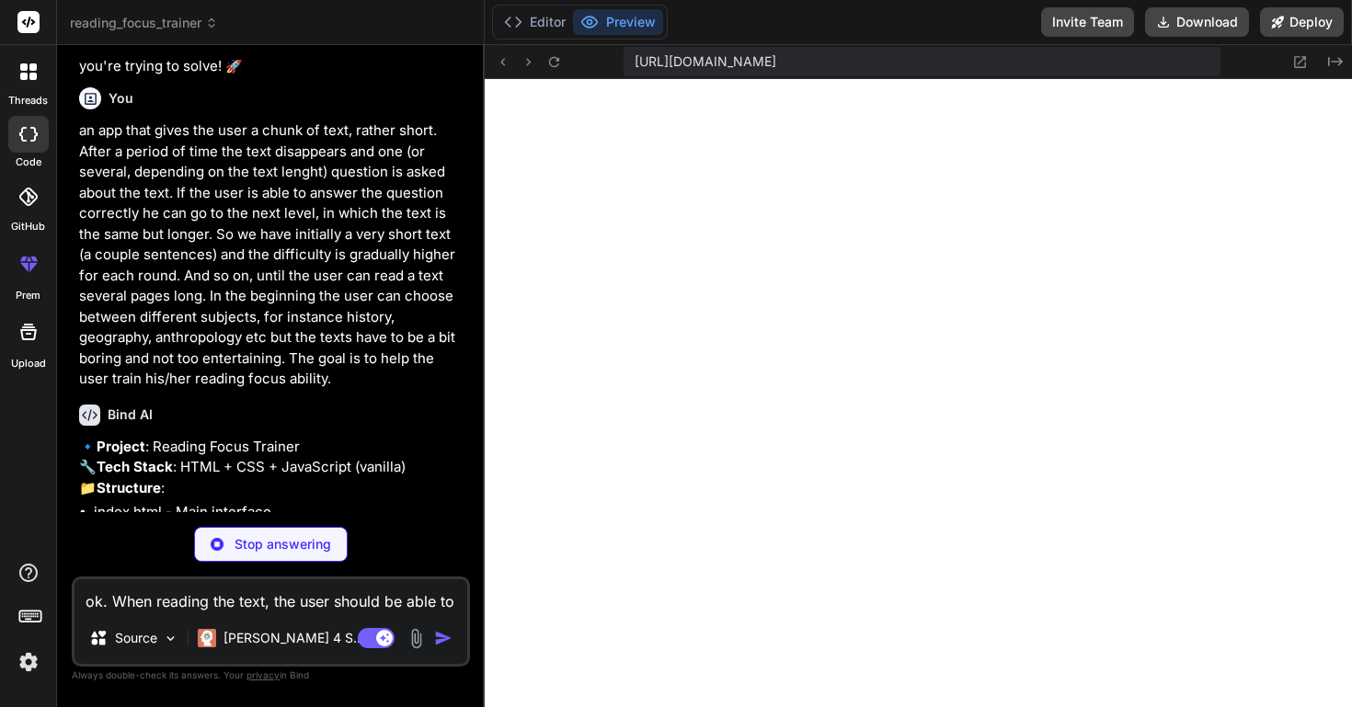
scroll to position [381, 0]
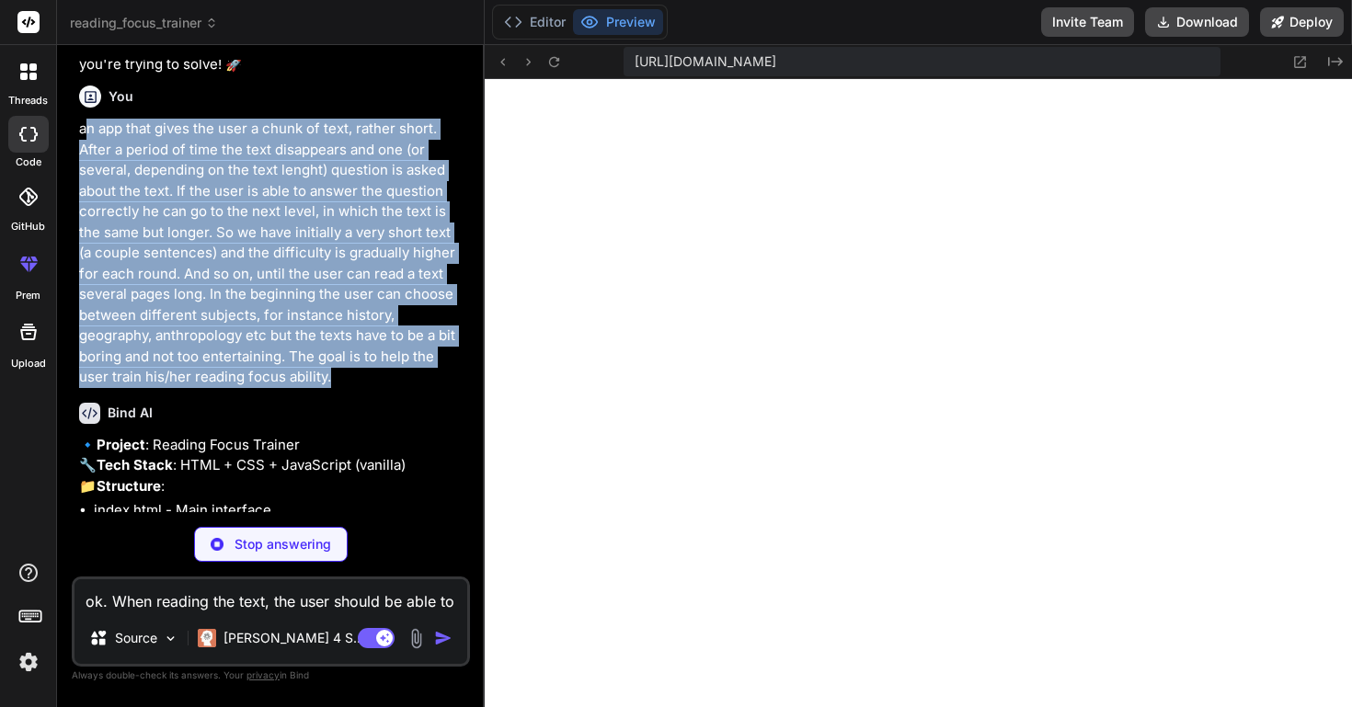
drag, startPoint x: 85, startPoint y: 108, endPoint x: 345, endPoint y: 350, distance: 355.3
click at [345, 350] on p "an app that gives the user a chunk of text, rather short. After a period of tim…" at bounding box center [272, 253] width 387 height 269
copy p "n app that gives the user a chunk of text, rather short. After a period of time…"
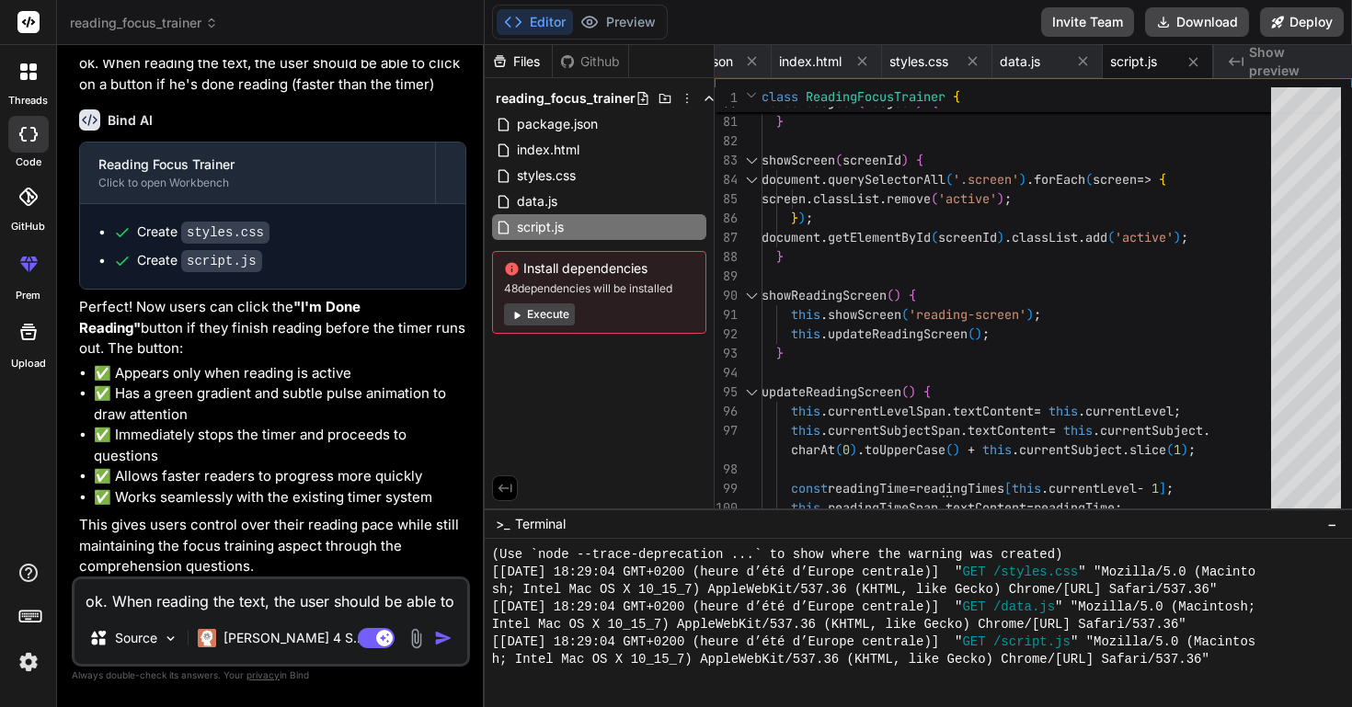
scroll to position [2297, 0]
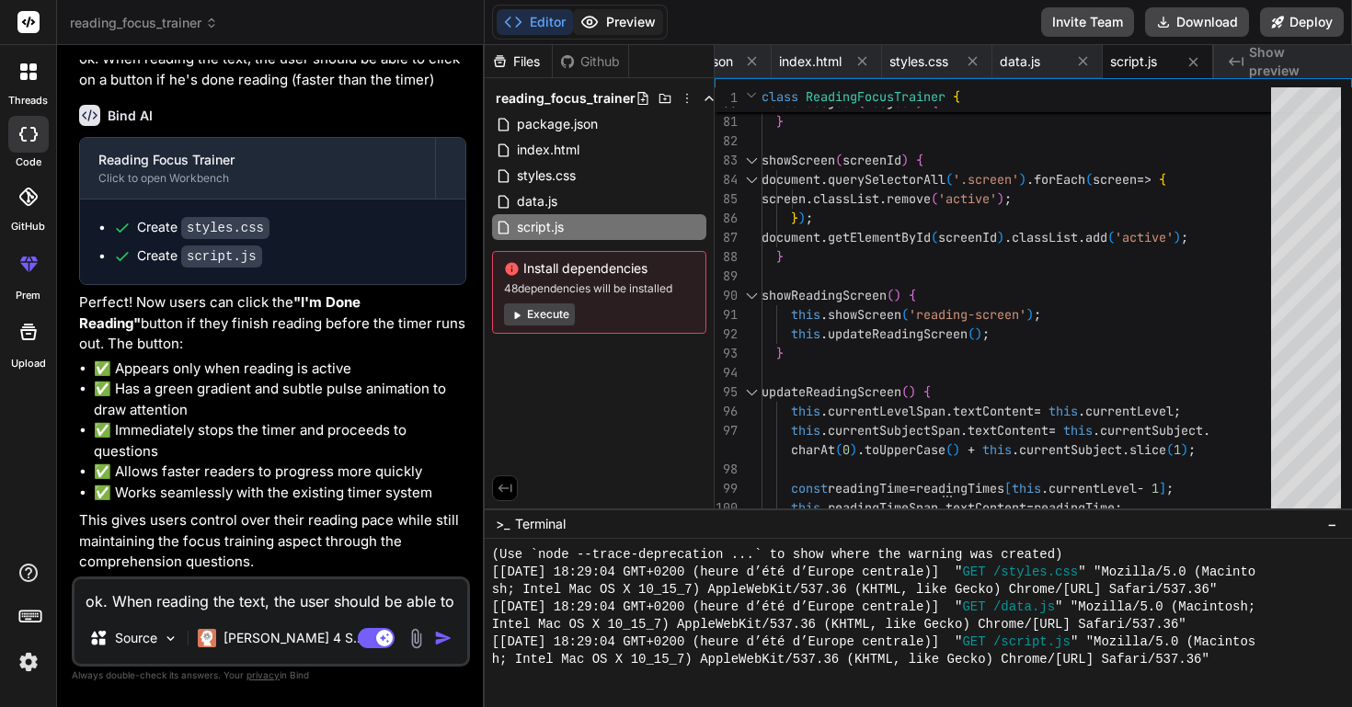
click at [628, 21] on button "Preview" at bounding box center [618, 22] width 90 height 26
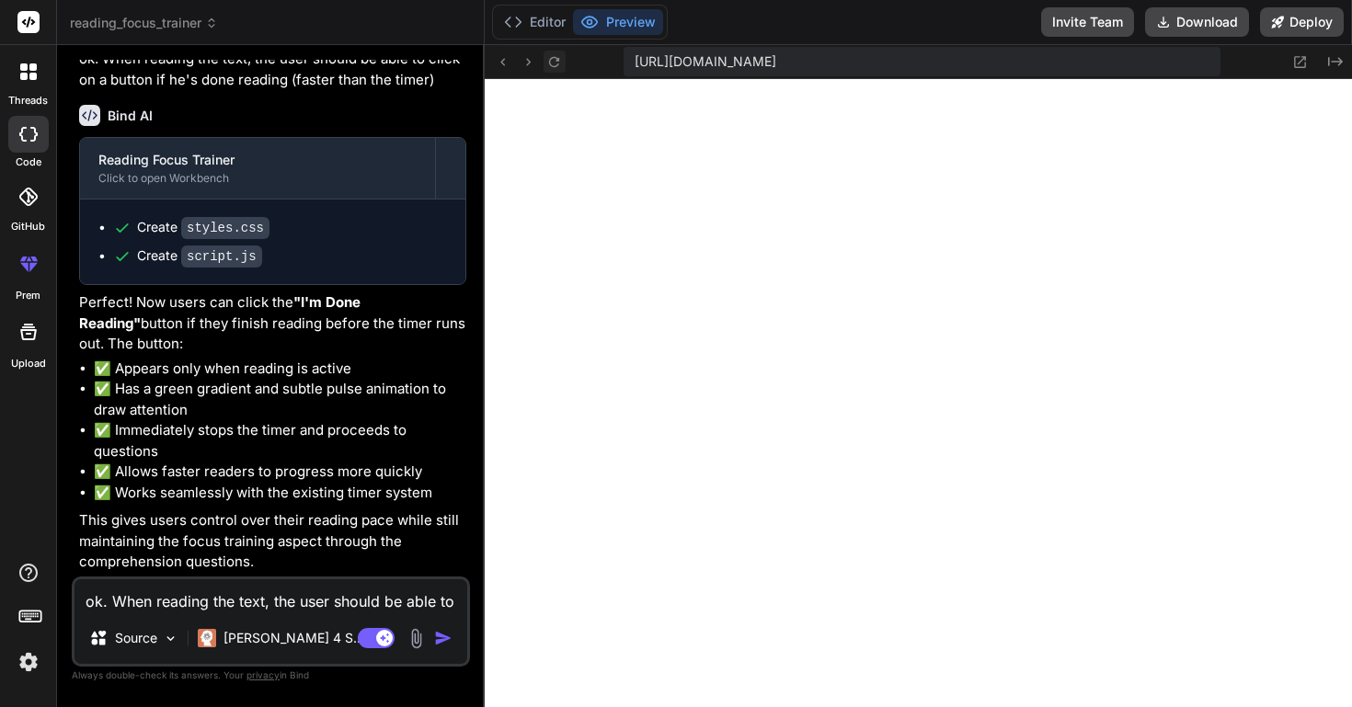
click at [556, 63] on icon at bounding box center [554, 62] width 16 height 16
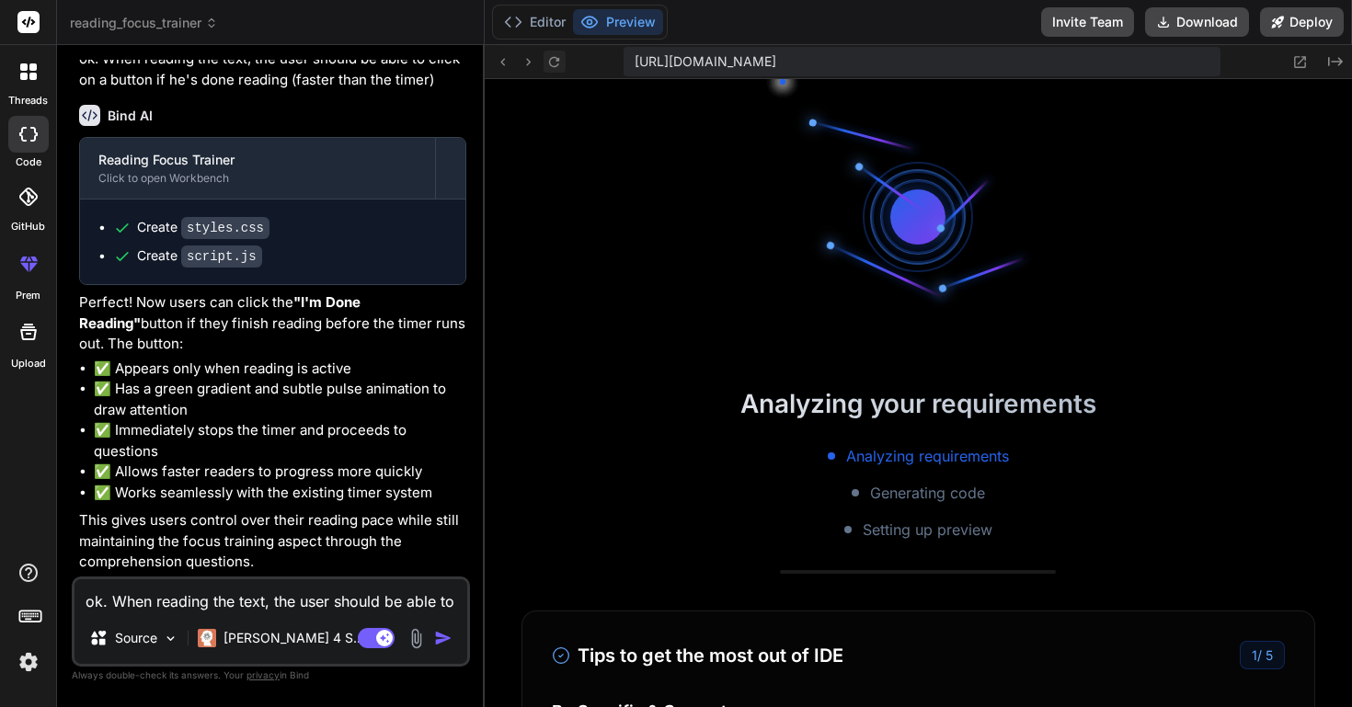
scroll to position [1049, 0]
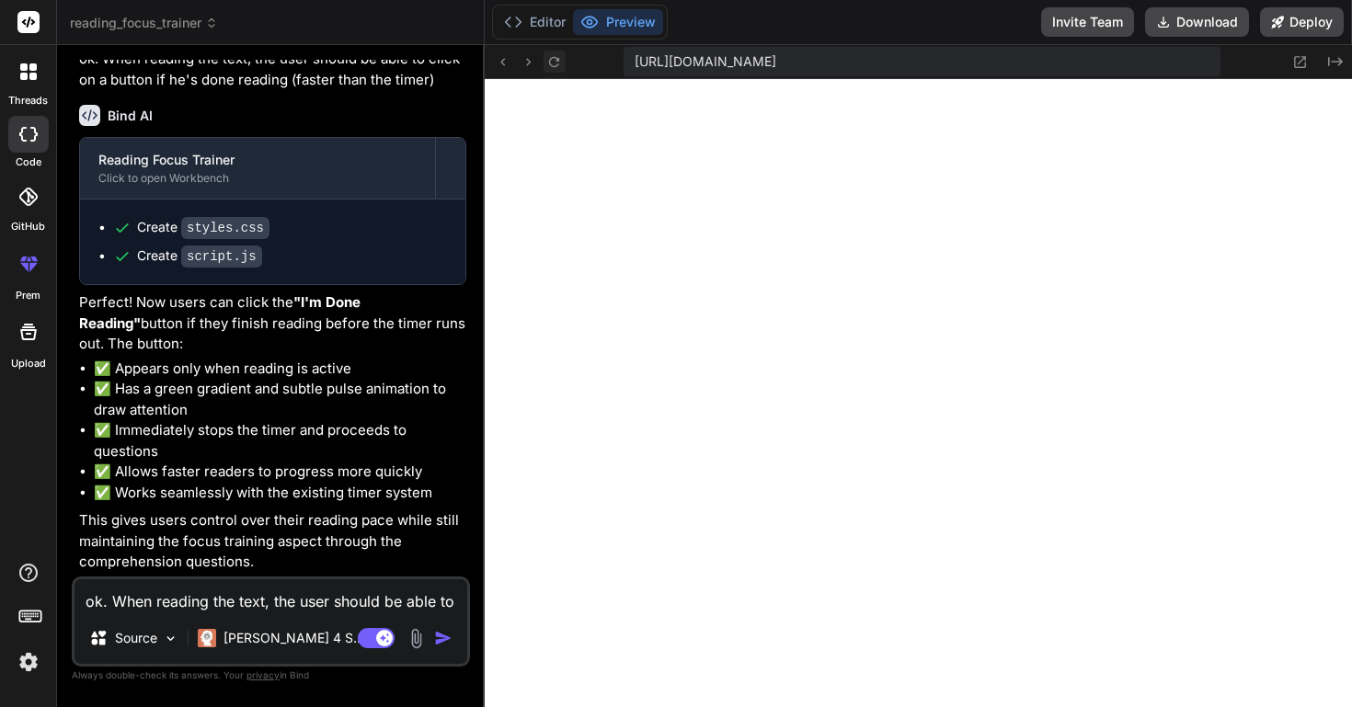
click at [558, 65] on icon at bounding box center [554, 62] width 16 height 16
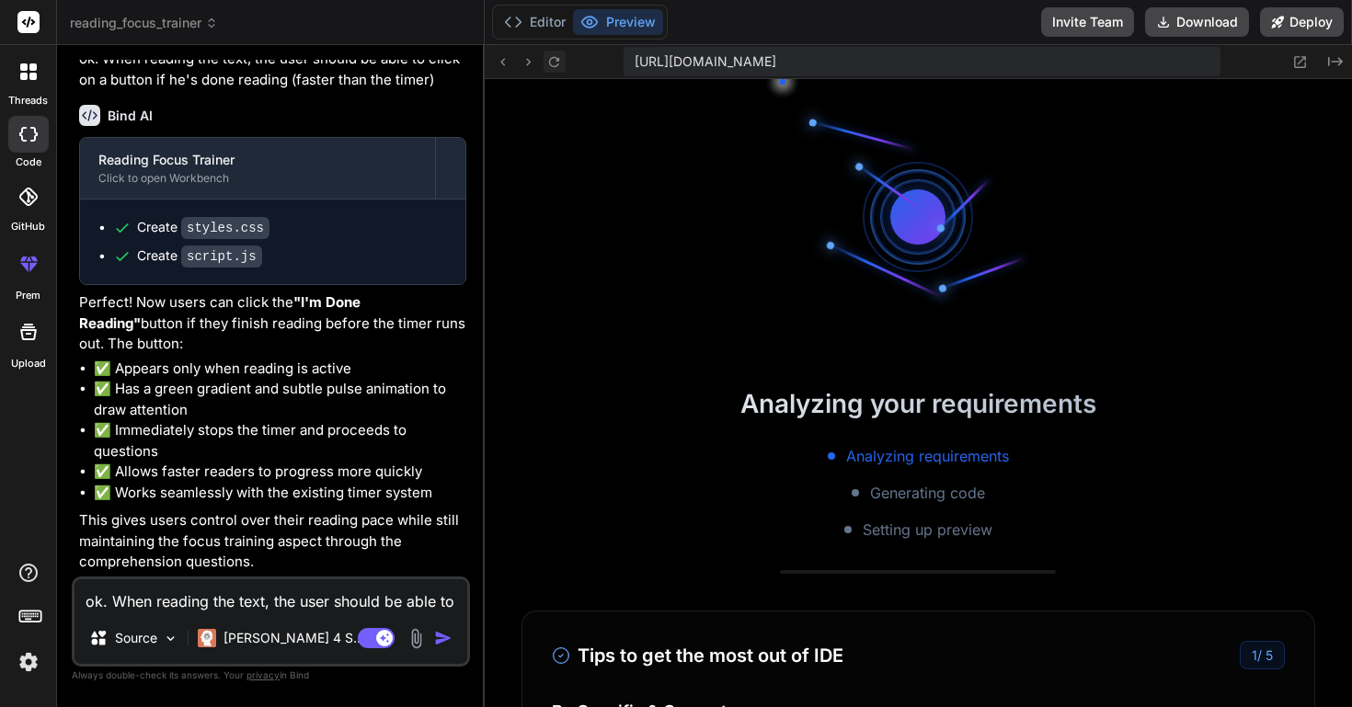
scroll to position [1258, 0]
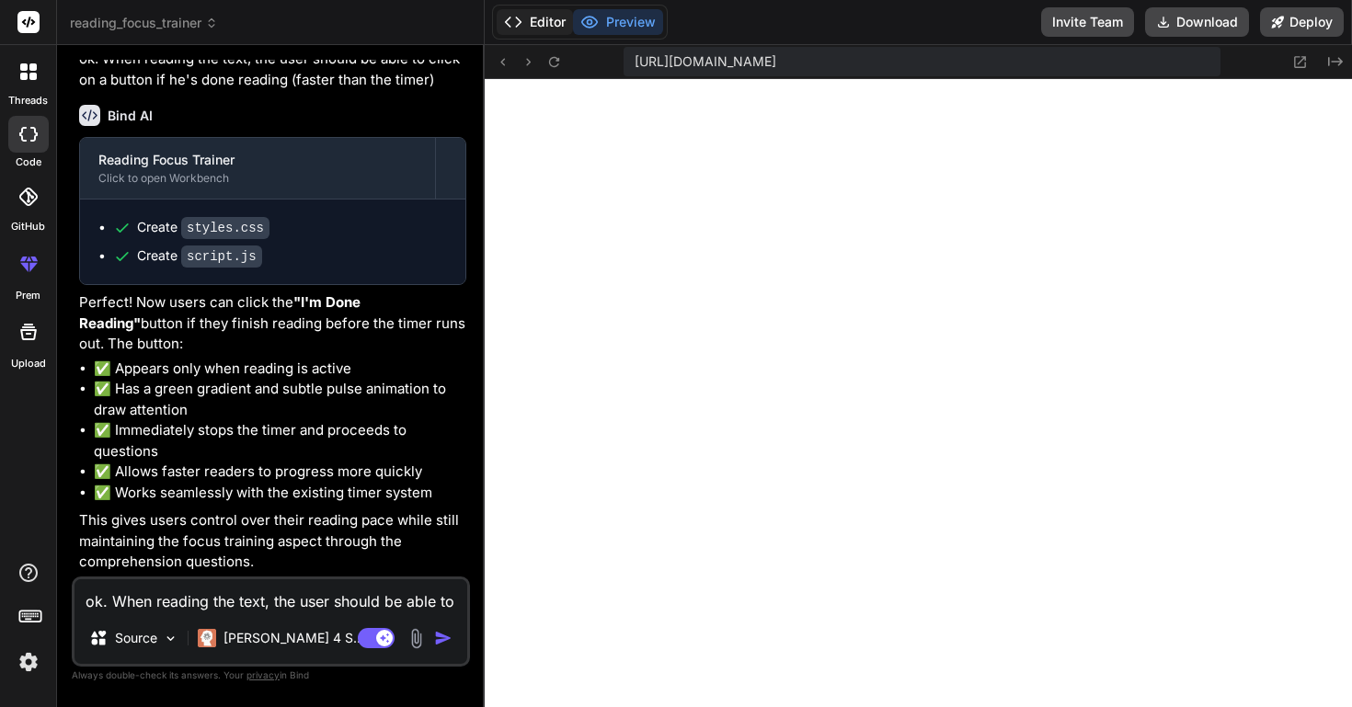
click at [533, 12] on button "Editor" at bounding box center [535, 22] width 76 height 26
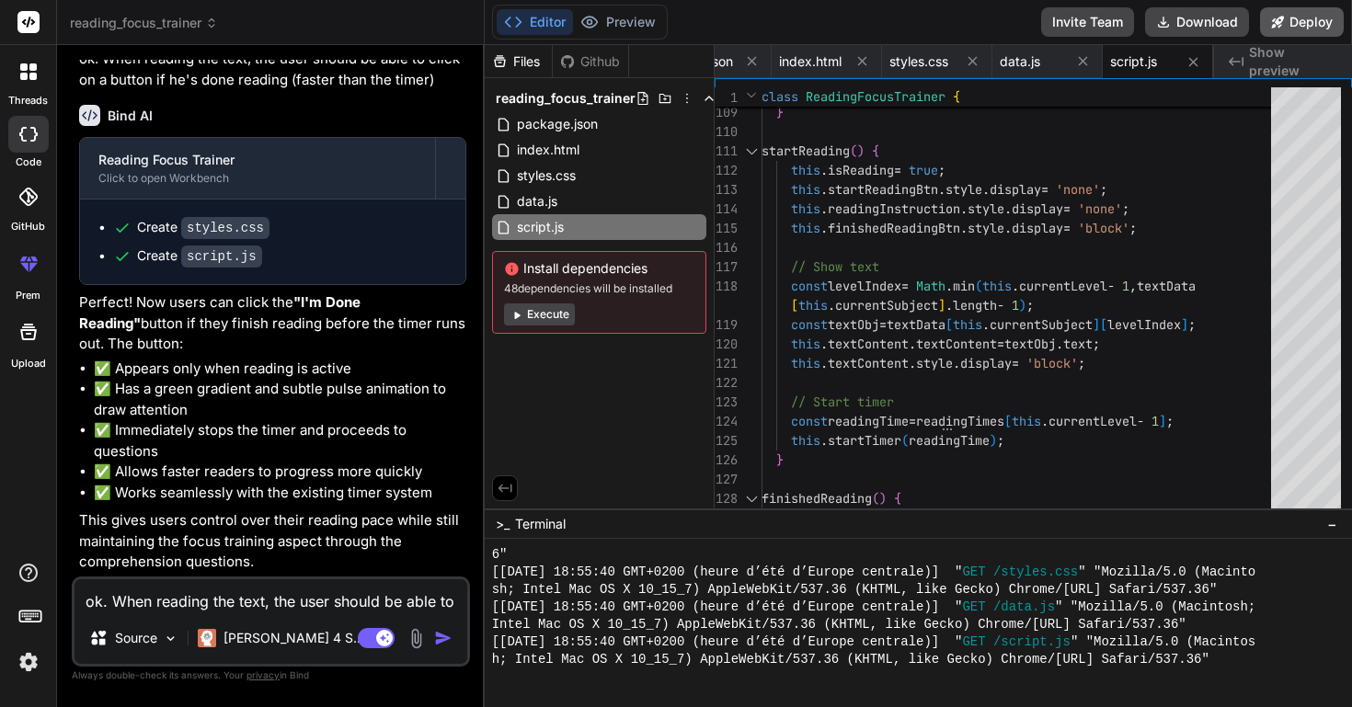
click at [1295, 16] on button "Deploy" at bounding box center [1302, 21] width 84 height 29
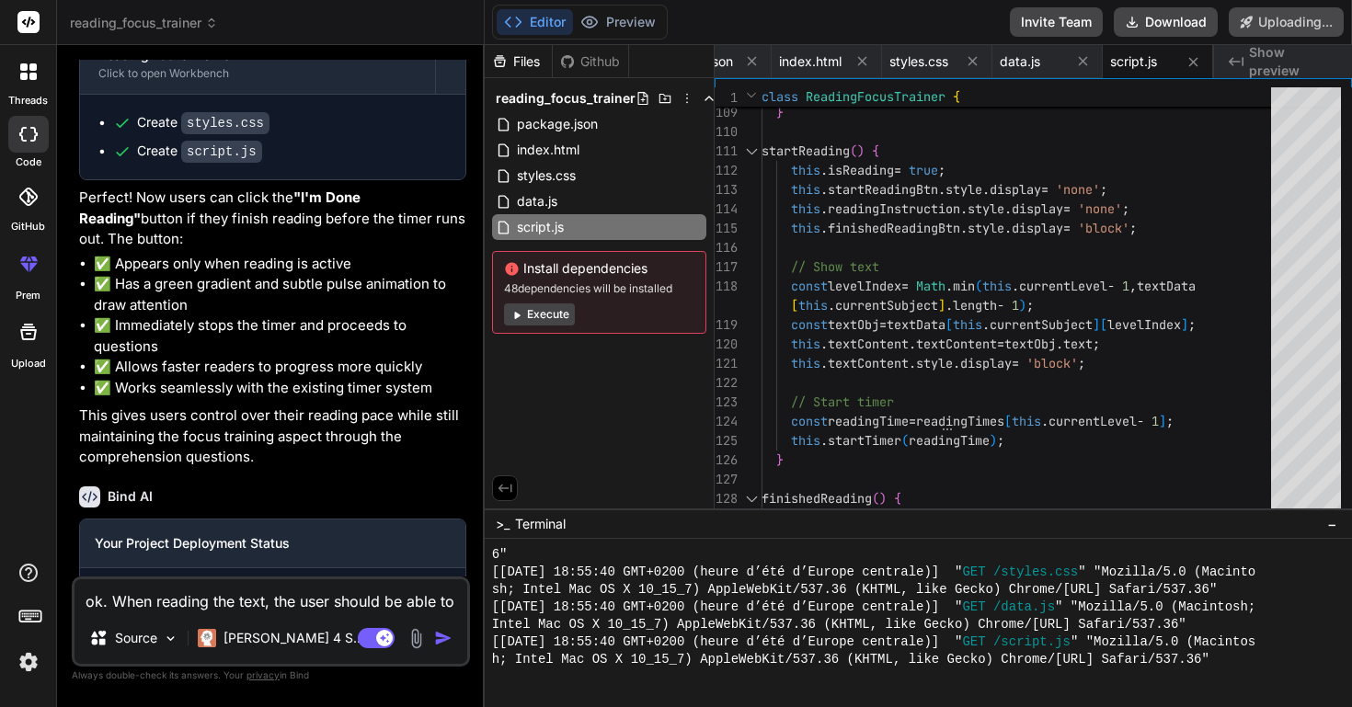
scroll to position [2457, 0]
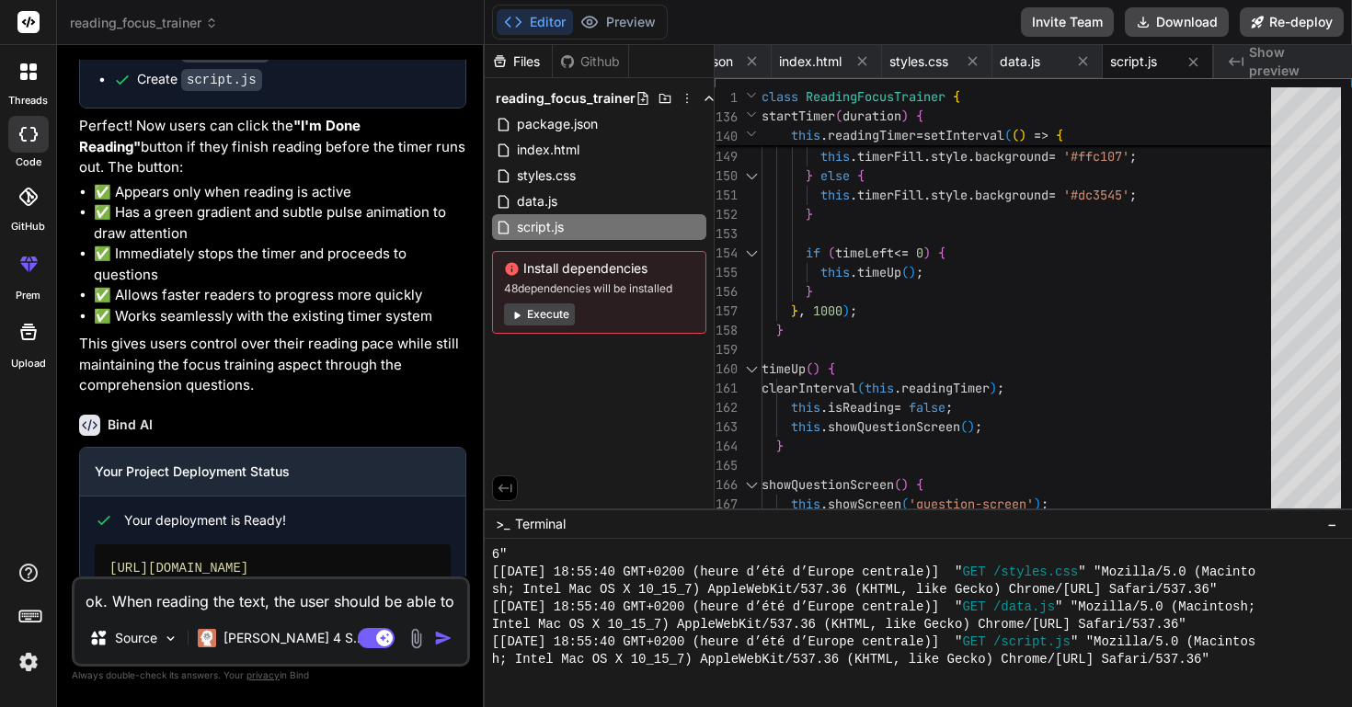
click at [269, 530] on span "Your deployment is Ready!" at bounding box center [205, 520] width 162 height 18
click at [244, 481] on h3 "Your Project Deployment Status" at bounding box center [273, 472] width 356 height 18
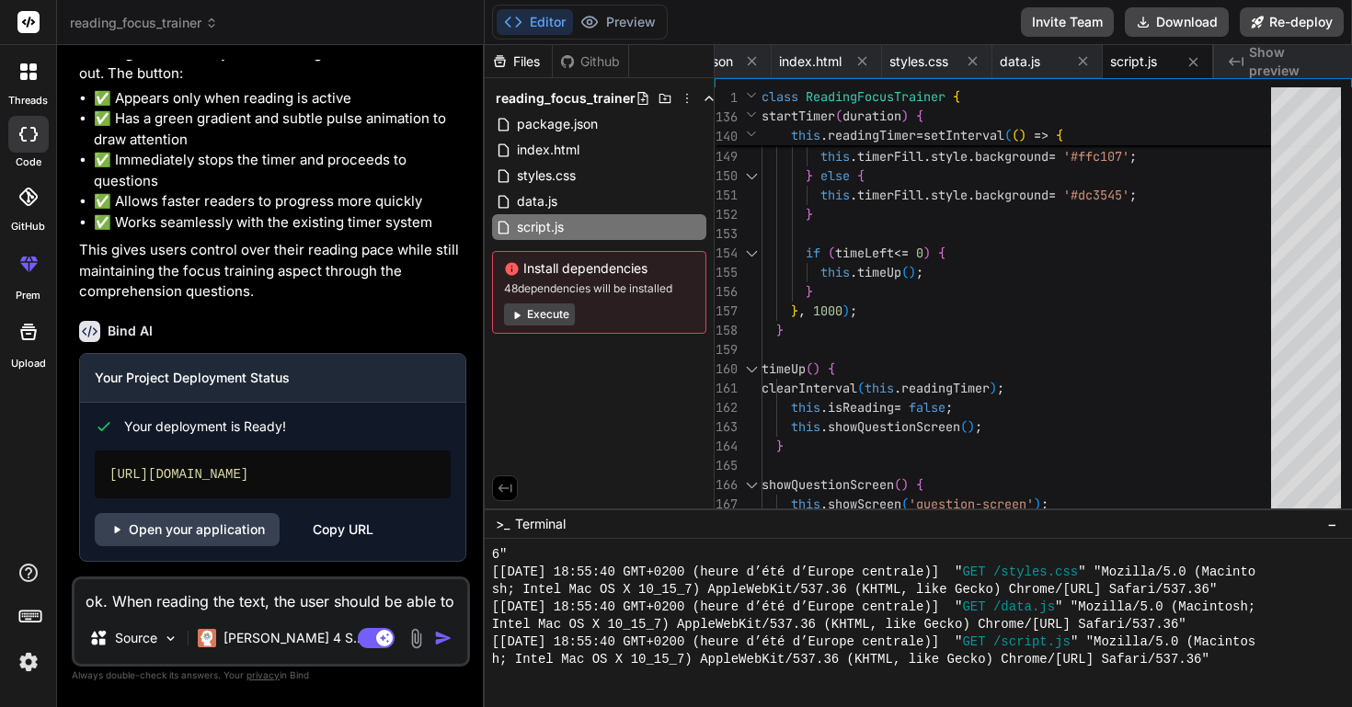
drag, startPoint x: 406, startPoint y: 478, endPoint x: 102, endPoint y: 476, distance: 303.5
click at [102, 476] on div "[URL][DOMAIN_NAME]" at bounding box center [273, 475] width 356 height 48
click at [198, 585] on textarea "ok. When reading the text, the user should be able to click on a button if he's…" at bounding box center [270, 595] width 393 height 33
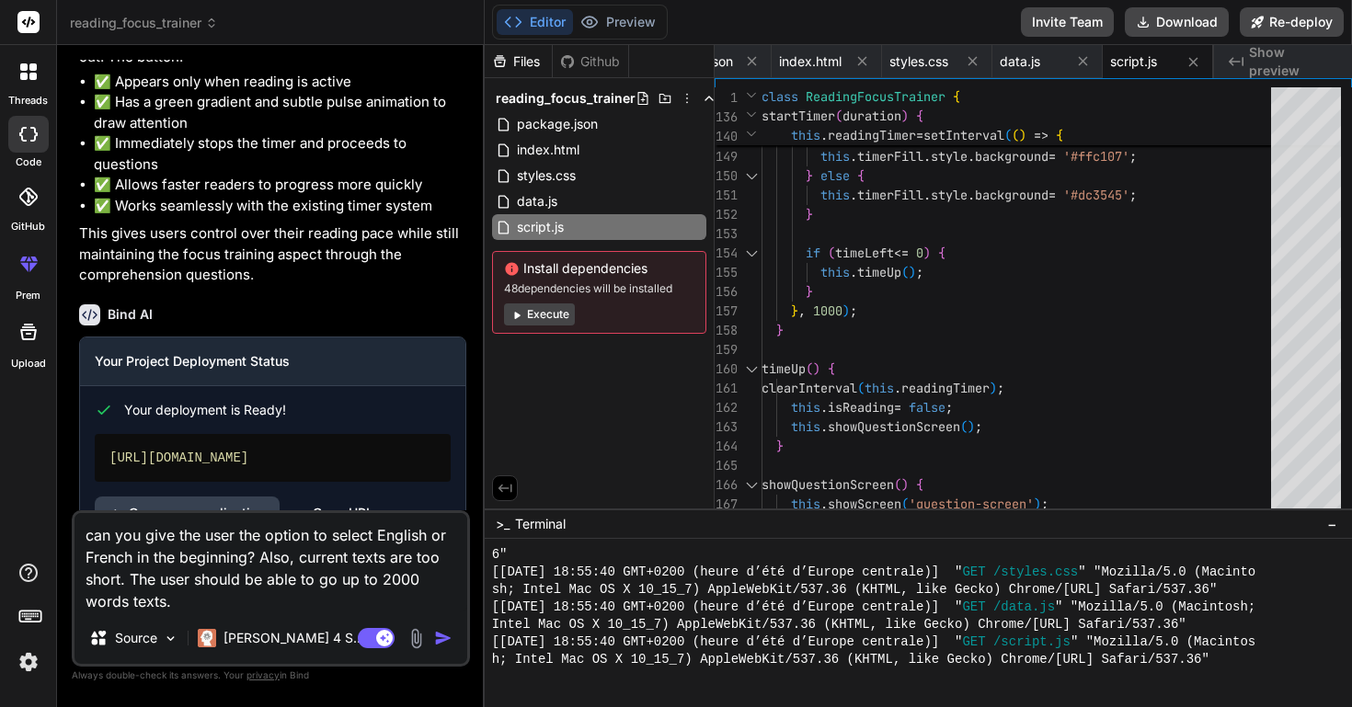
click at [442, 645] on img "button" at bounding box center [443, 638] width 18 height 18
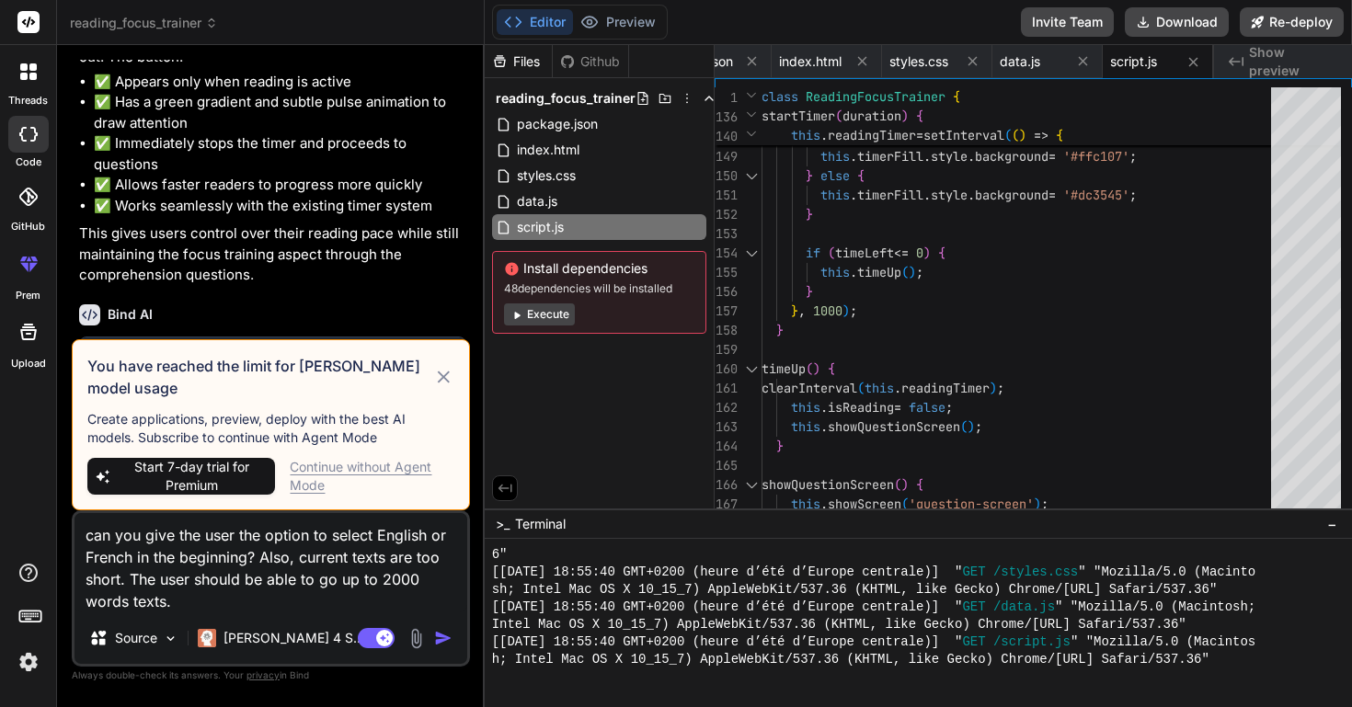
click at [447, 374] on icon at bounding box center [443, 377] width 21 height 22
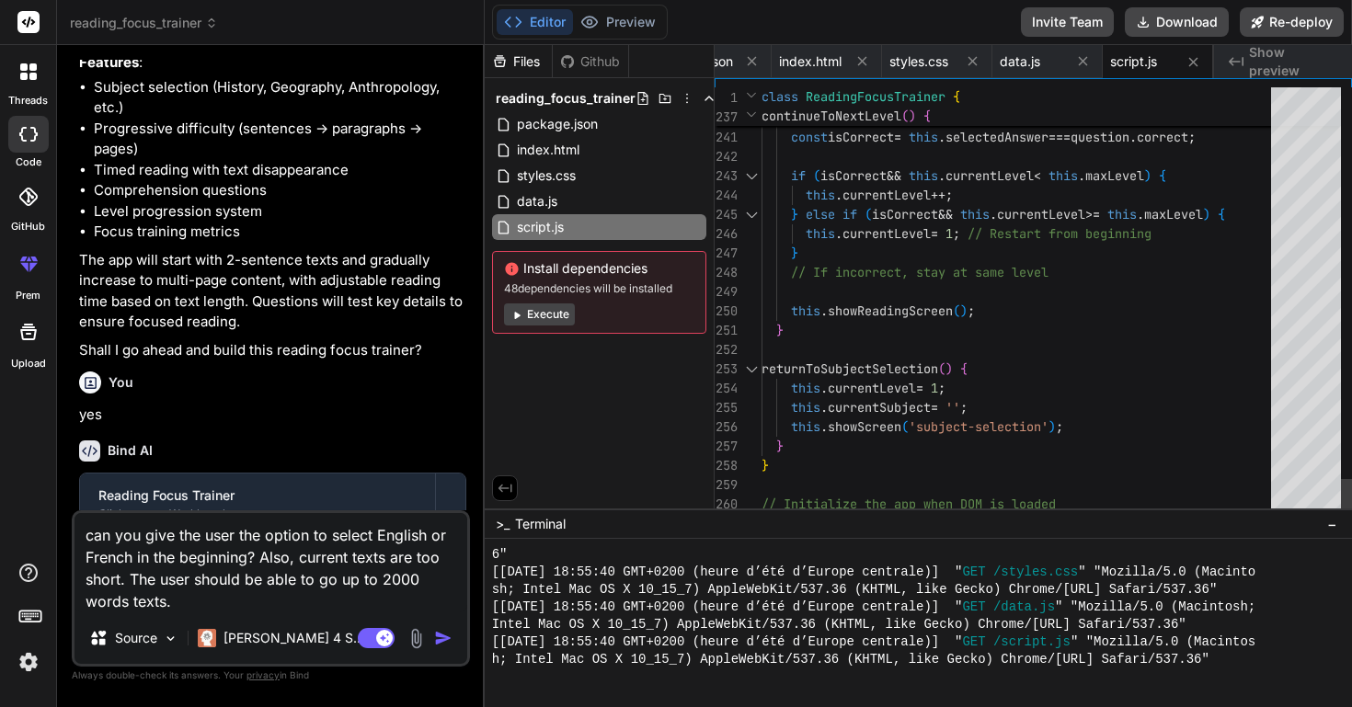
scroll to position [58, 0]
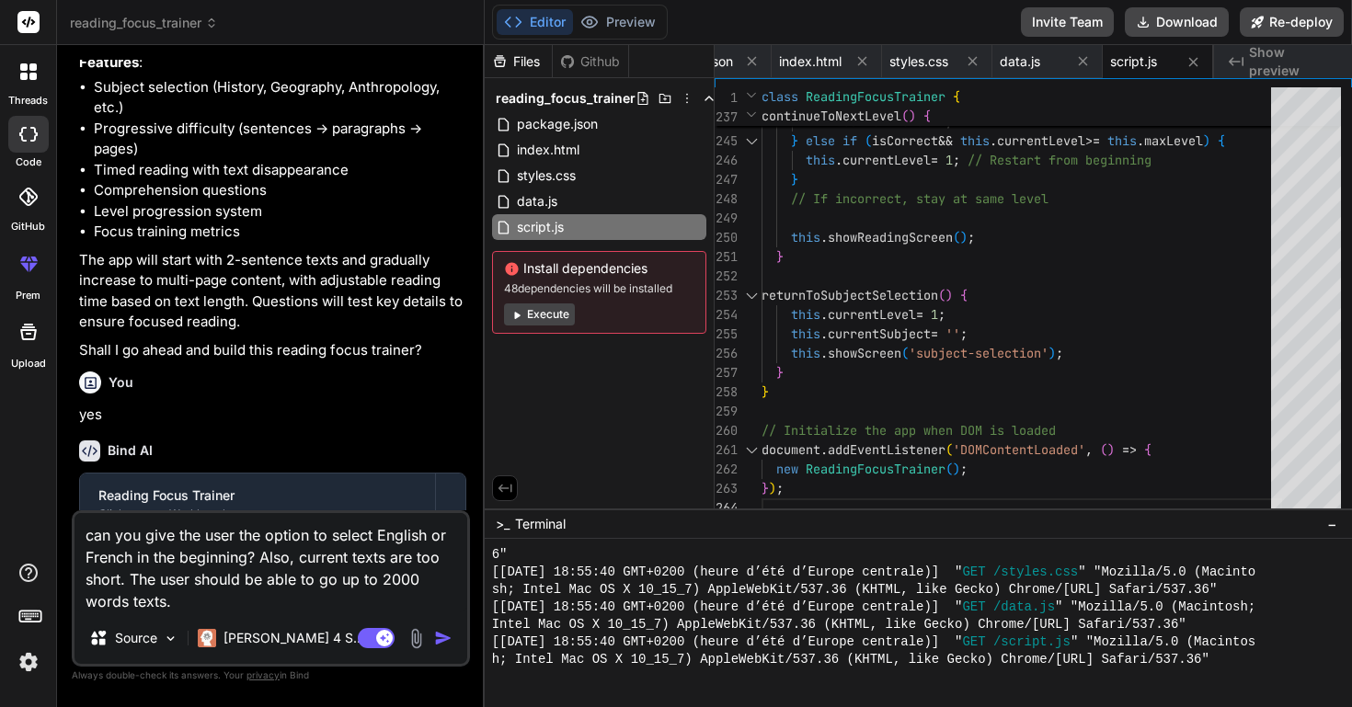
click at [519, 315] on icon at bounding box center [517, 315] width 6 height 7
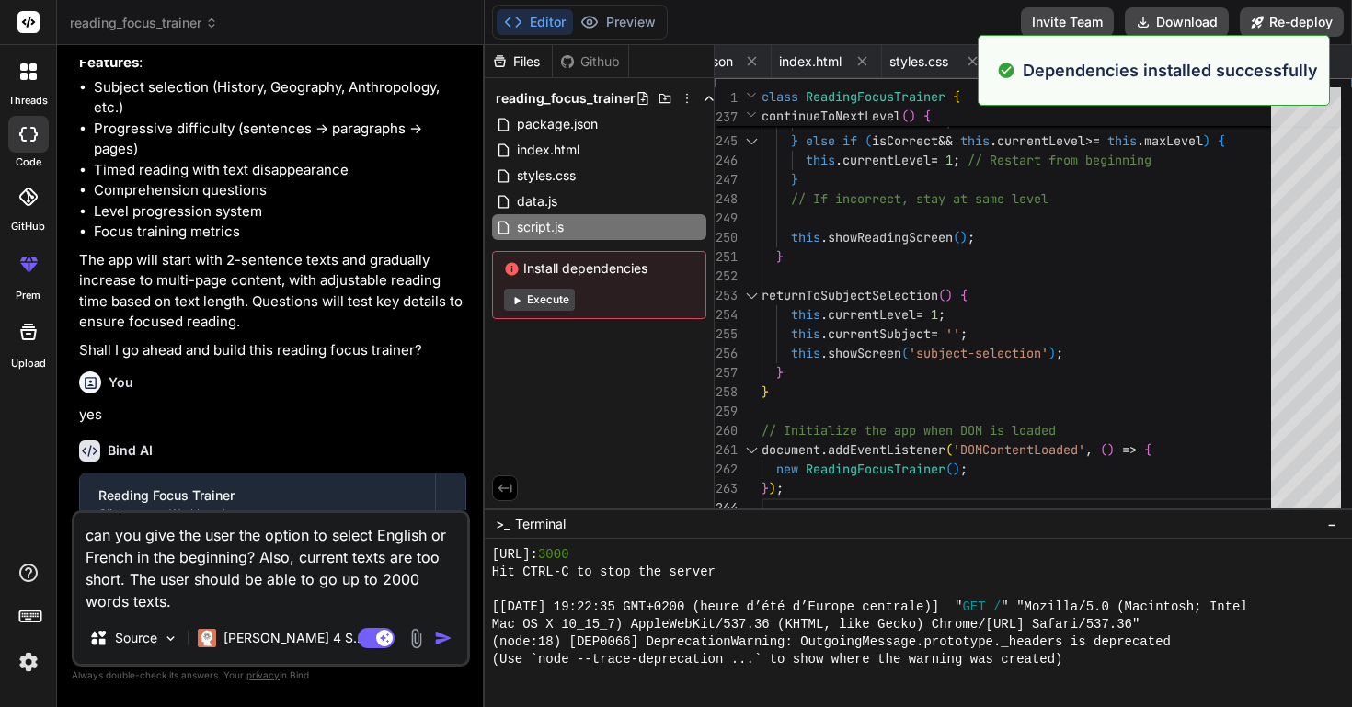
scroll to position [2080, 0]
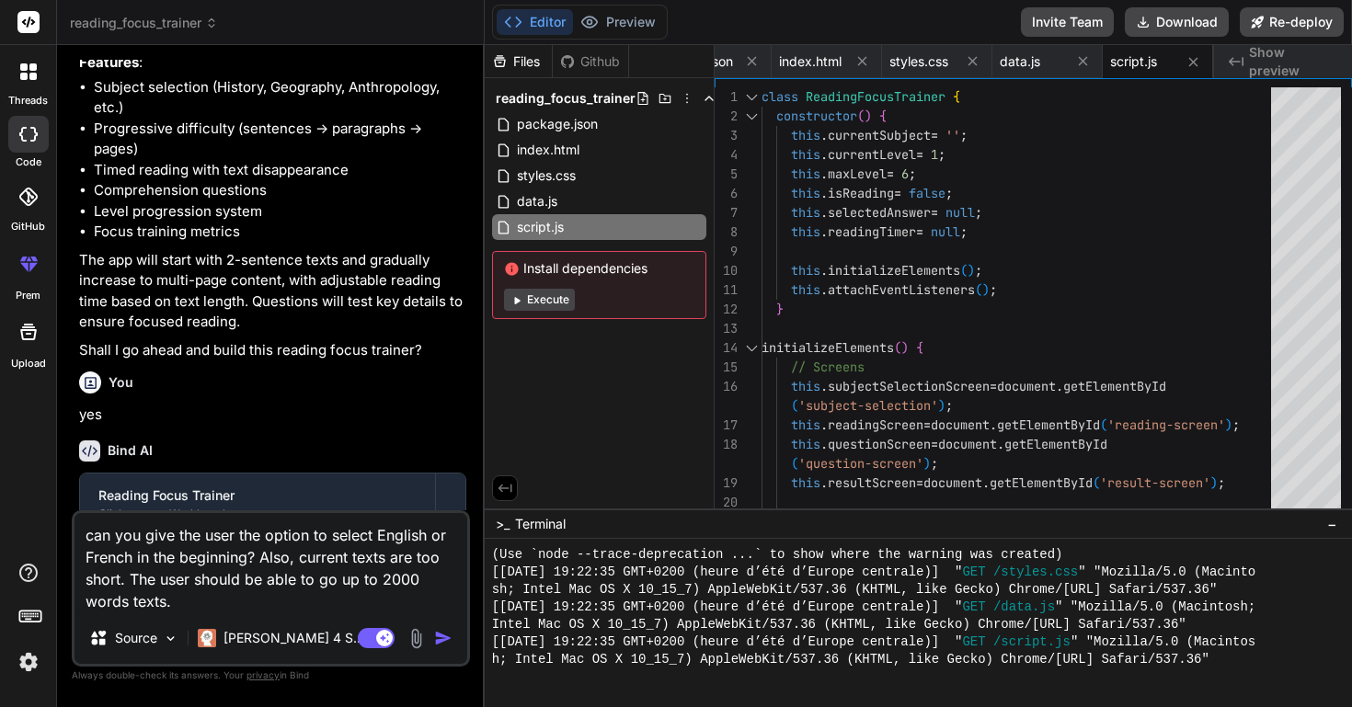
click at [1255, 62] on span "Show preview" at bounding box center [1293, 61] width 88 height 37
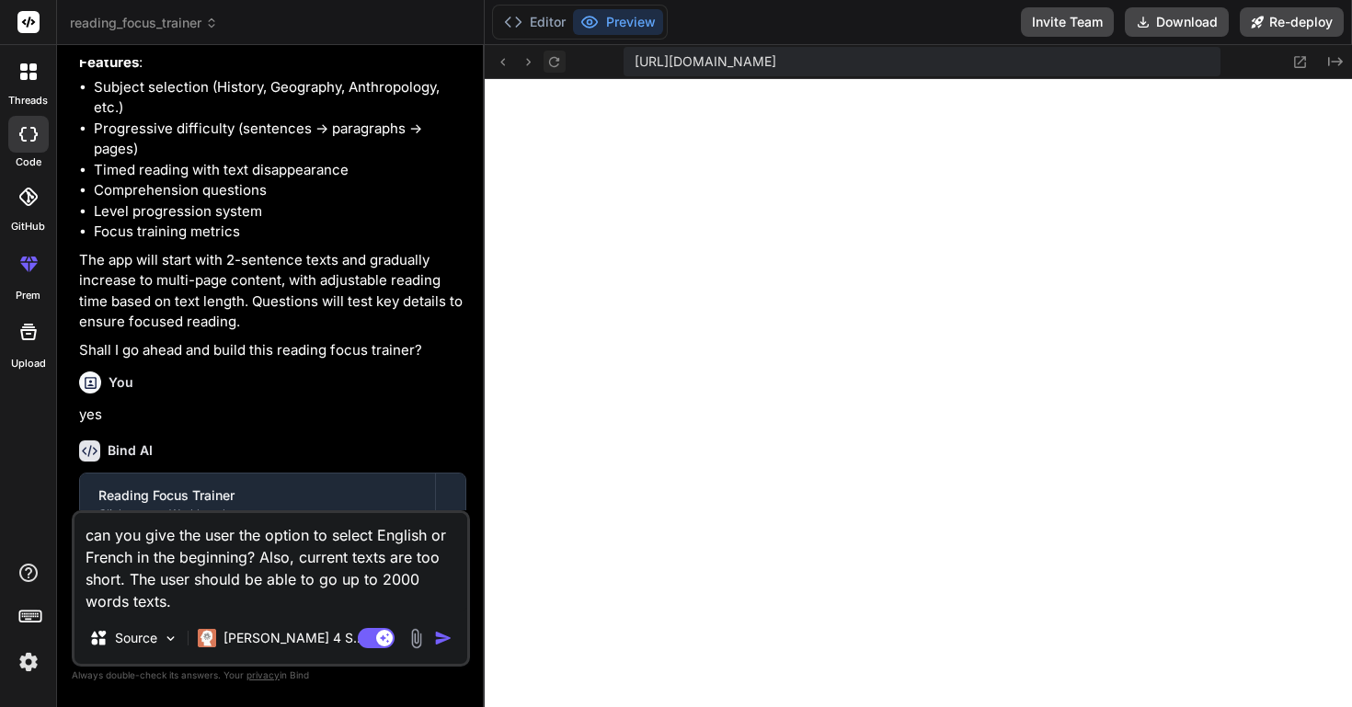
click at [556, 61] on icon at bounding box center [554, 62] width 16 height 16
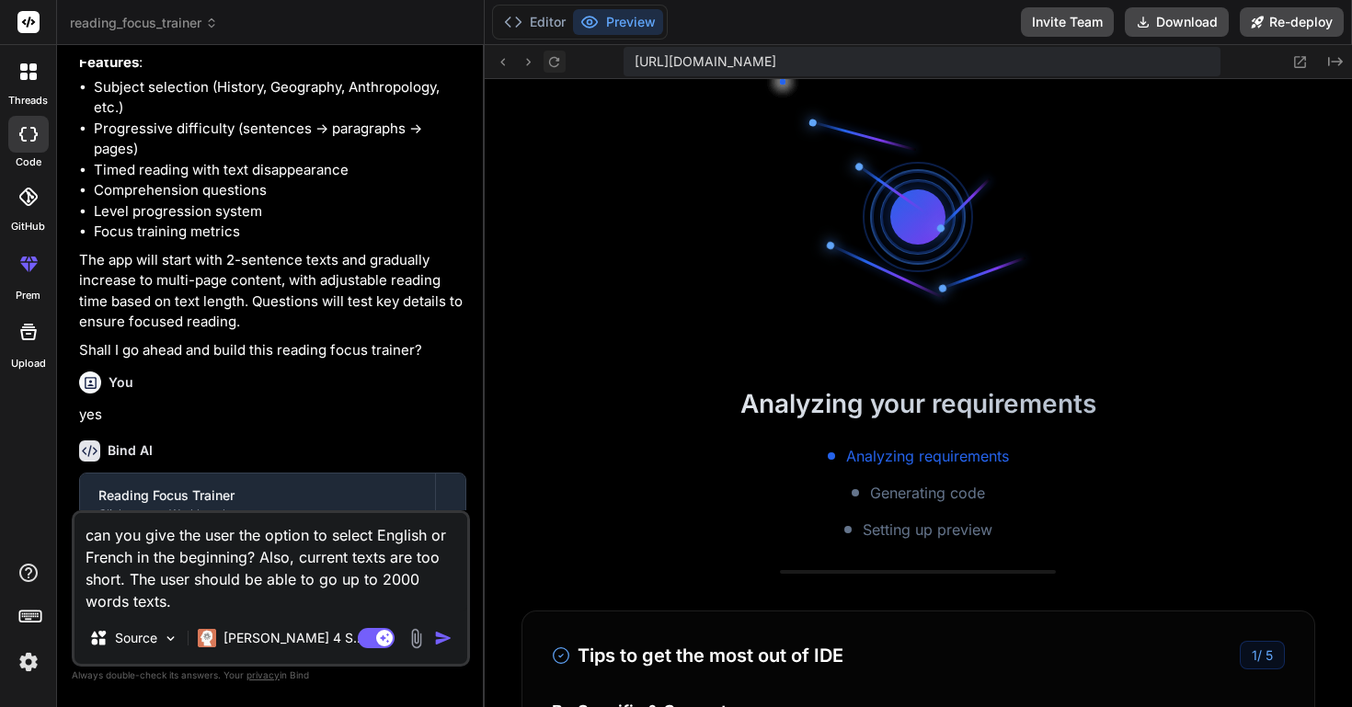
scroll to position [2289, 0]
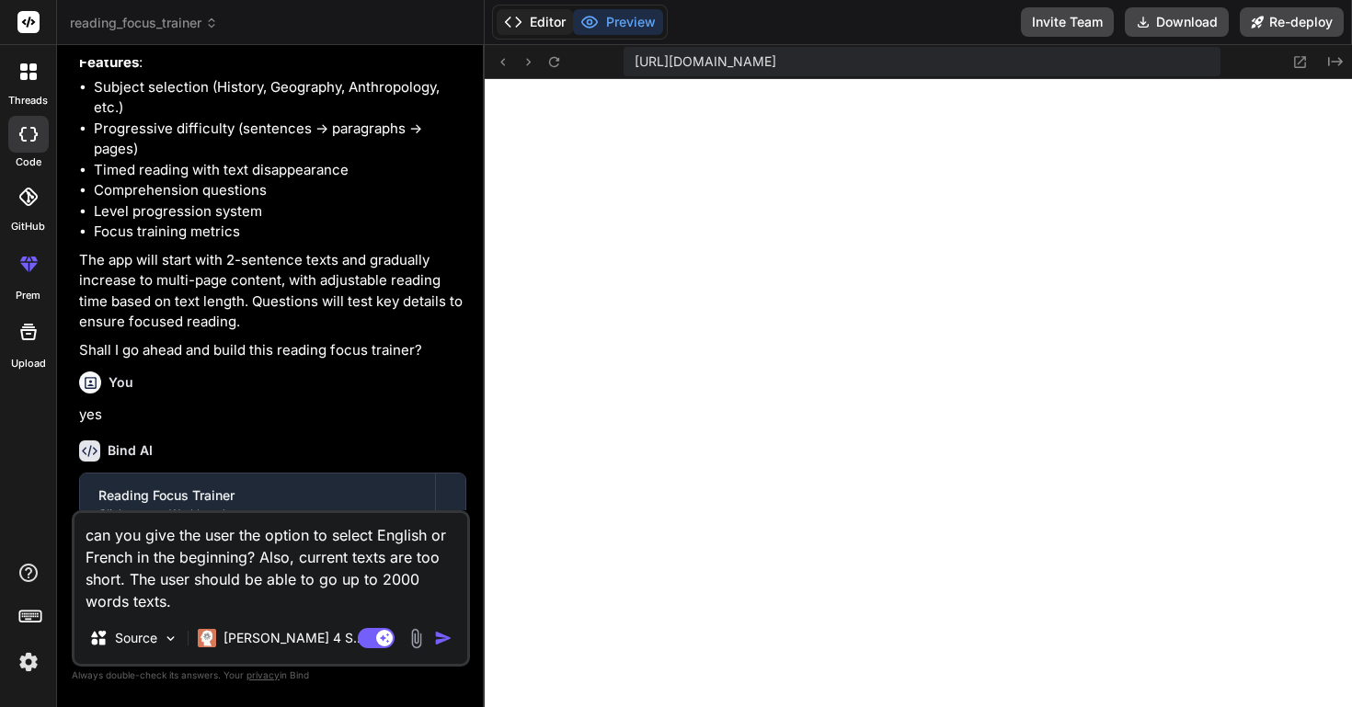
click at [544, 26] on button "Editor" at bounding box center [535, 22] width 76 height 26
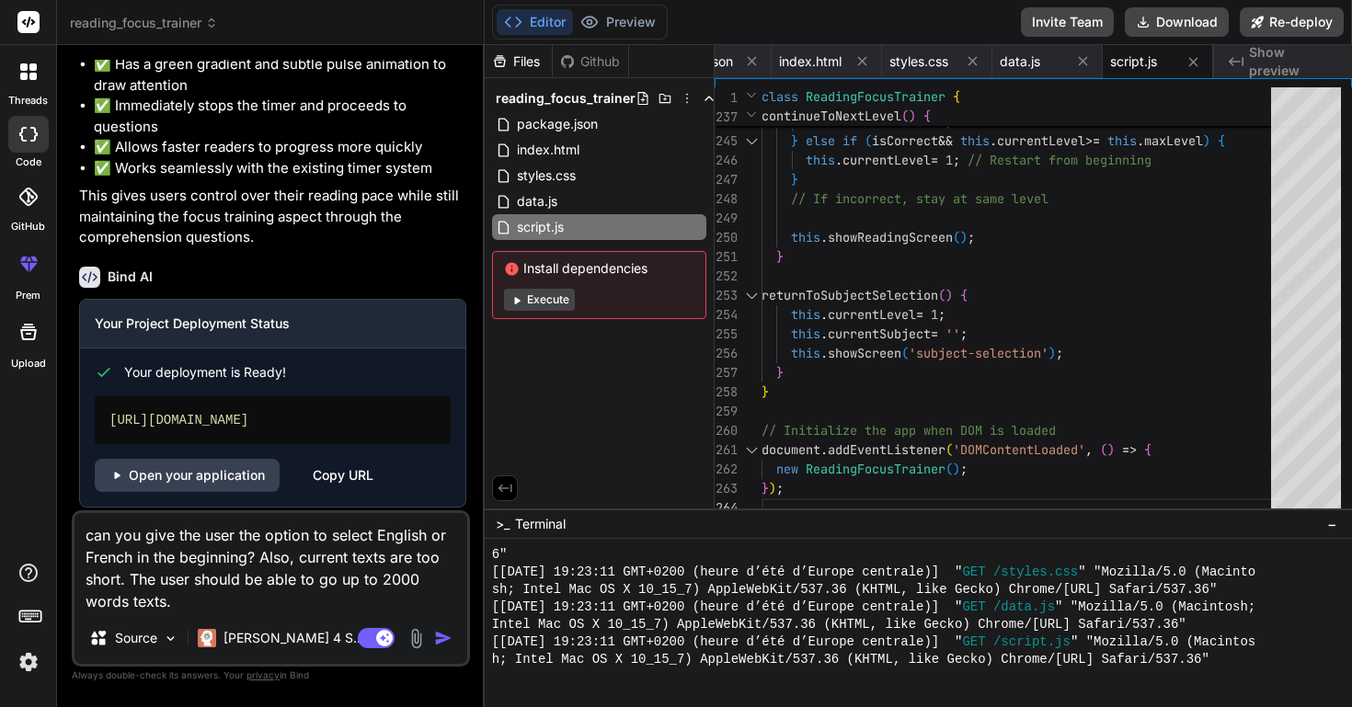
scroll to position [2633, 0]
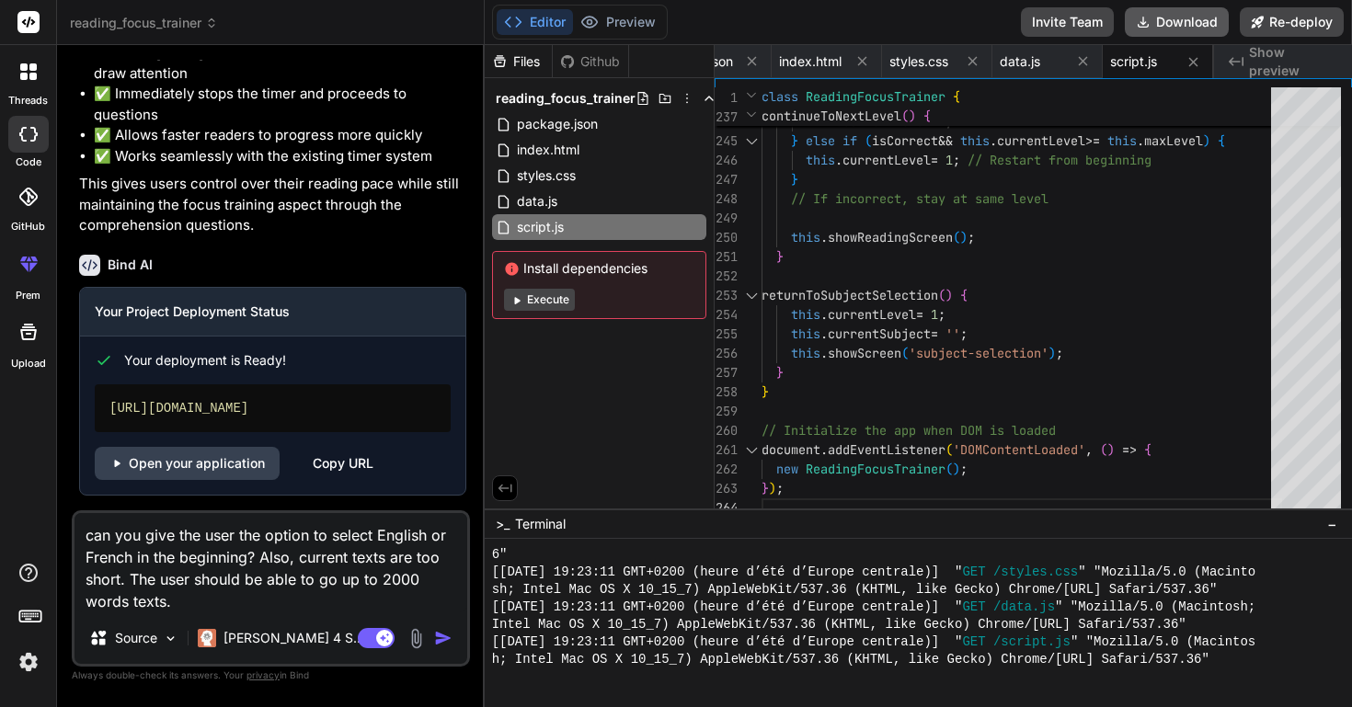
click at [1157, 18] on button "Download" at bounding box center [1177, 21] width 104 height 29
click at [28, 74] on icon at bounding box center [28, 71] width 17 height 17
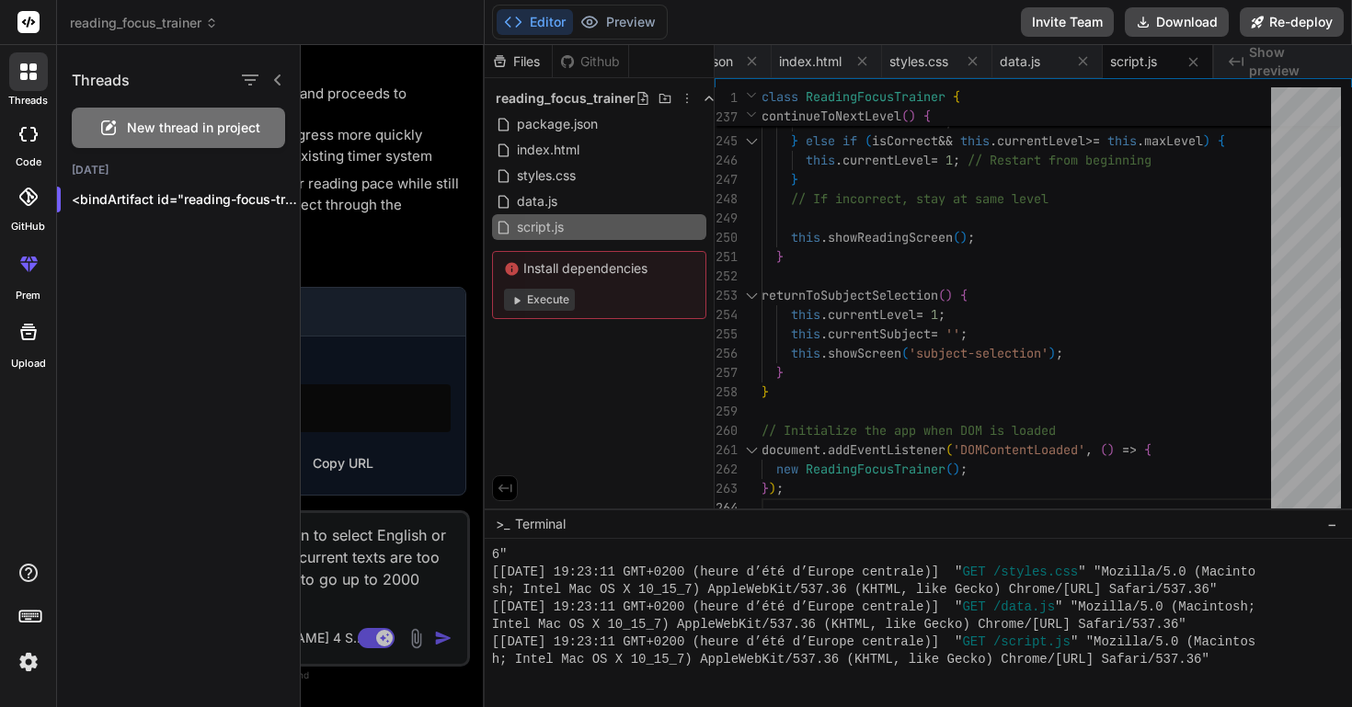
click at [150, 23] on span "reading_focus_trainer" at bounding box center [144, 23] width 148 height 18
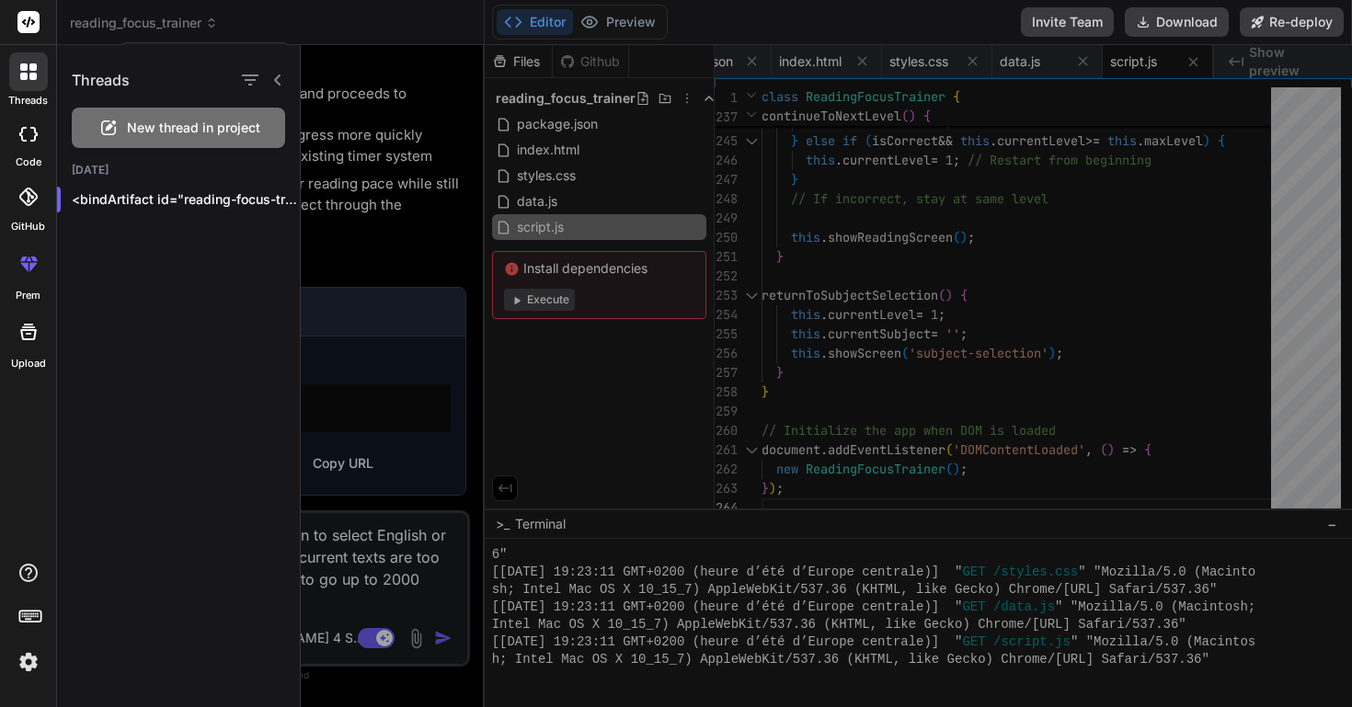
click at [473, 212] on div at bounding box center [826, 376] width 1051 height 662
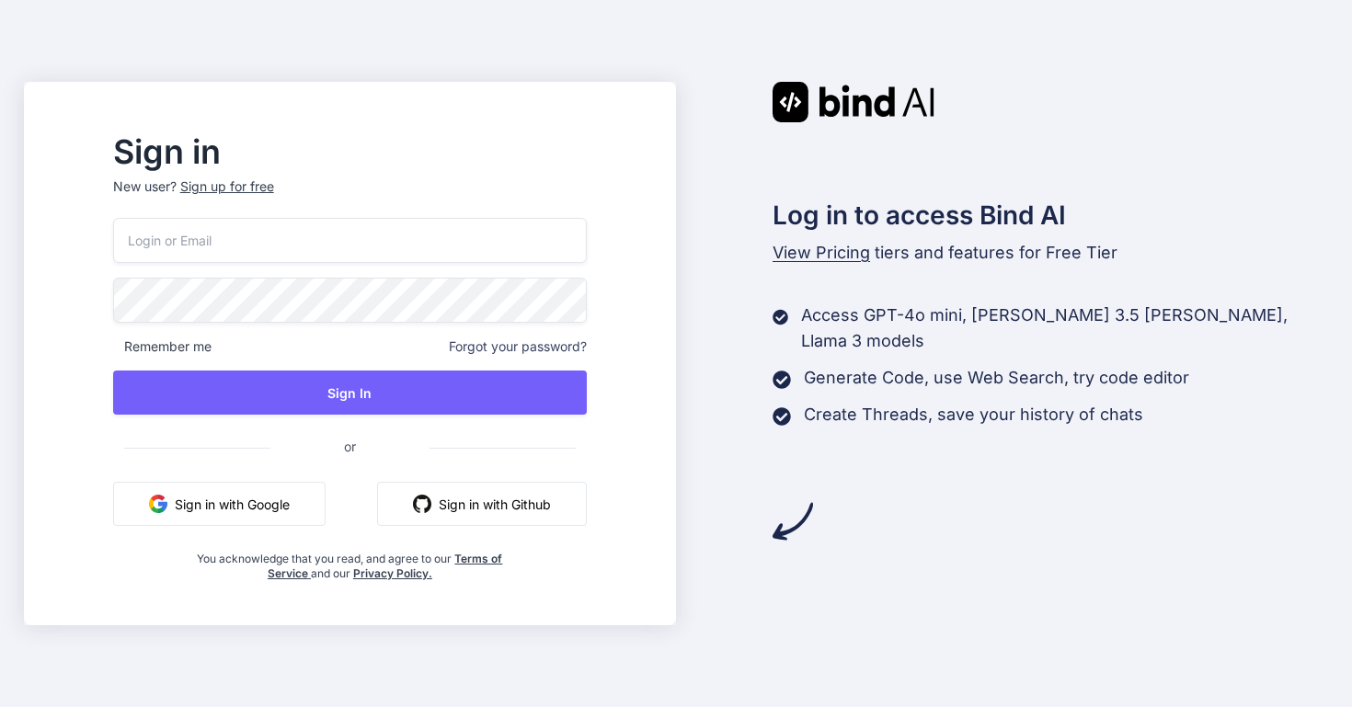
click at [299, 508] on button "Sign in with Google" at bounding box center [219, 504] width 212 height 44
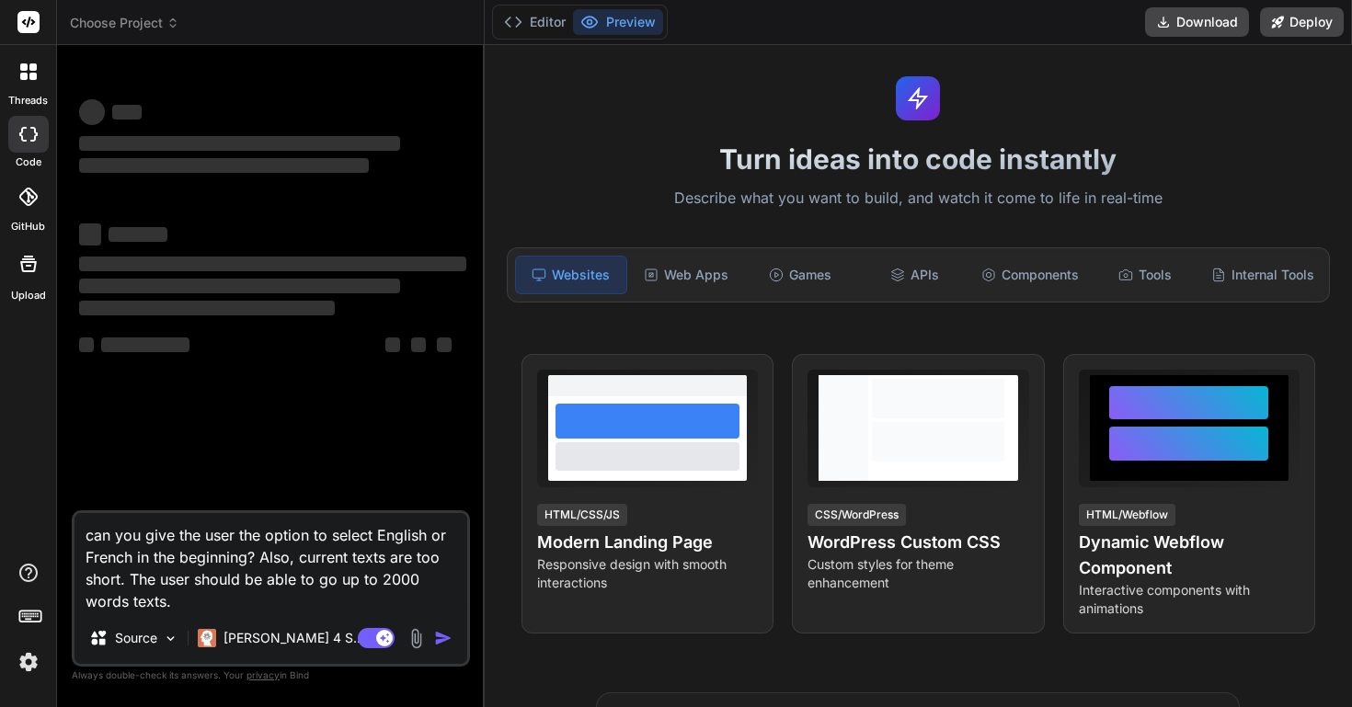
scroll to position [33, 0]
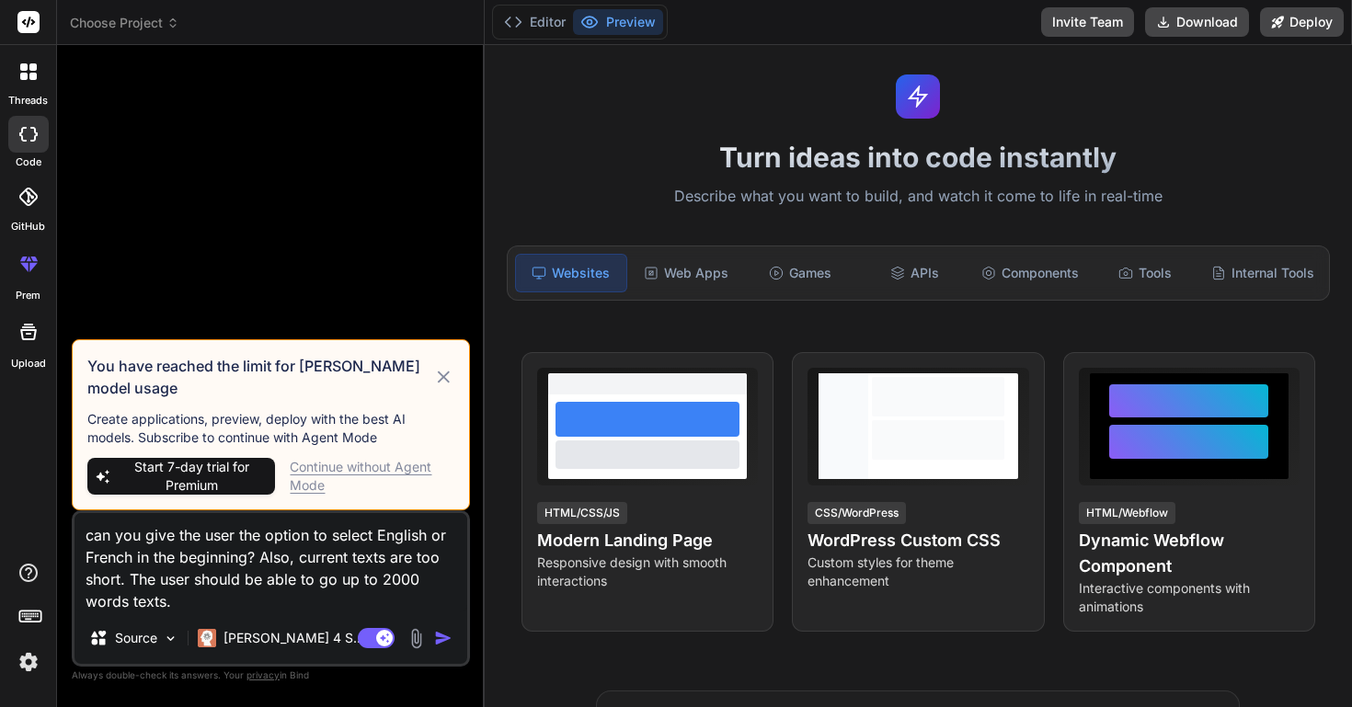
click at [394, 470] on div "Continue without Agent Mode" at bounding box center [372, 476] width 164 height 37
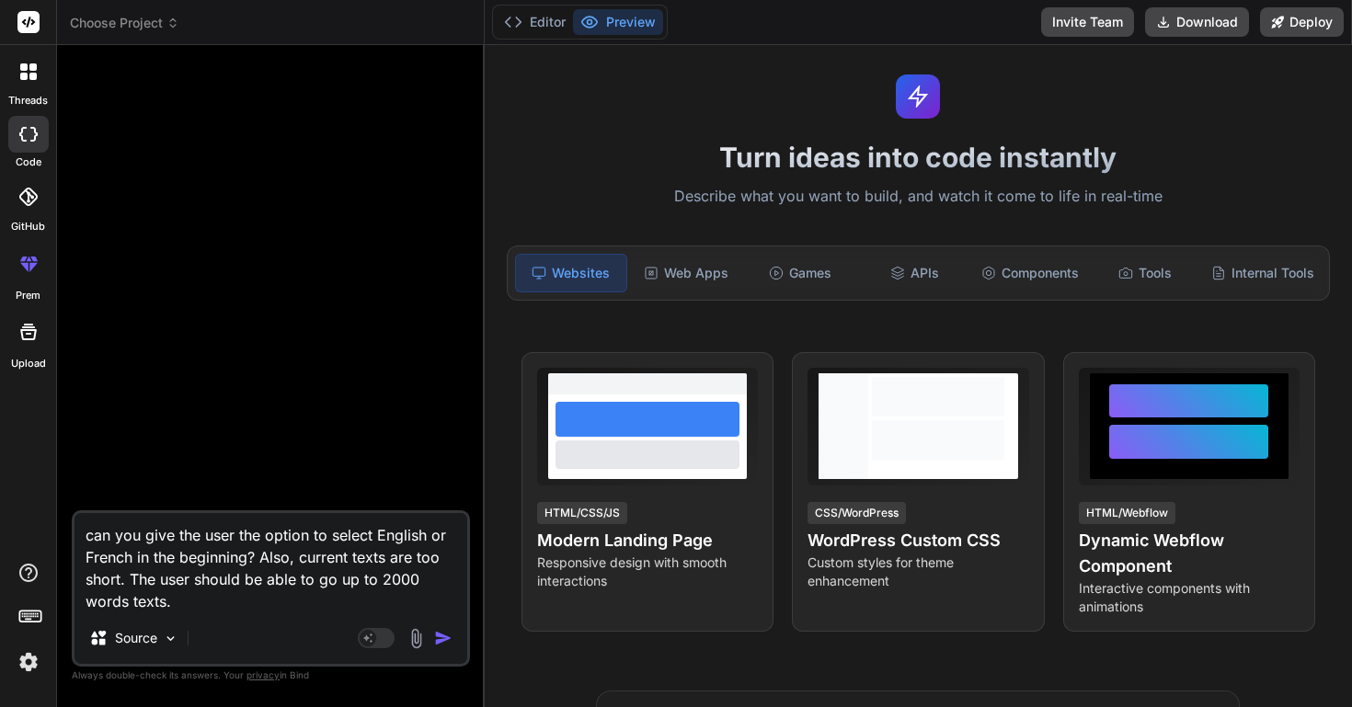
click at [33, 148] on div at bounding box center [28, 134] width 40 height 37
click at [29, 83] on div at bounding box center [28, 71] width 39 height 39
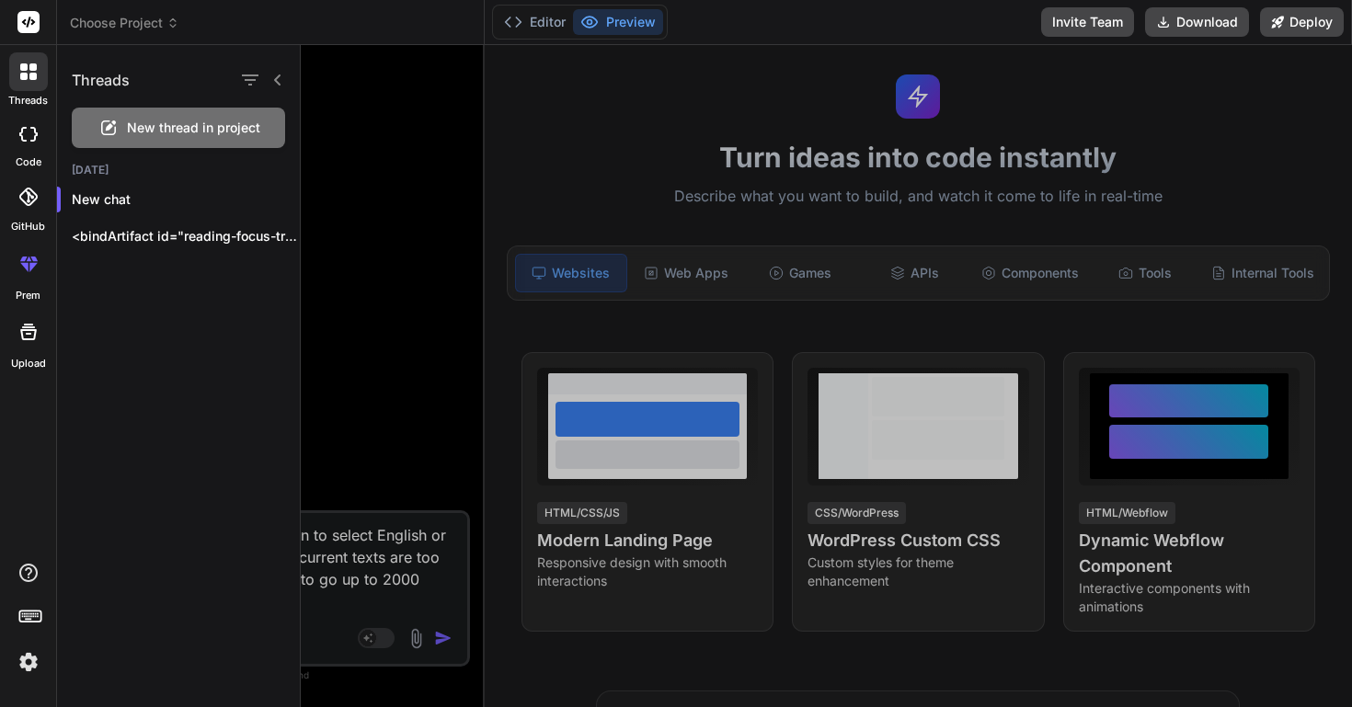
click at [29, 143] on div at bounding box center [28, 134] width 40 height 37
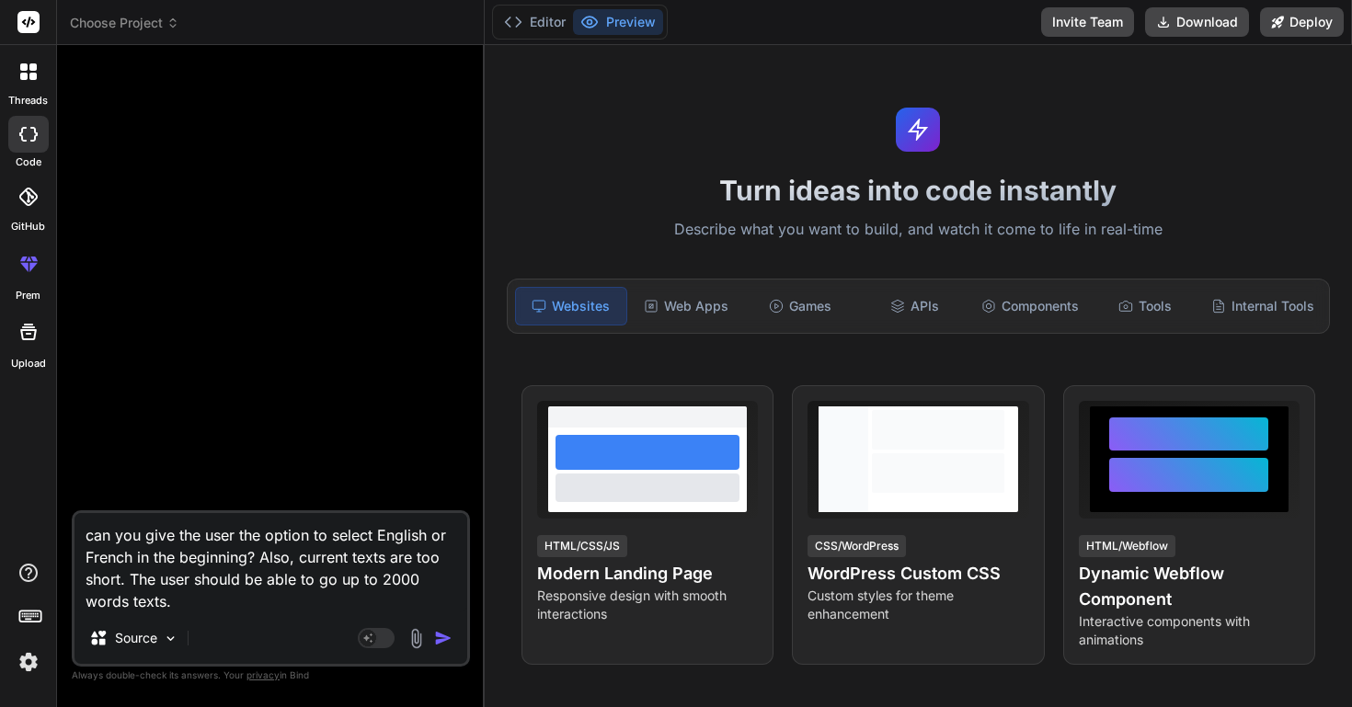
click at [26, 20] on rect at bounding box center [28, 22] width 22 height 22
click at [141, 14] on span "Choose Project" at bounding box center [124, 23] width 109 height 18
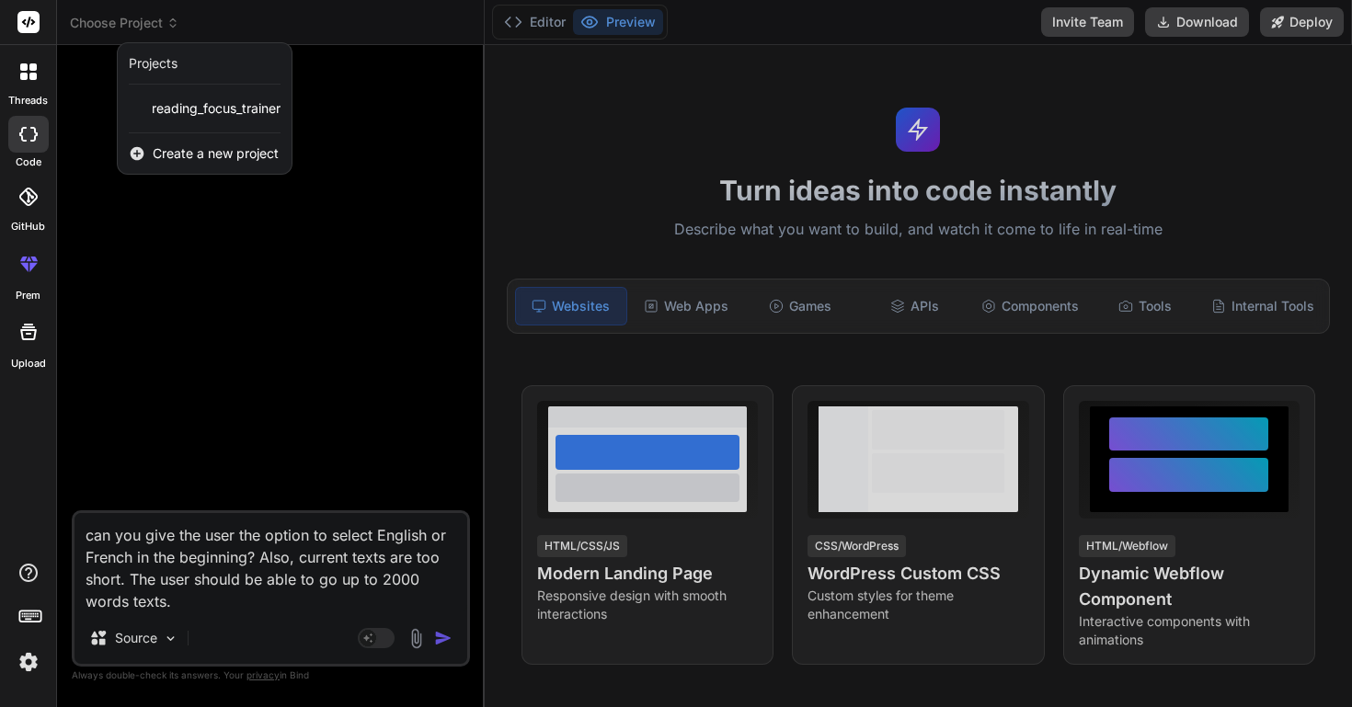
click at [28, 86] on div at bounding box center [28, 71] width 39 height 39
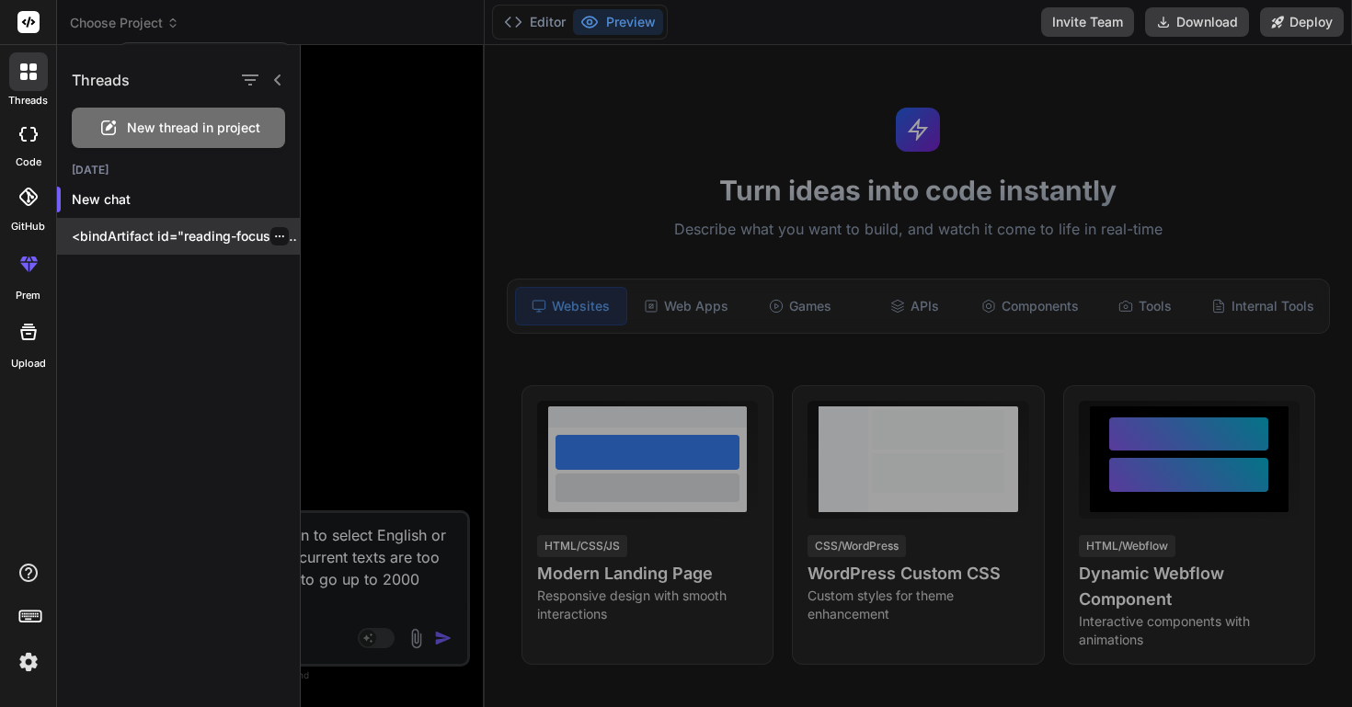
click at [160, 238] on p "<bindArtifact id="reading-focus-trainer" title="Reading Focus Trainer"> <bindAc…" at bounding box center [186, 236] width 228 height 18
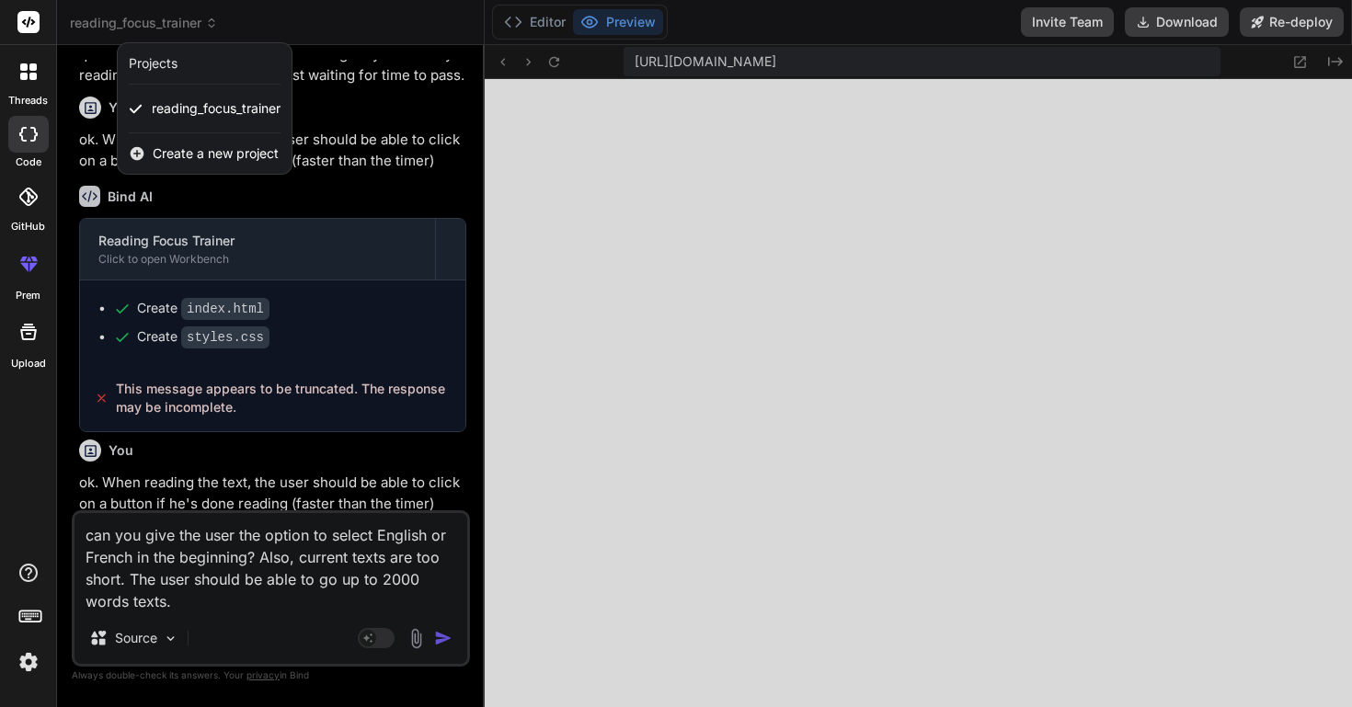
scroll to position [716, 0]
click at [441, 641] on div at bounding box center [676, 353] width 1352 height 707
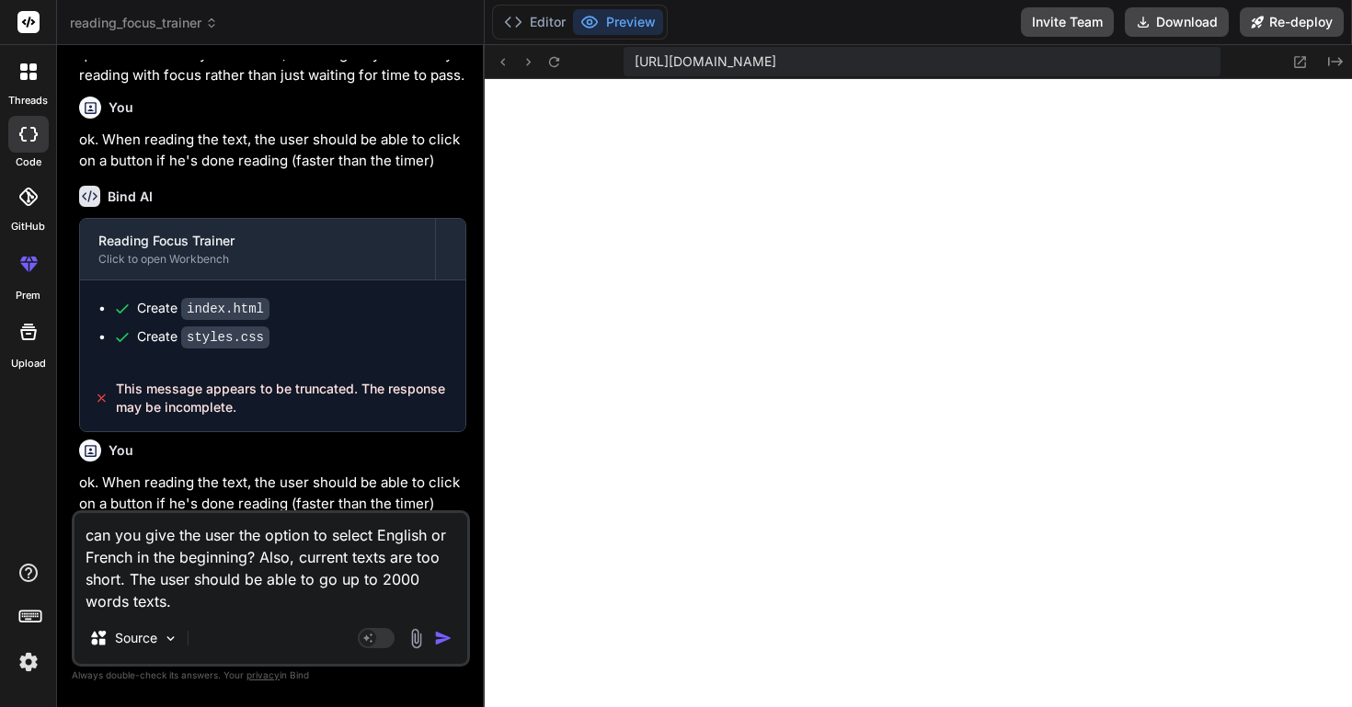
click at [443, 640] on img "button" at bounding box center [443, 638] width 18 height 18
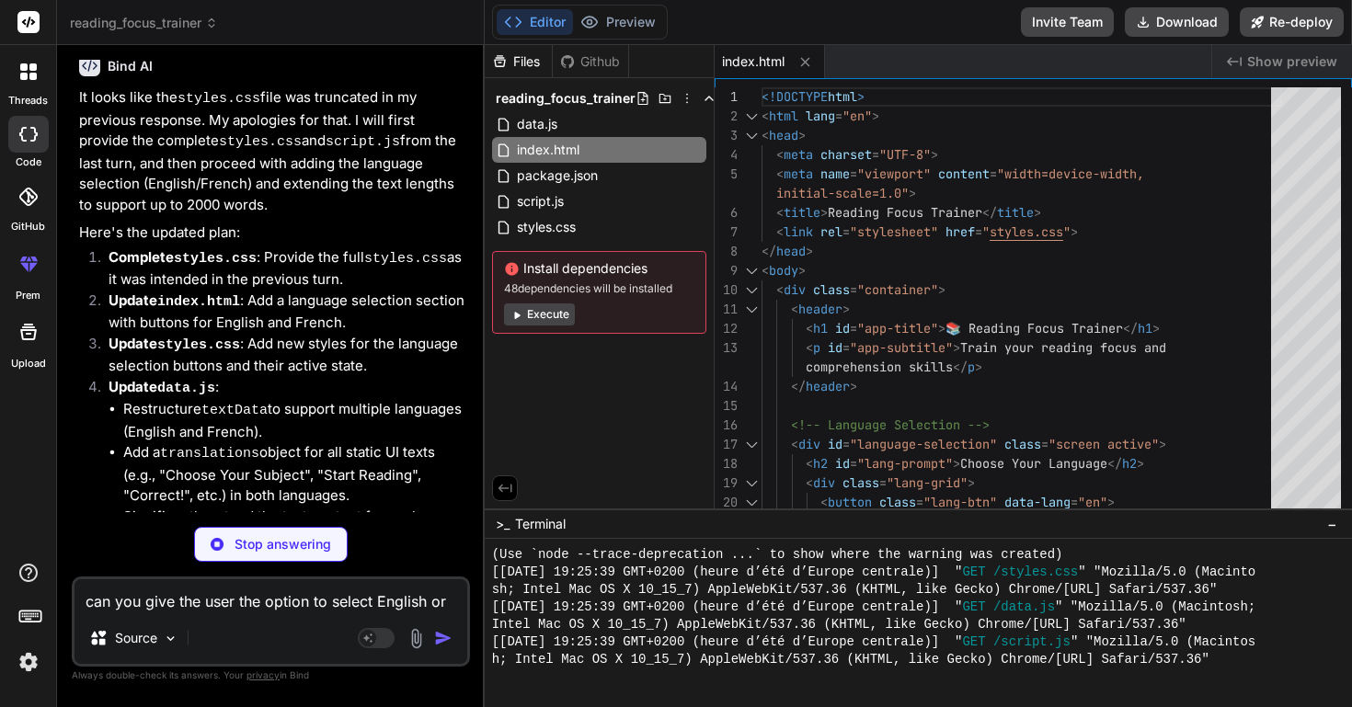
scroll to position [3264, 0]
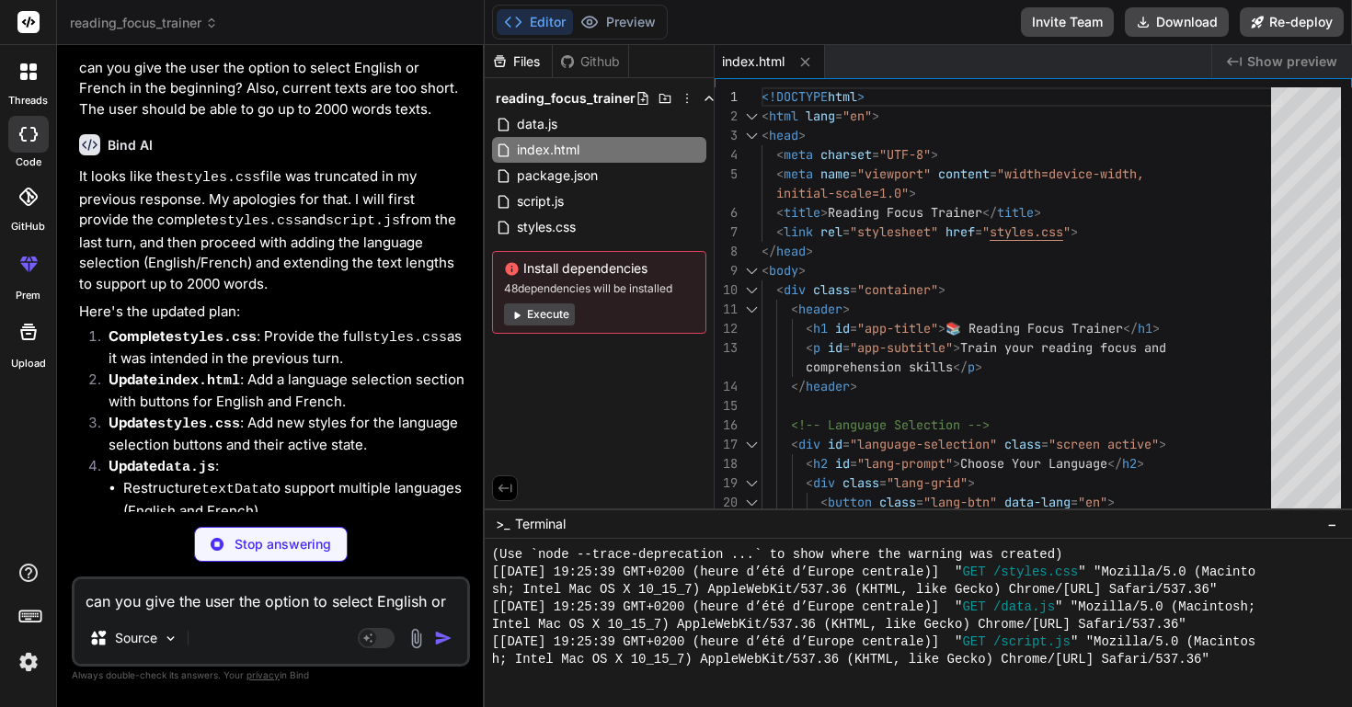
type textarea "x"
type textarea "align-items: center; } .finished-btn { width: 100%; max-width: 300px; } }"
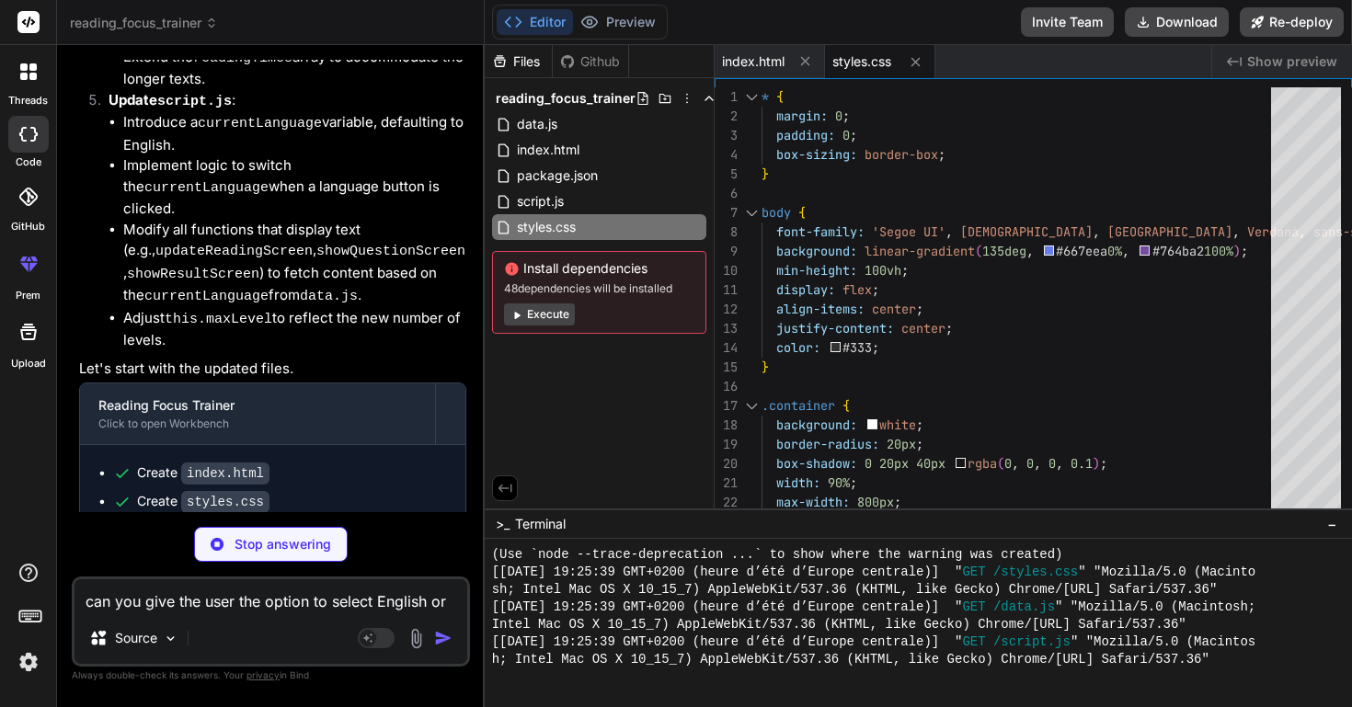
scroll to position [3816, 0]
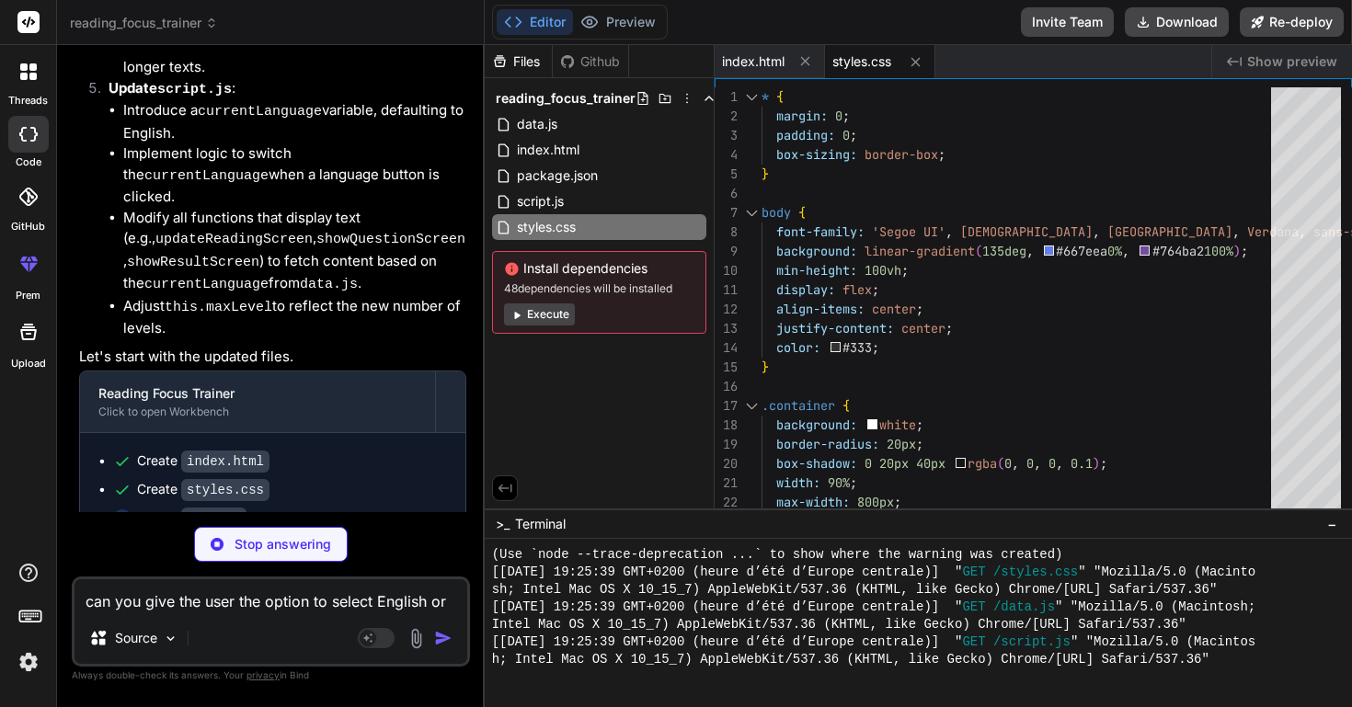
type textarea "x"
type textarea "360, // Level 9: ~1500 words (6 minutes) 480 // Level 10: ~2000 words (8 minute…"
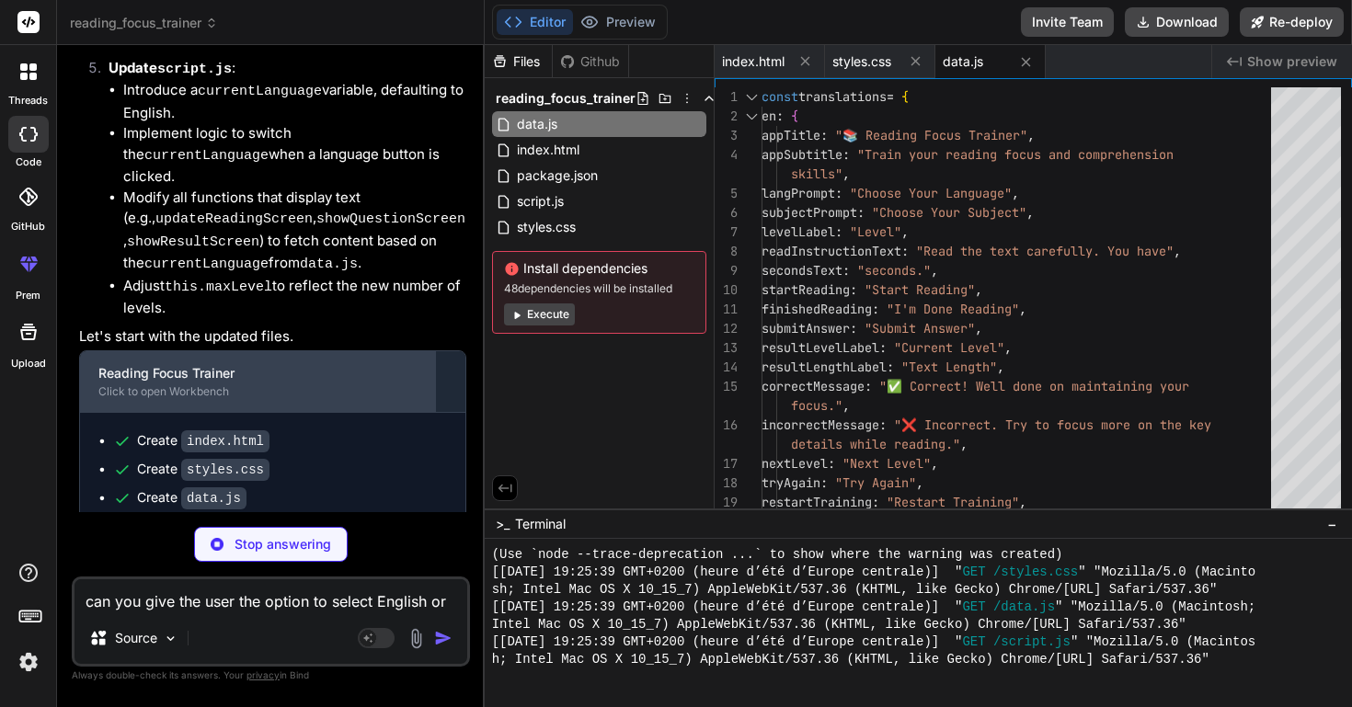
scroll to position [3844, 0]
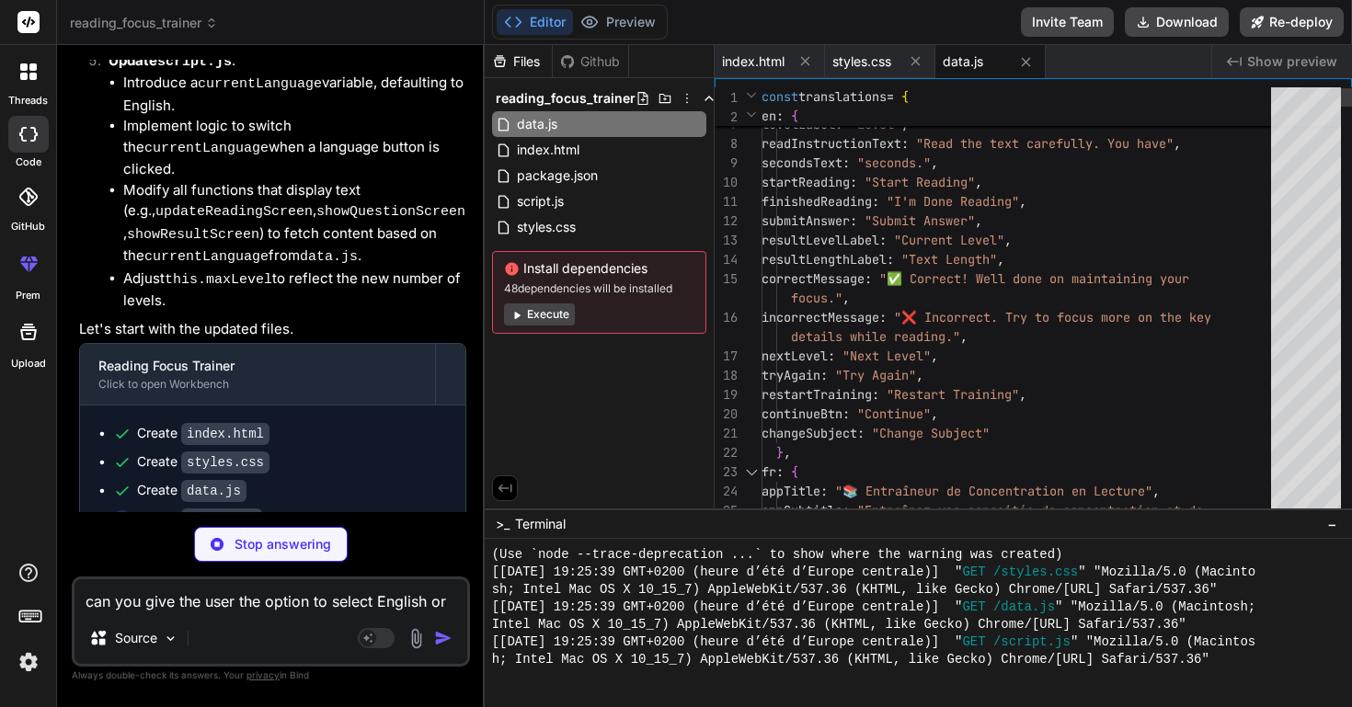
type textarea "x"
type textarea "this.updateUIForLanguage(); // Ensure UI is updated if language was changed } }…"
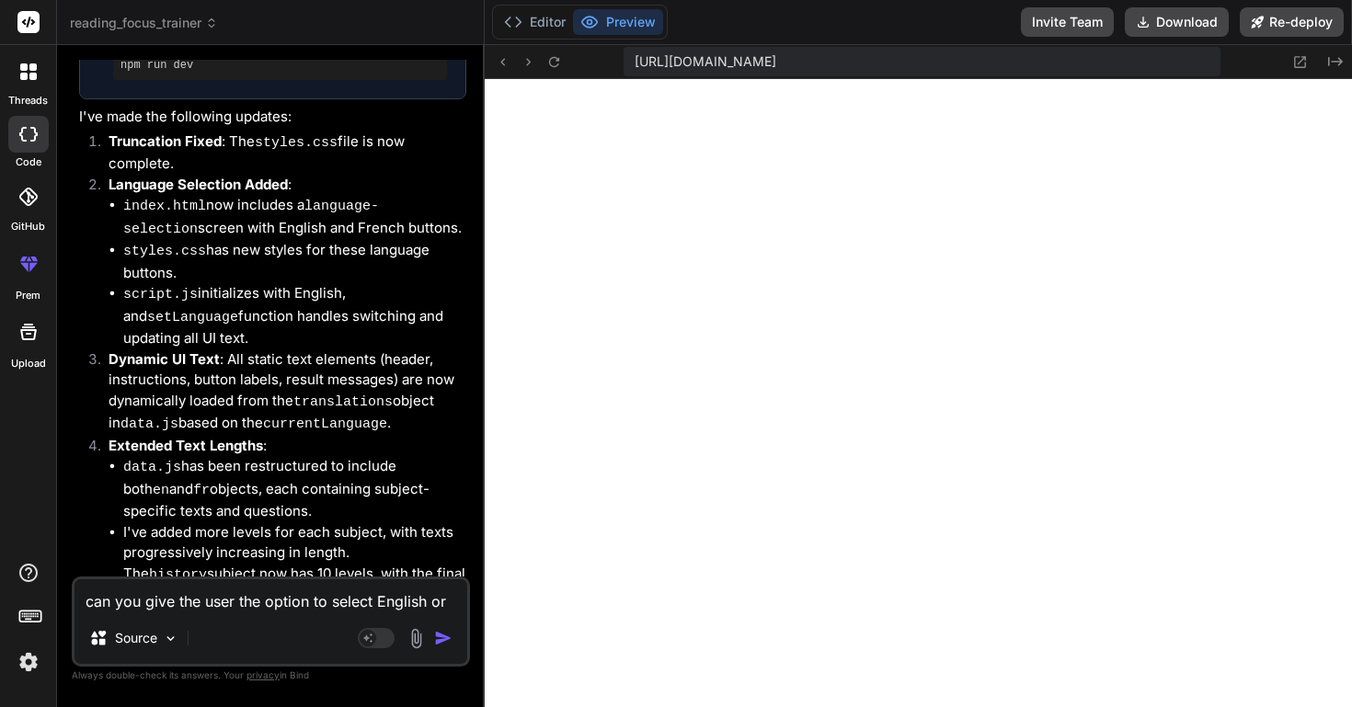
scroll to position [4461, 0]
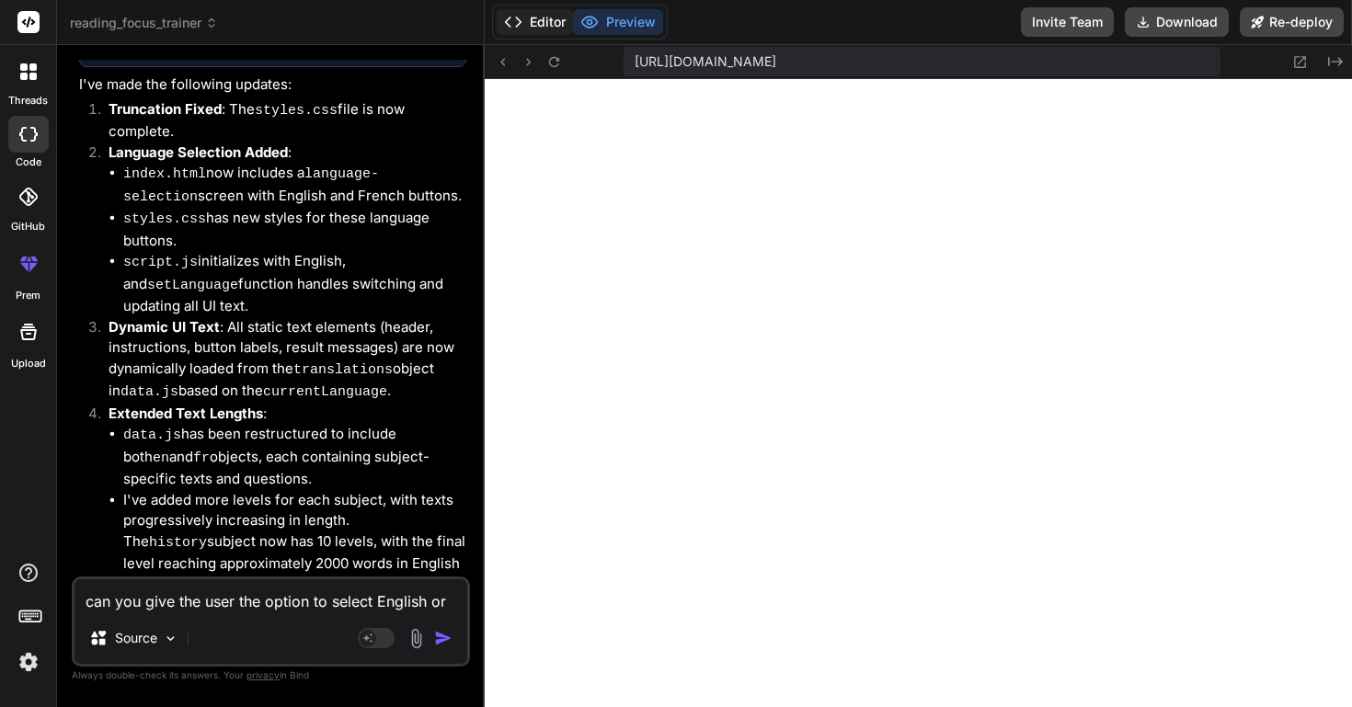
click at [545, 29] on button "Editor" at bounding box center [535, 22] width 76 height 26
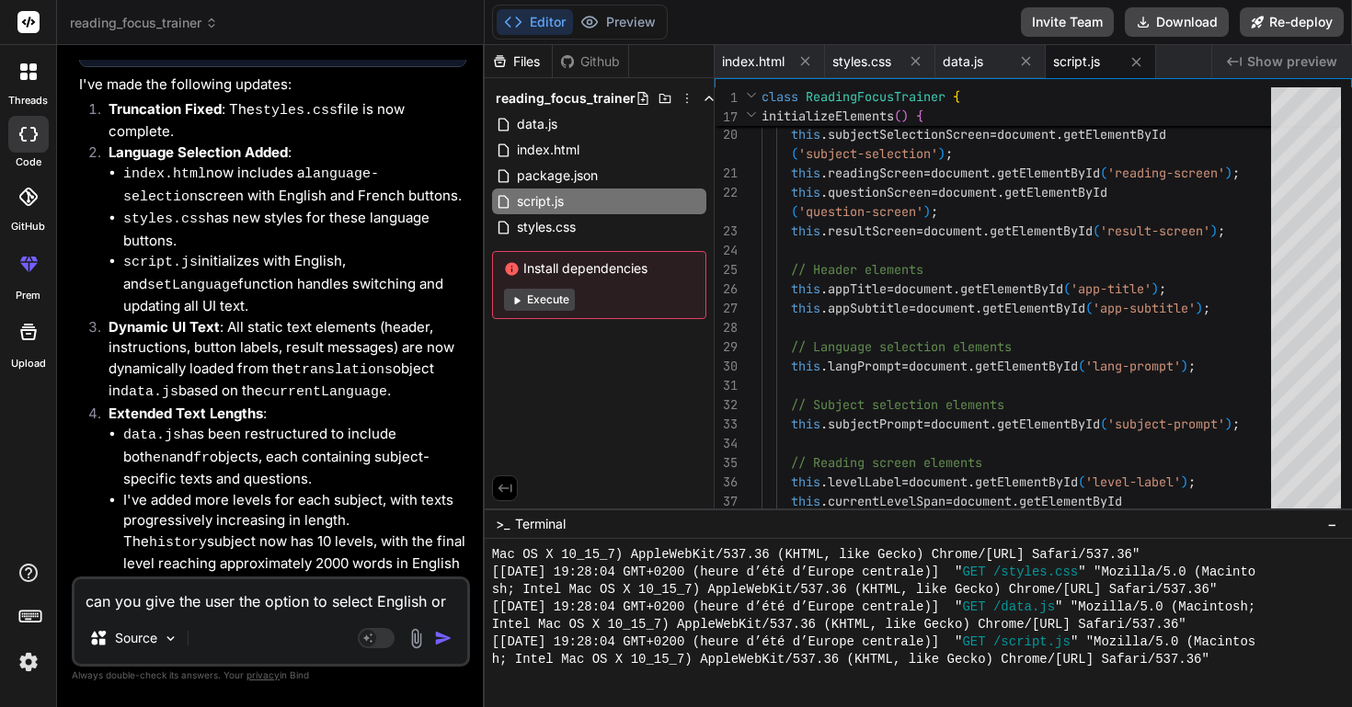
click at [539, 292] on button "Execute" at bounding box center [539, 300] width 71 height 22
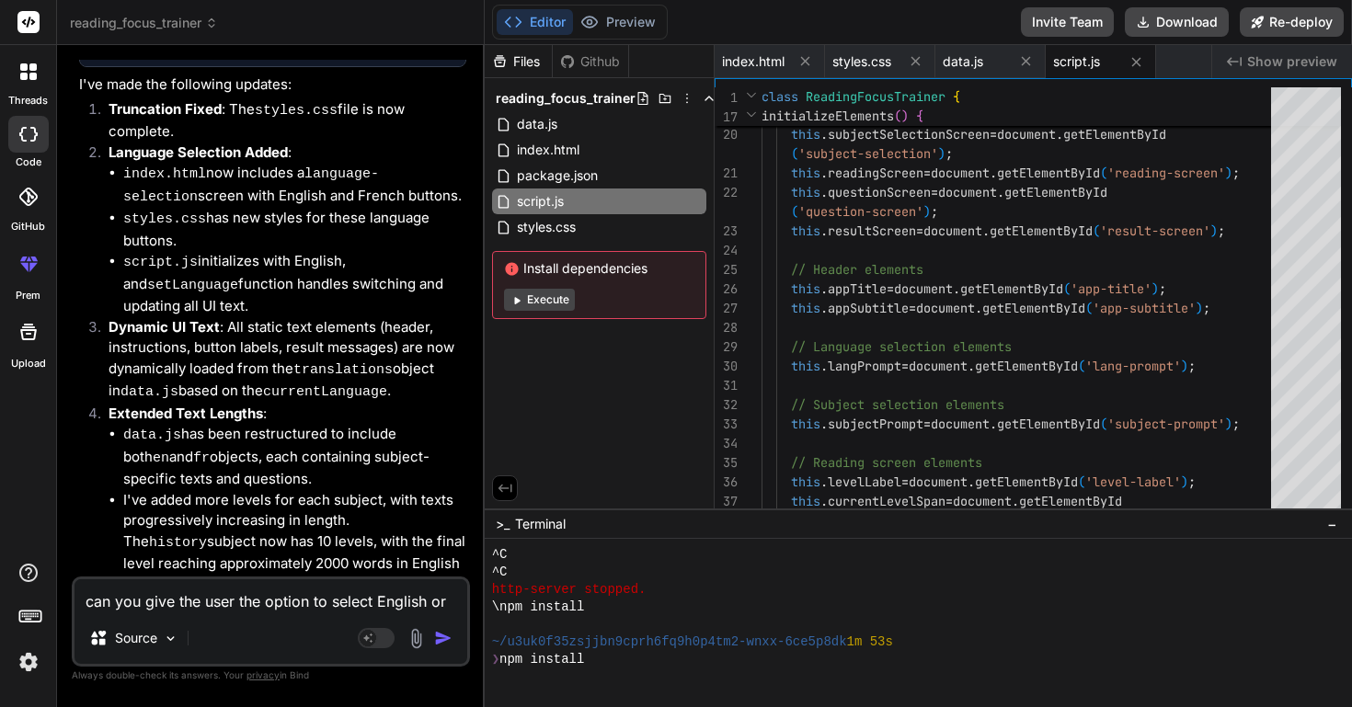
scroll to position [2132, 0]
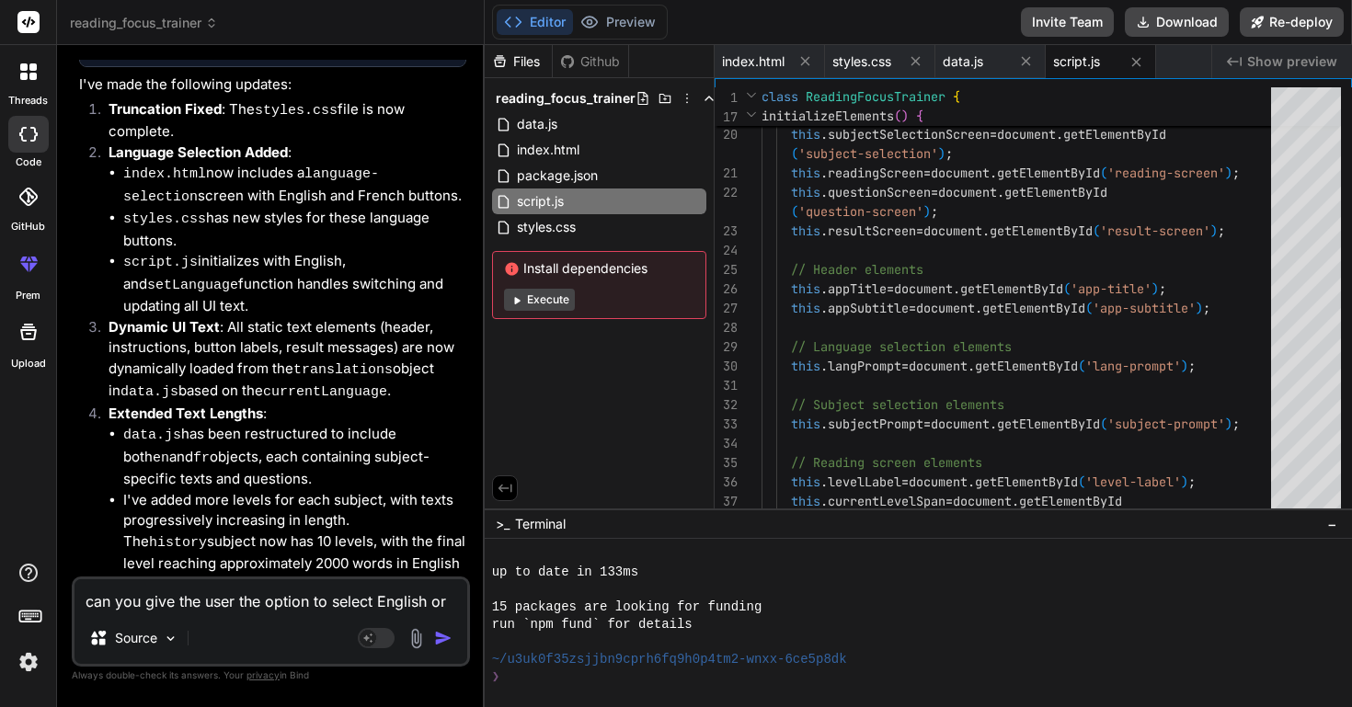
type textarea "x"
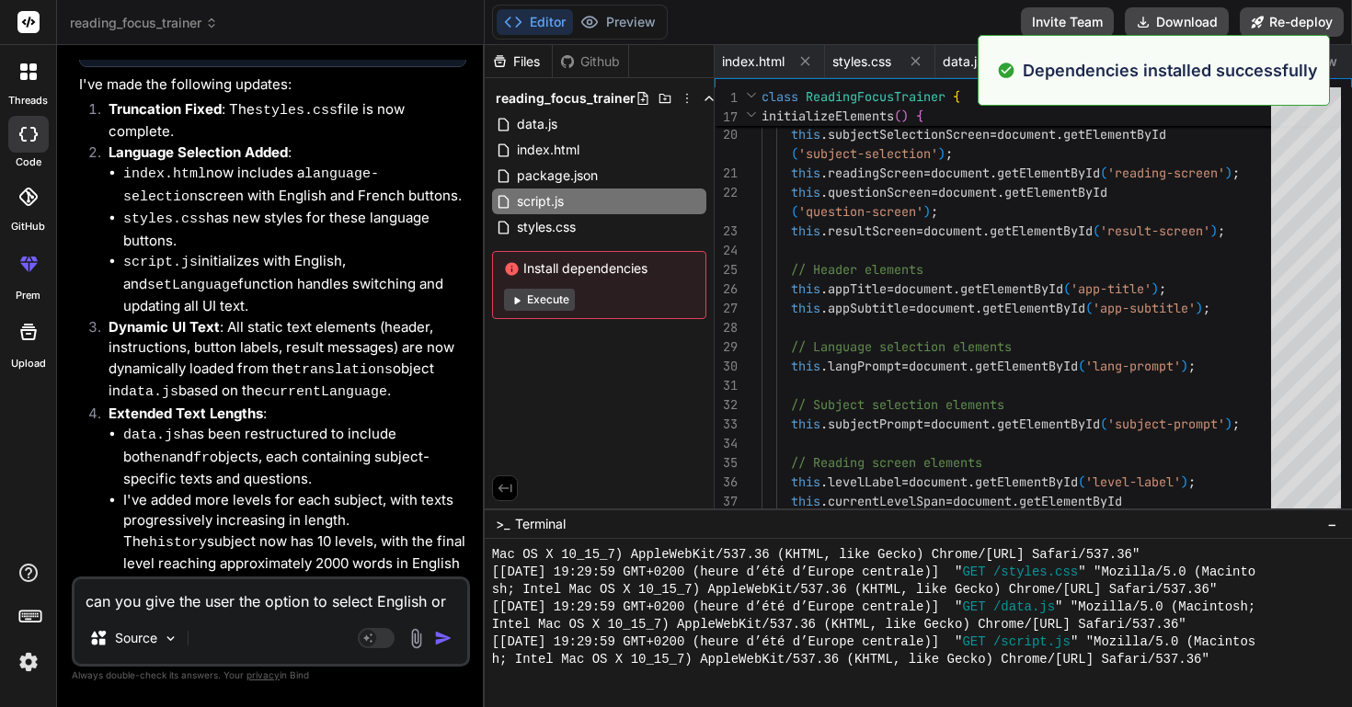
scroll to position [2883, 0]
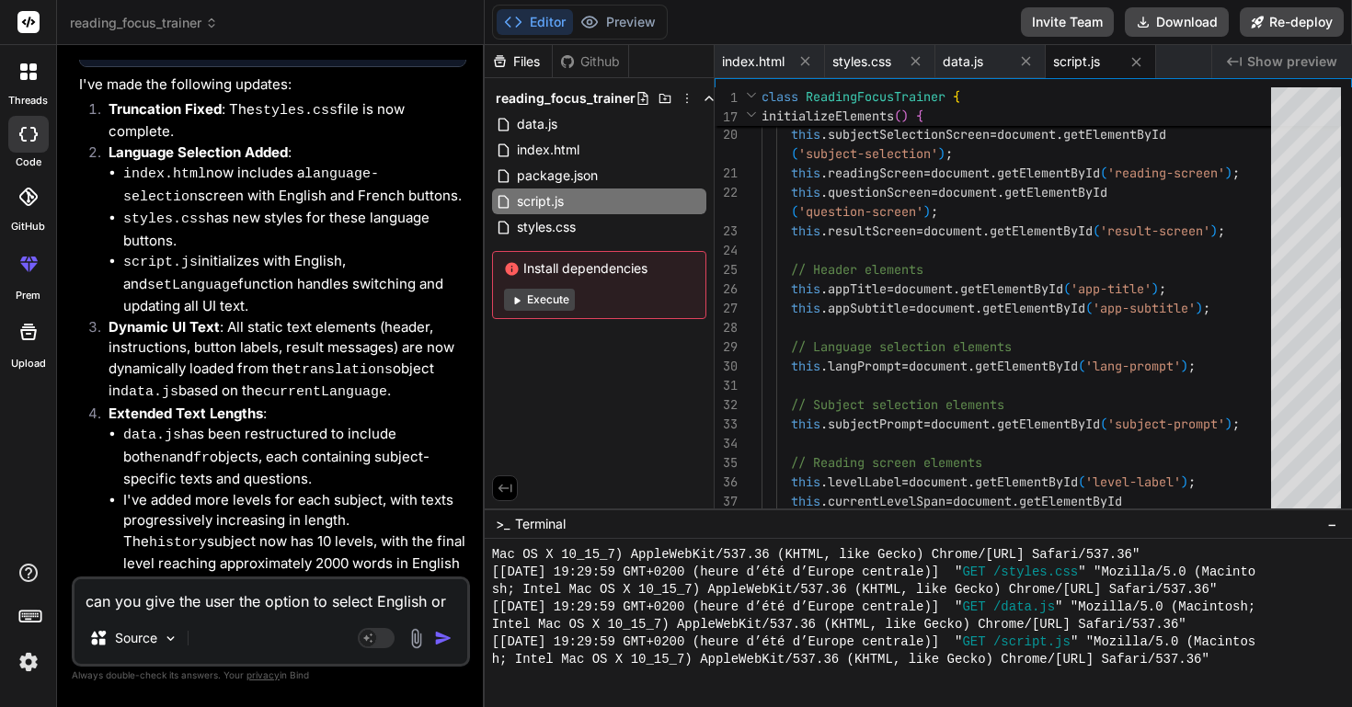
click at [611, 52] on div "Github" at bounding box center [590, 61] width 75 height 18
click at [602, 59] on div "Github" at bounding box center [590, 61] width 75 height 18
click at [618, 24] on button "Preview" at bounding box center [618, 22] width 90 height 26
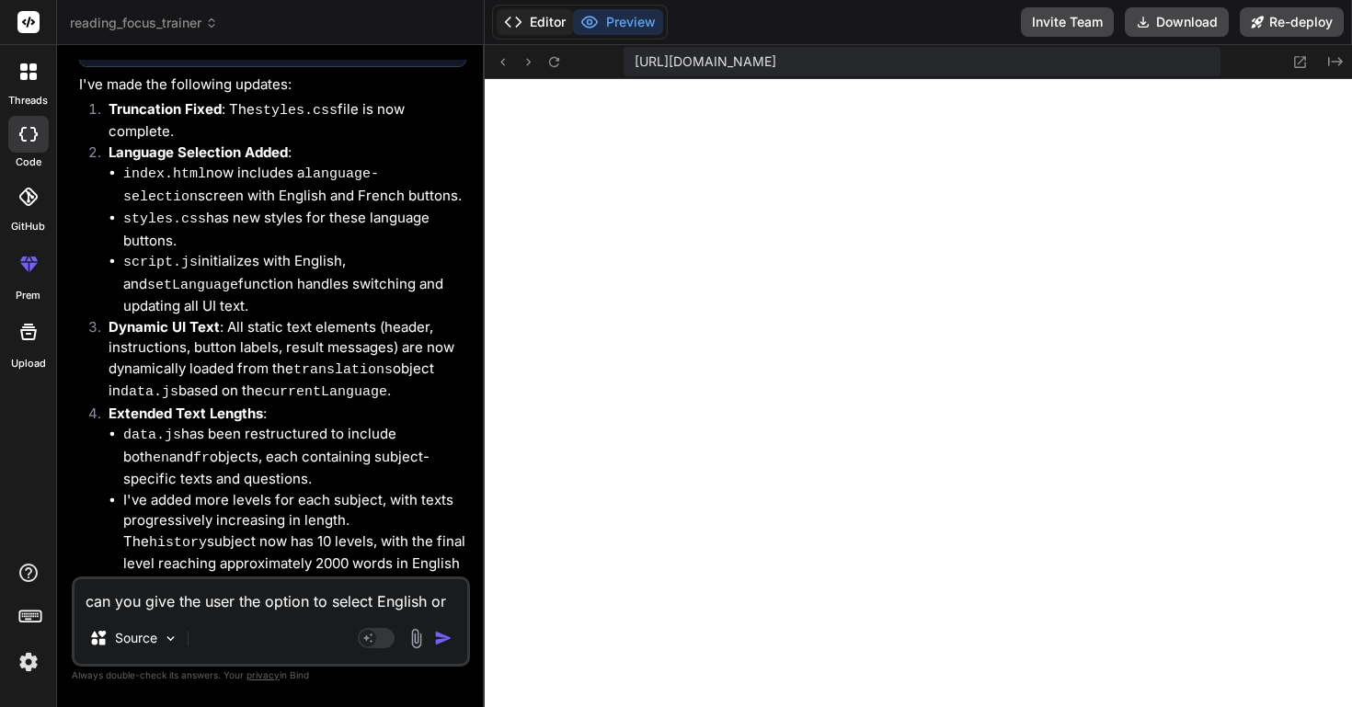
click at [535, 15] on button "Editor" at bounding box center [535, 22] width 76 height 26
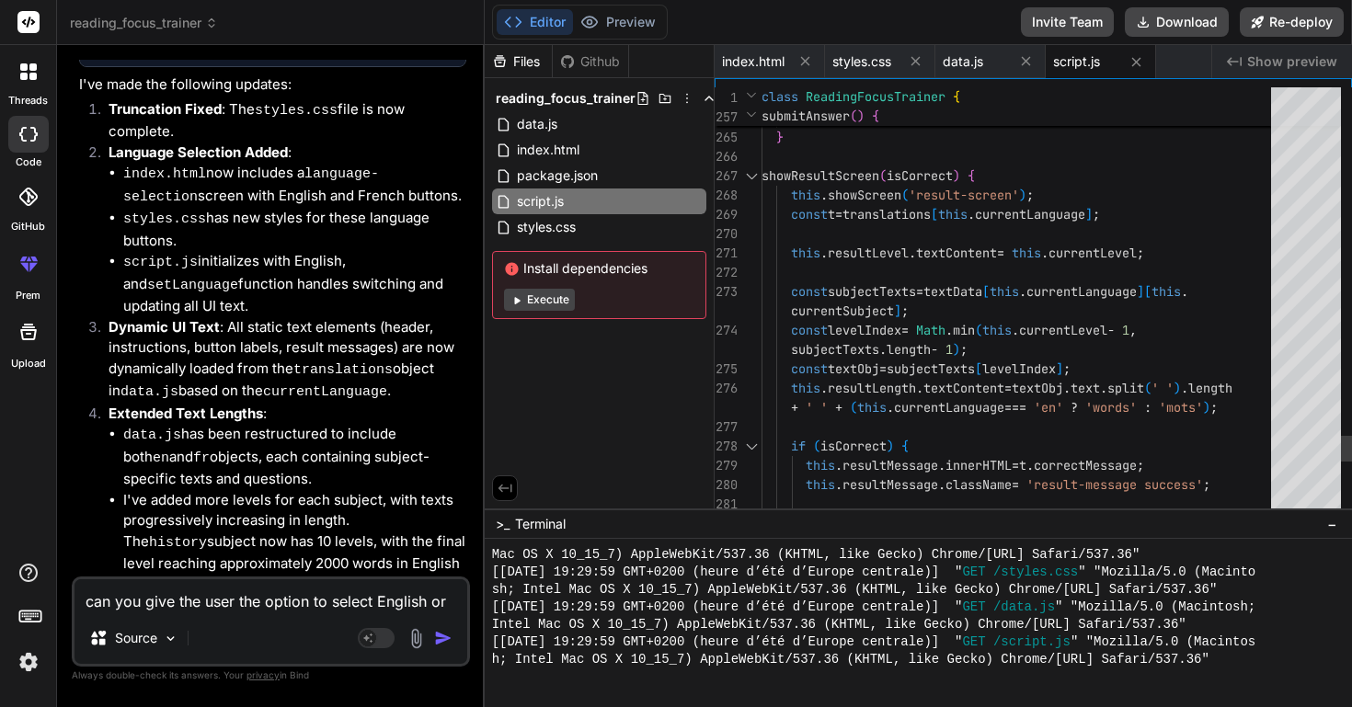
scroll to position [174, 0]
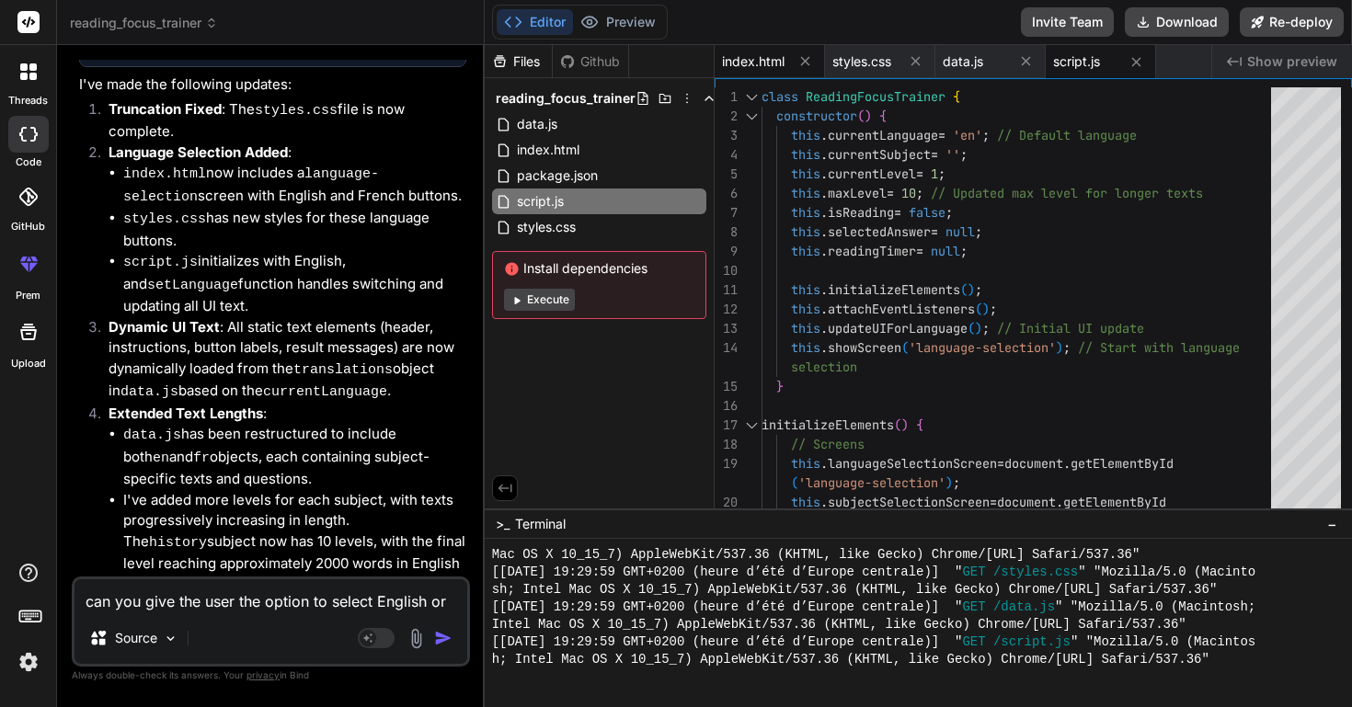
click at [735, 62] on span "index.html" at bounding box center [753, 61] width 63 height 18
type textarea "<script src="script.js"></script> </body> </html>"
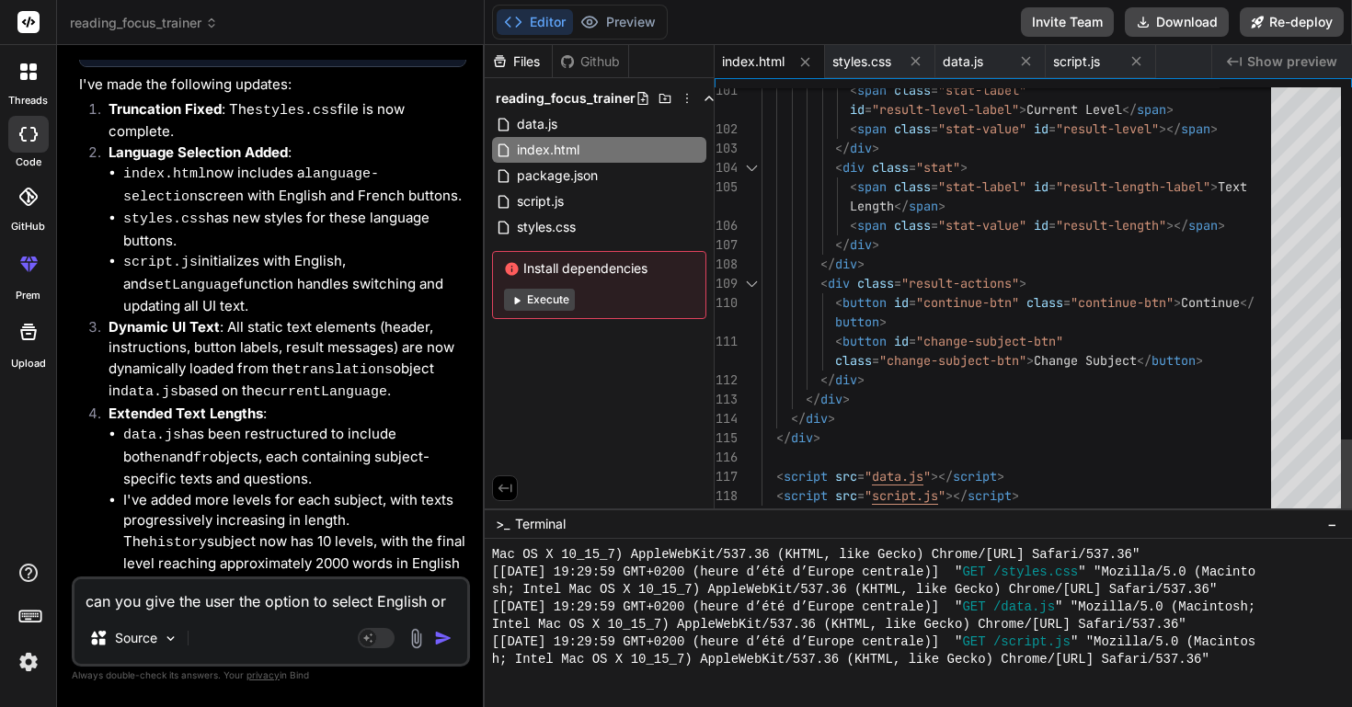
scroll to position [58, 0]
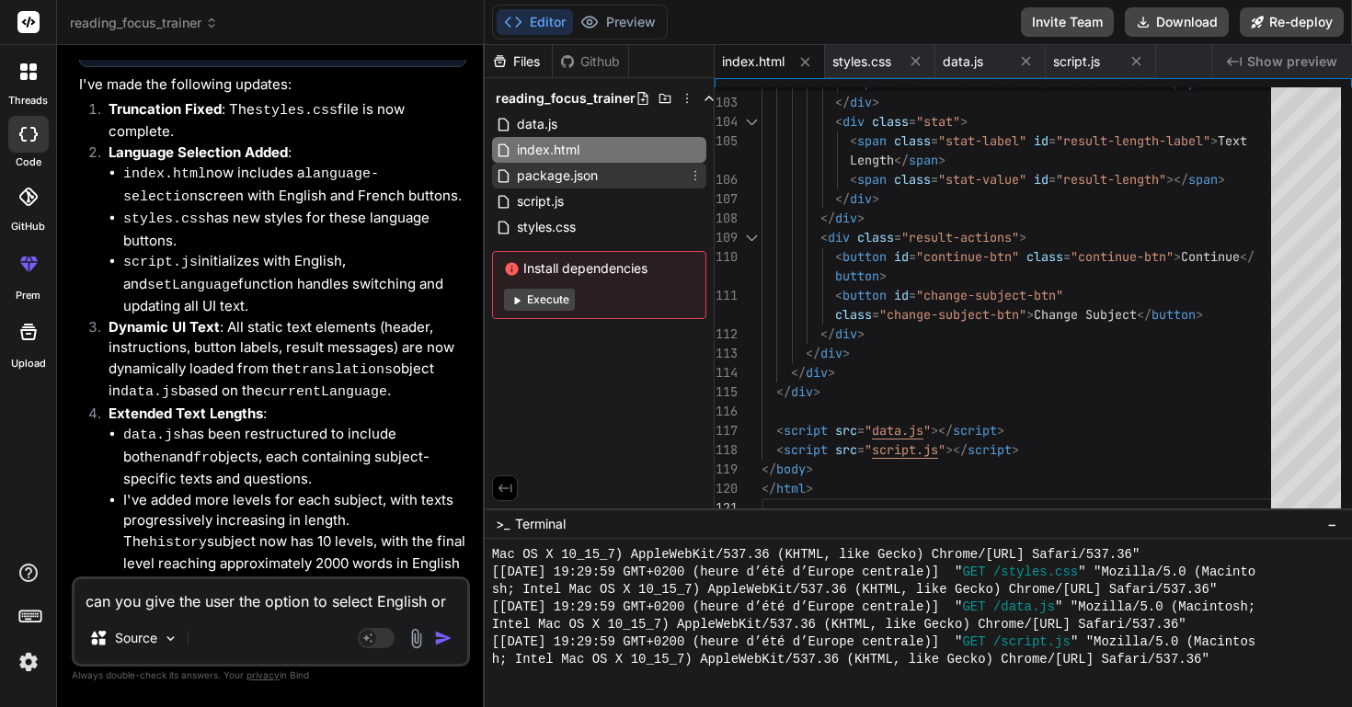
click at [532, 168] on span "package.json" at bounding box center [557, 176] width 85 height 22
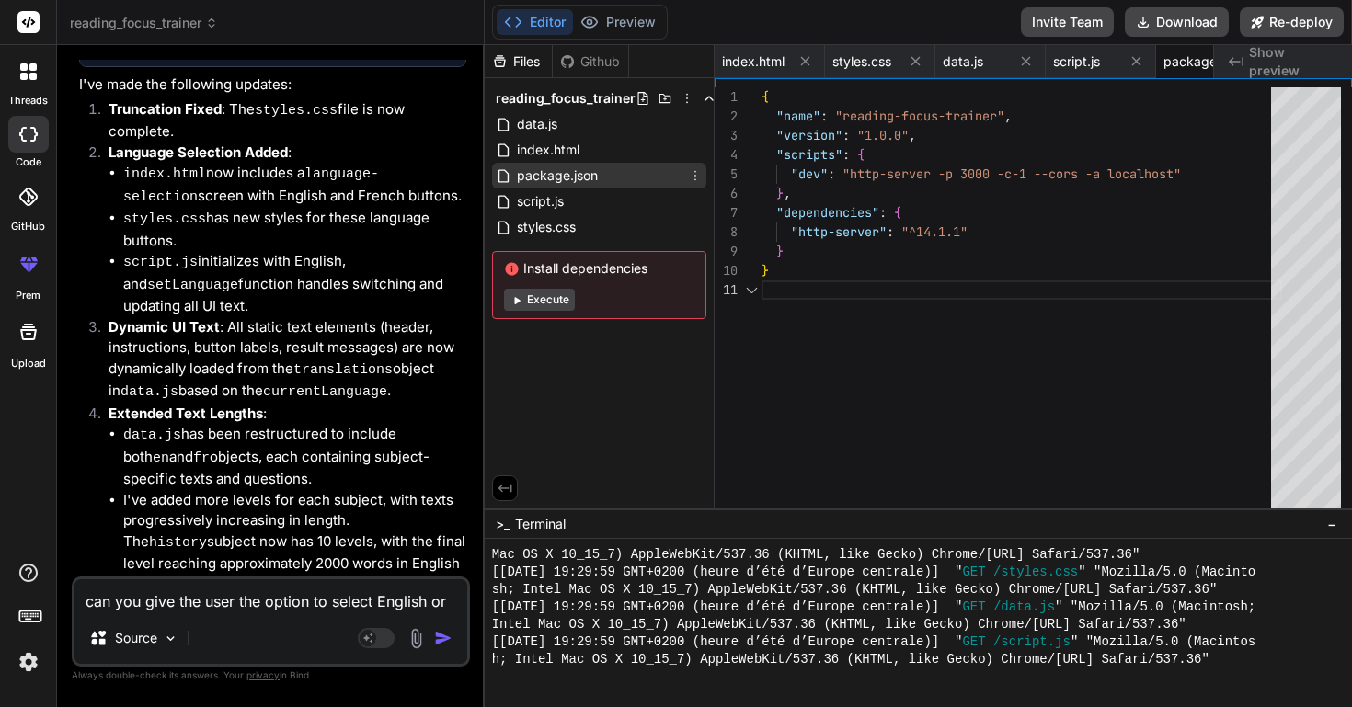
scroll to position [0, 0]
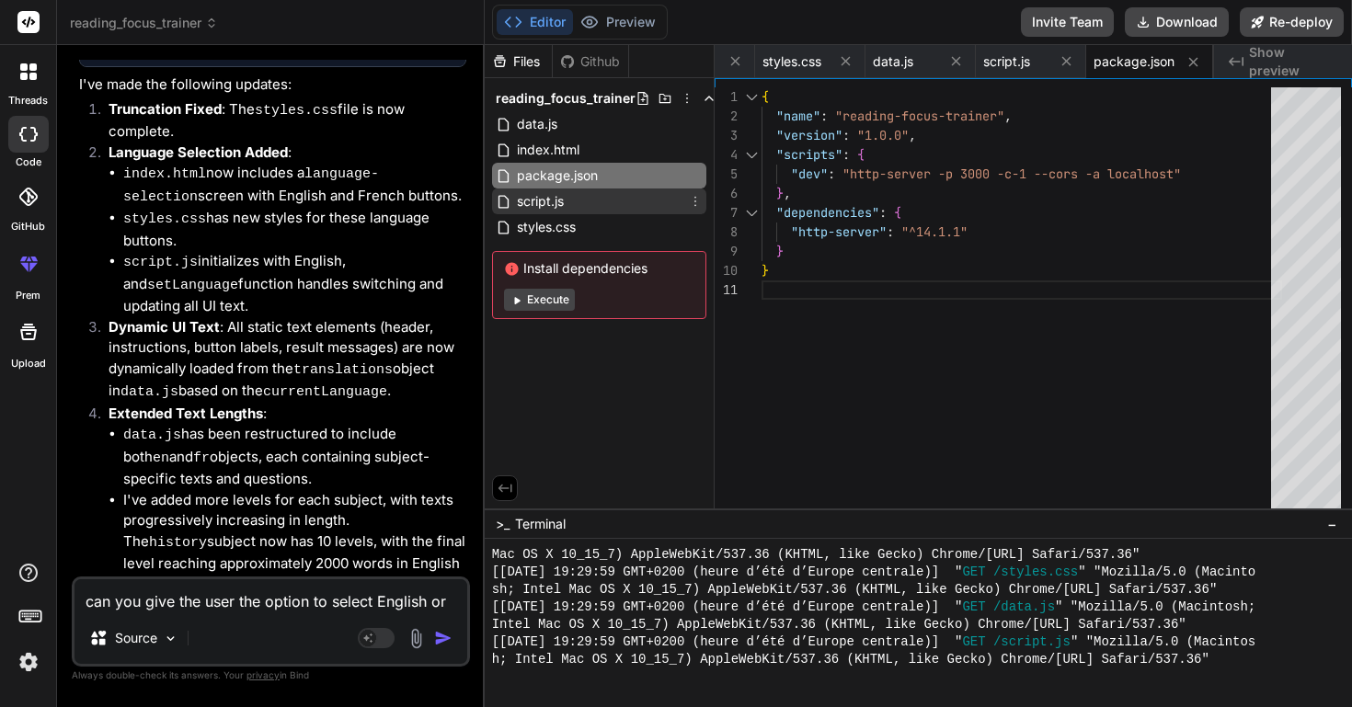
click at [544, 196] on span "script.js" at bounding box center [540, 201] width 51 height 22
type textarea "this.updateUIForLanguage(); // Ensure UI is updated if language was changed } }…"
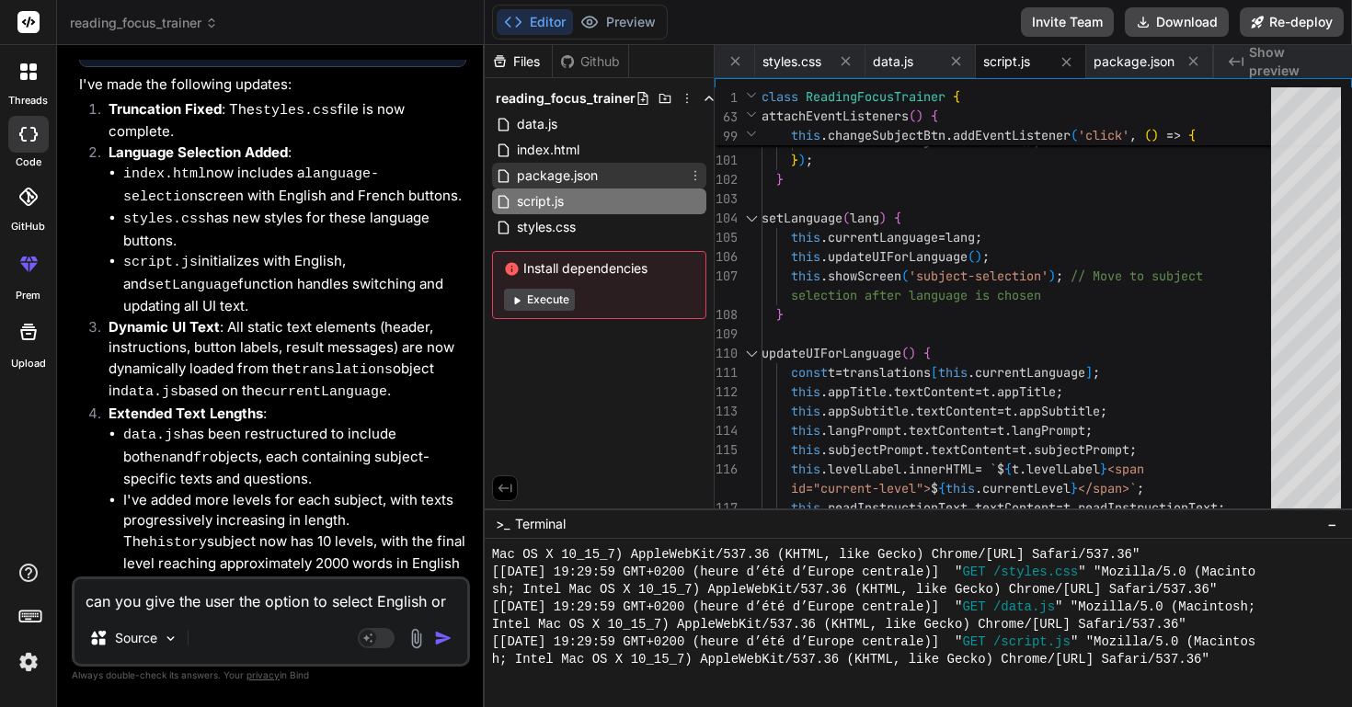
click at [544, 178] on span "package.json" at bounding box center [557, 176] width 85 height 22
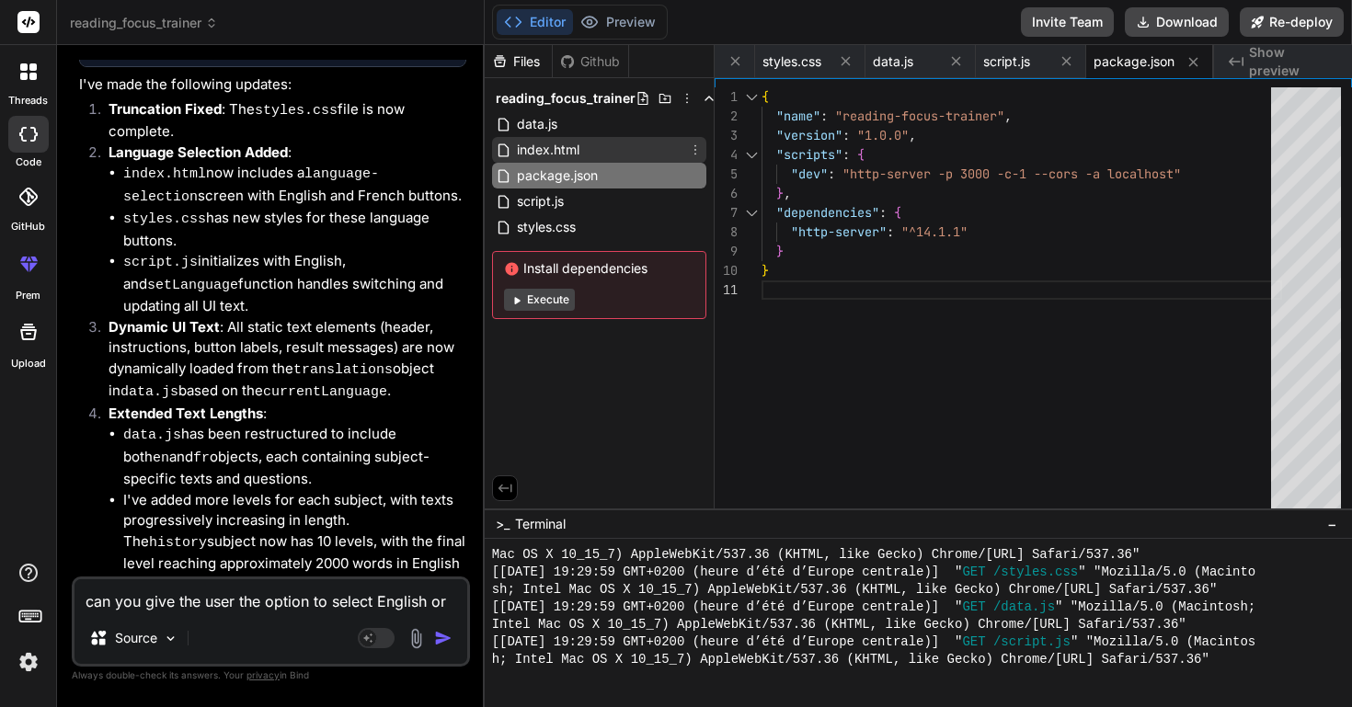
click at [540, 151] on span "index.html" at bounding box center [548, 150] width 66 height 22
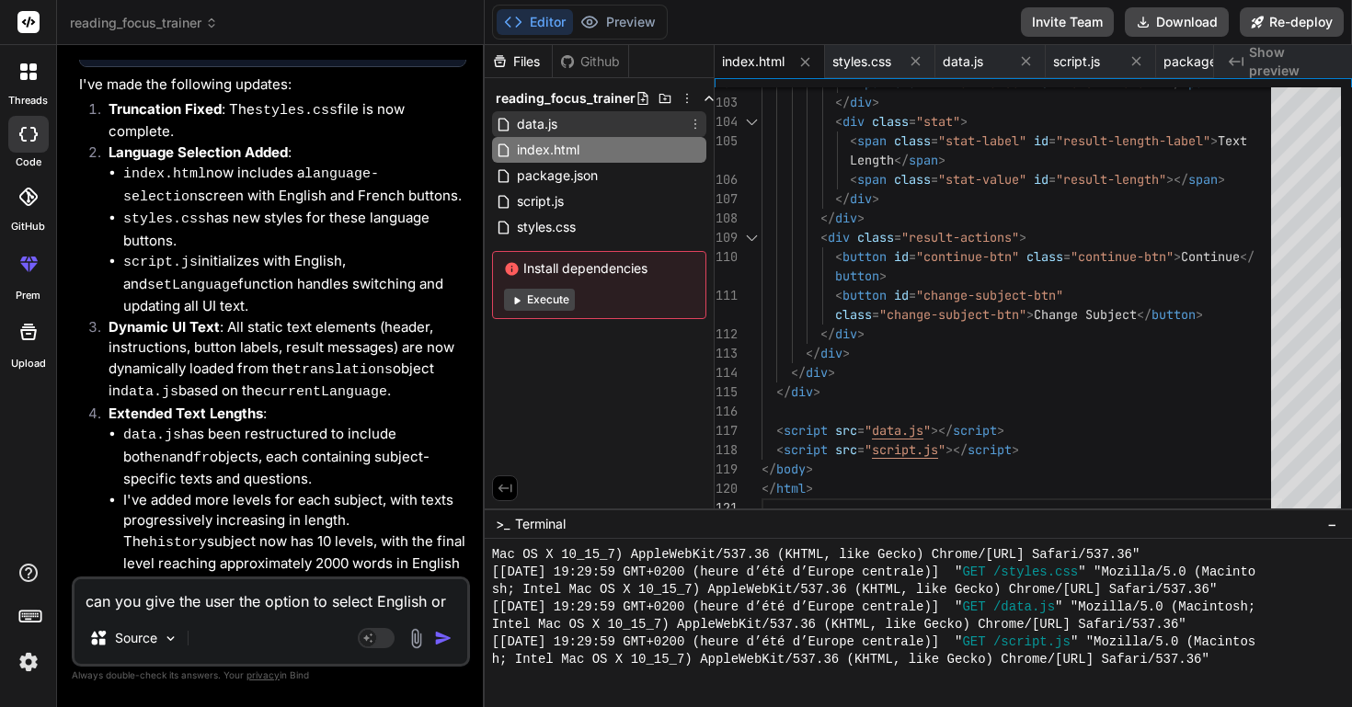
click at [532, 121] on span "data.js" at bounding box center [537, 124] width 44 height 22
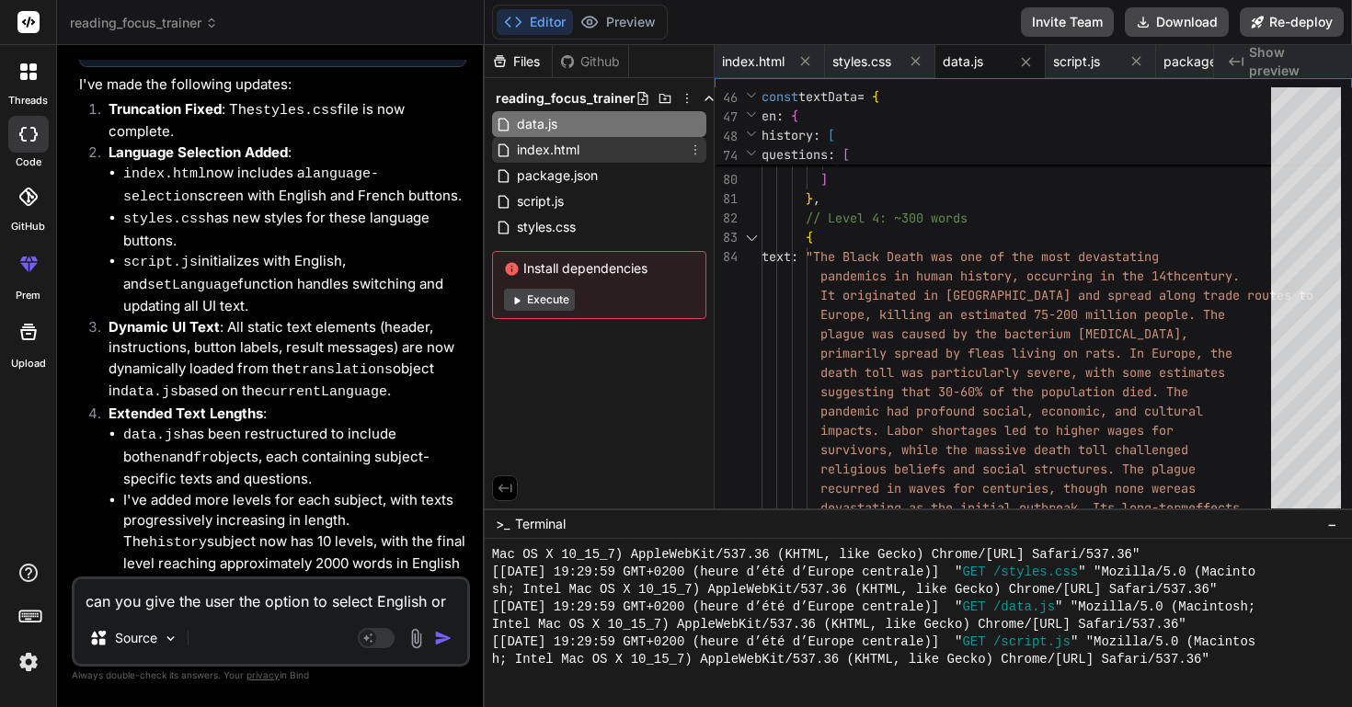
click at [539, 151] on span "index.html" at bounding box center [548, 150] width 66 height 22
type textarea "<script src="script.js"></script> </body> </html>"
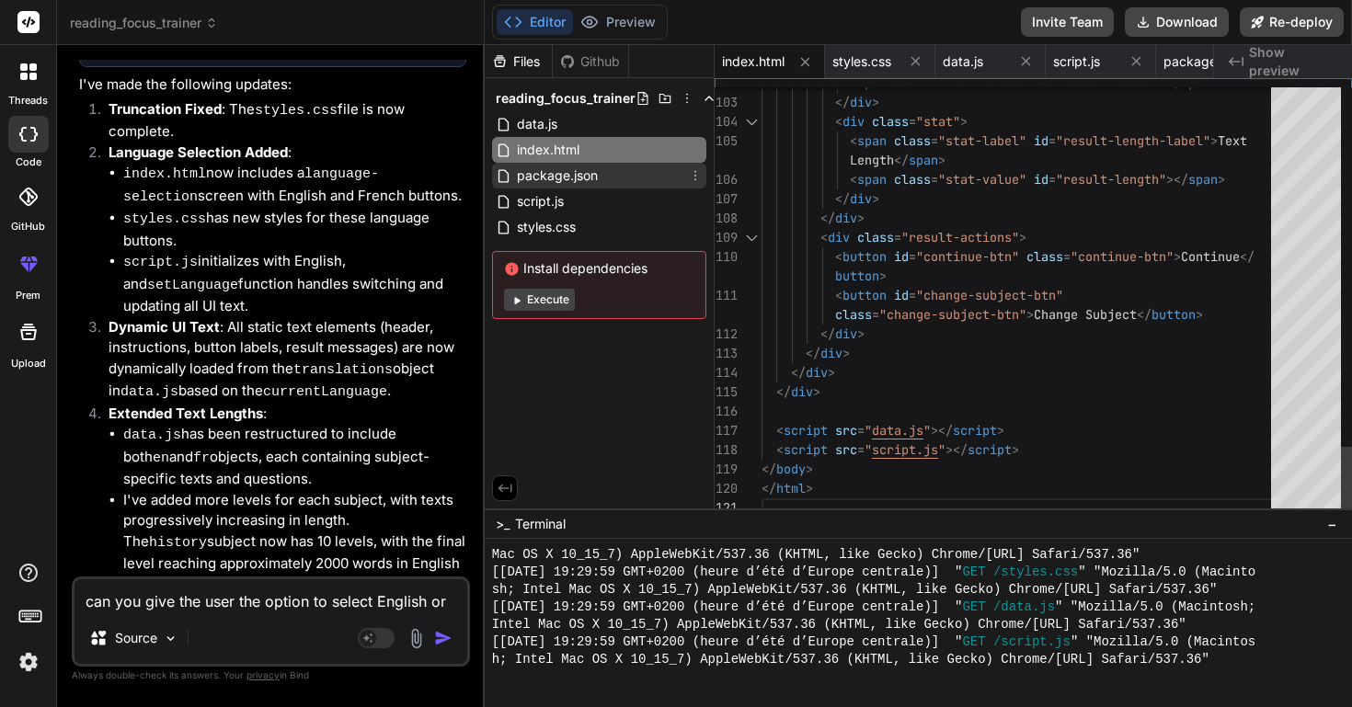
click at [548, 174] on span "package.json" at bounding box center [557, 176] width 85 height 22
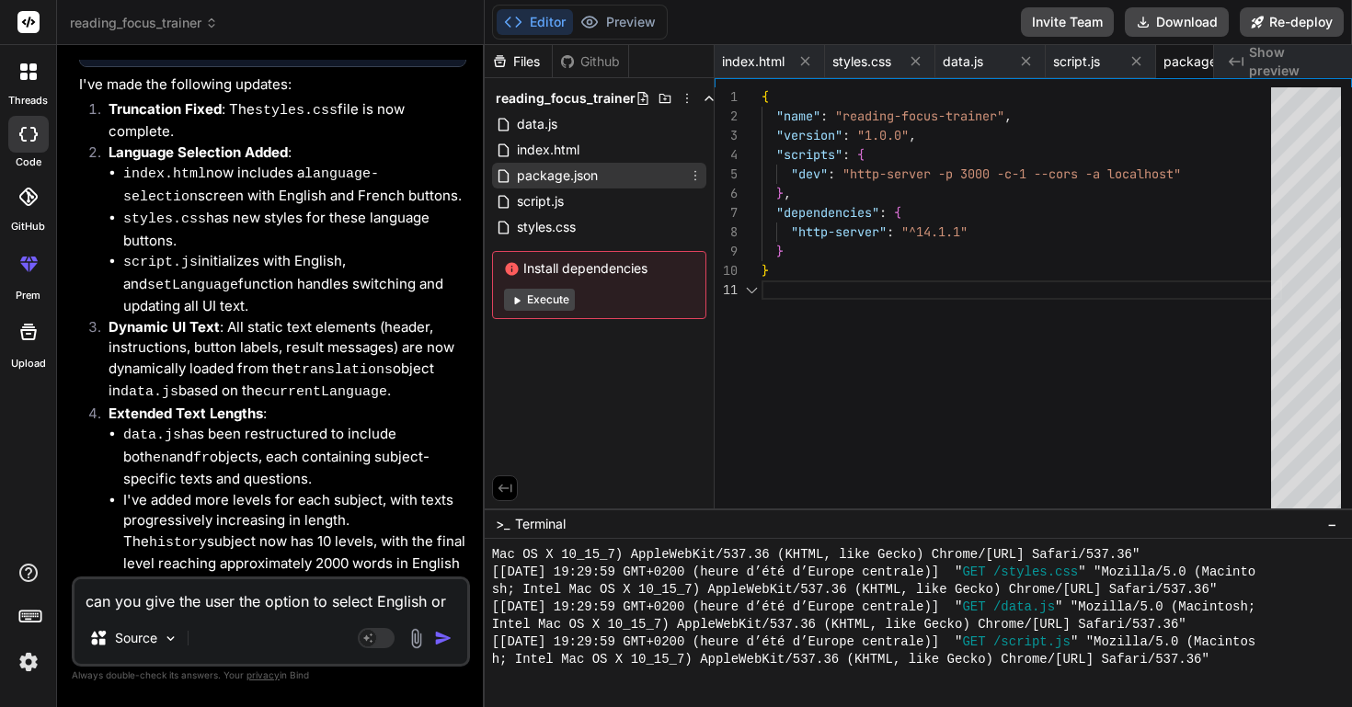
scroll to position [0, 0]
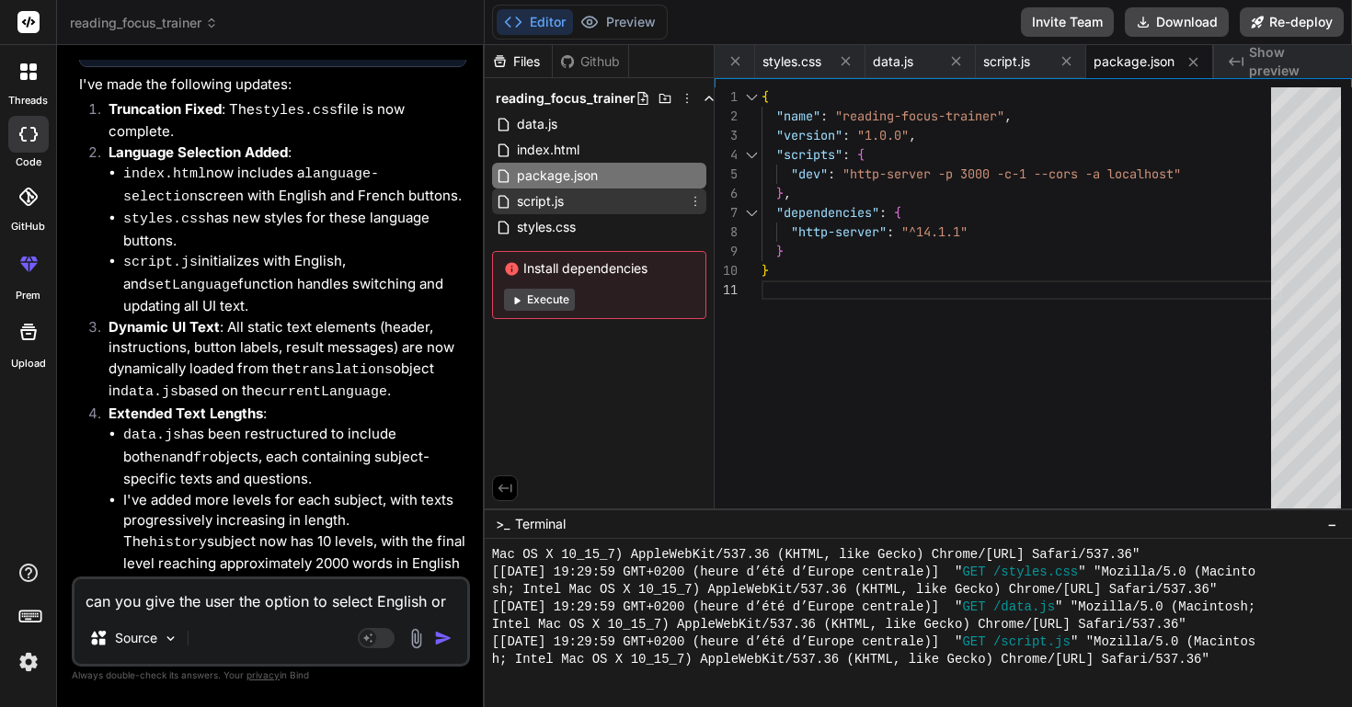
click at [551, 200] on span "script.js" at bounding box center [540, 201] width 51 height 22
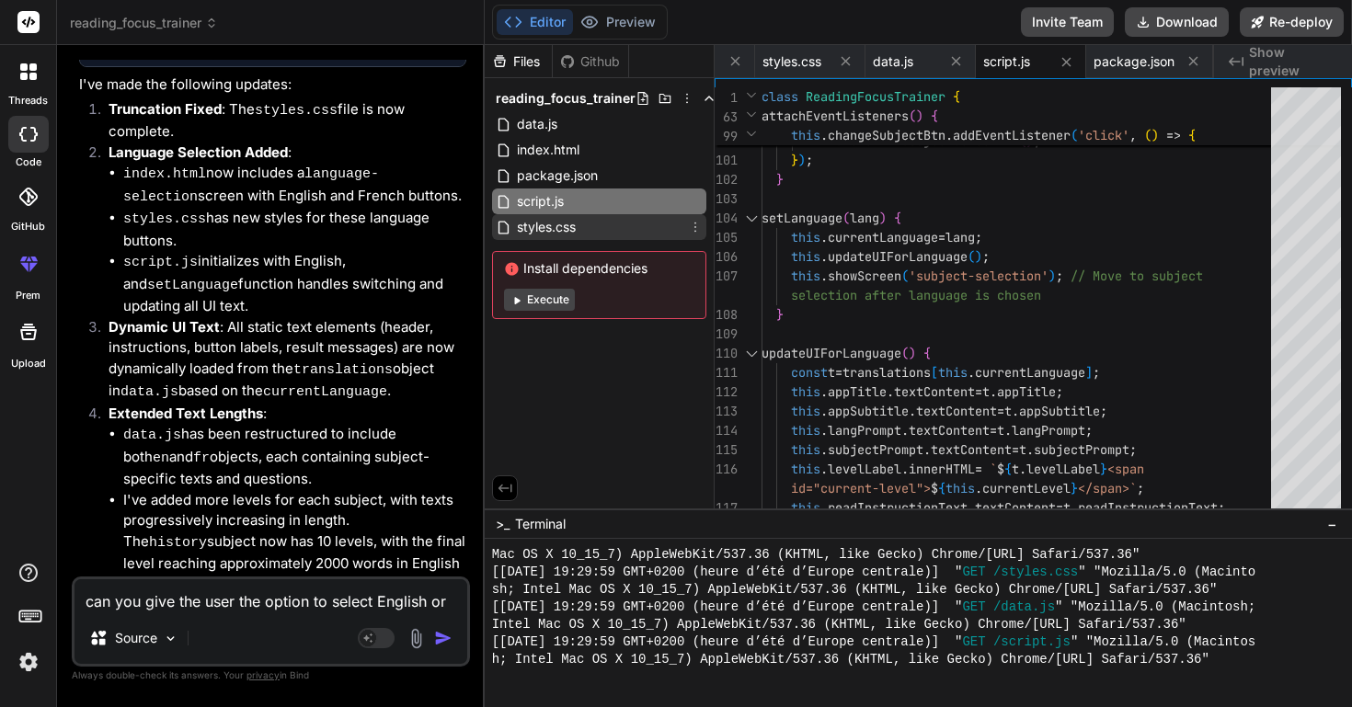
click at [558, 226] on span "styles.css" at bounding box center [546, 227] width 63 height 22
type textarea "align-items: center; } .finished-btn { width: 100%; max-width: 300px; } }"
